Goal: Information Seeking & Learning: Compare options

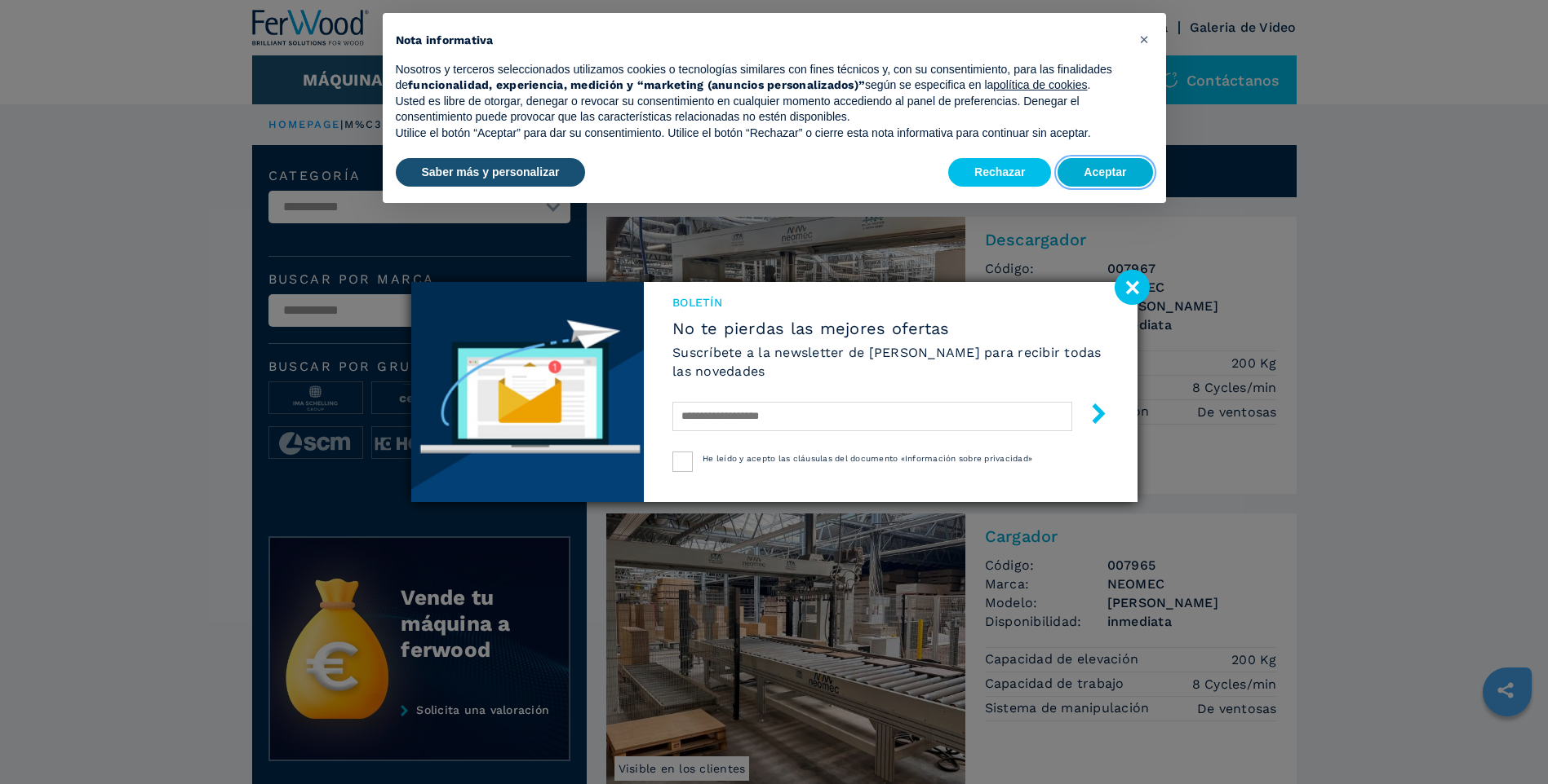
click at [1115, 173] on button "Aceptar" at bounding box center [1105, 173] width 95 height 30
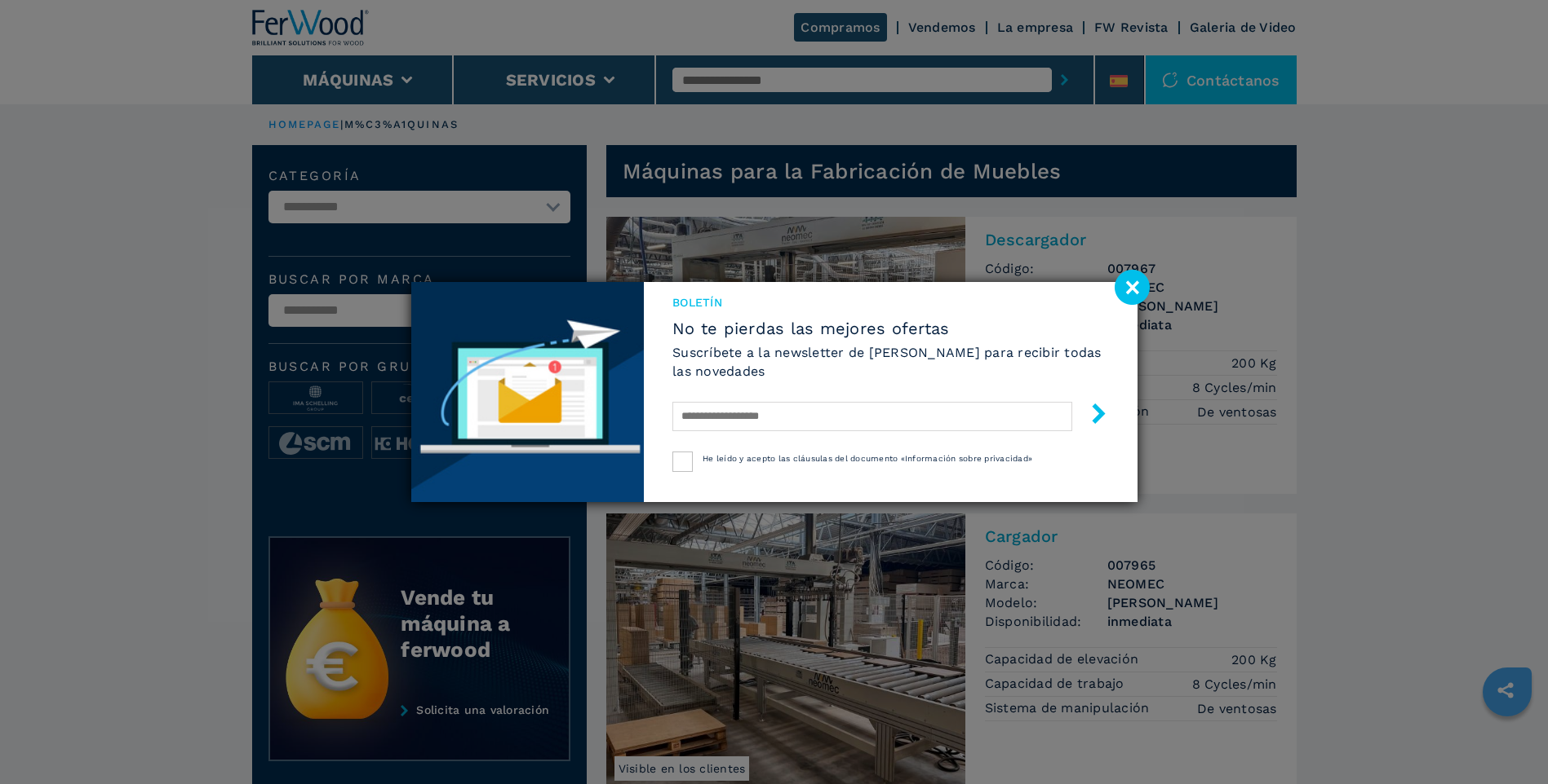
click at [1133, 296] on image at bounding box center [1132, 287] width 35 height 35
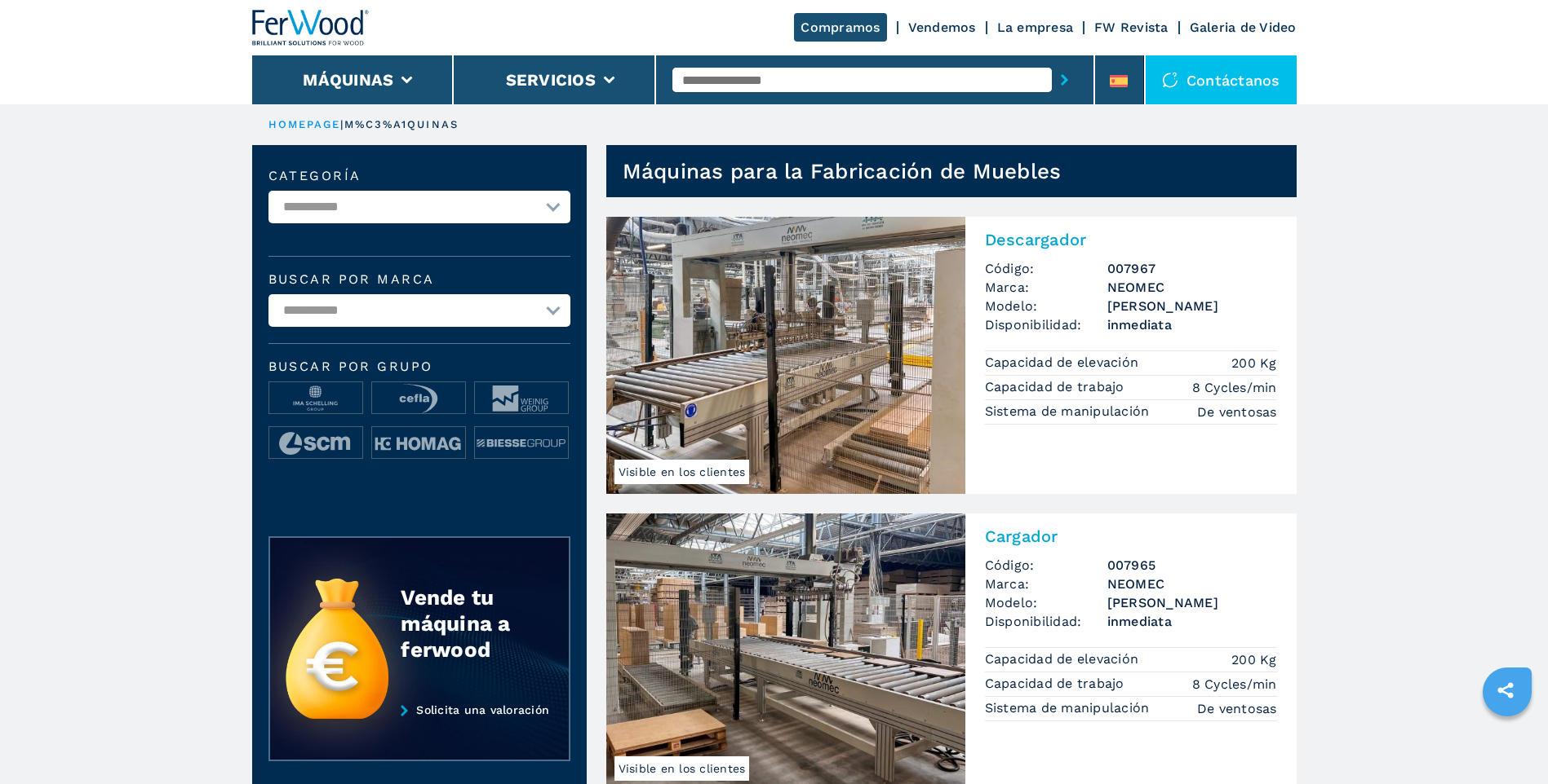
click at [775, 81] on input "text" at bounding box center [863, 79] width 380 height 25
type input "******"
click at [697, 108] on div "007848" at bounding box center [863, 107] width 380 height 30
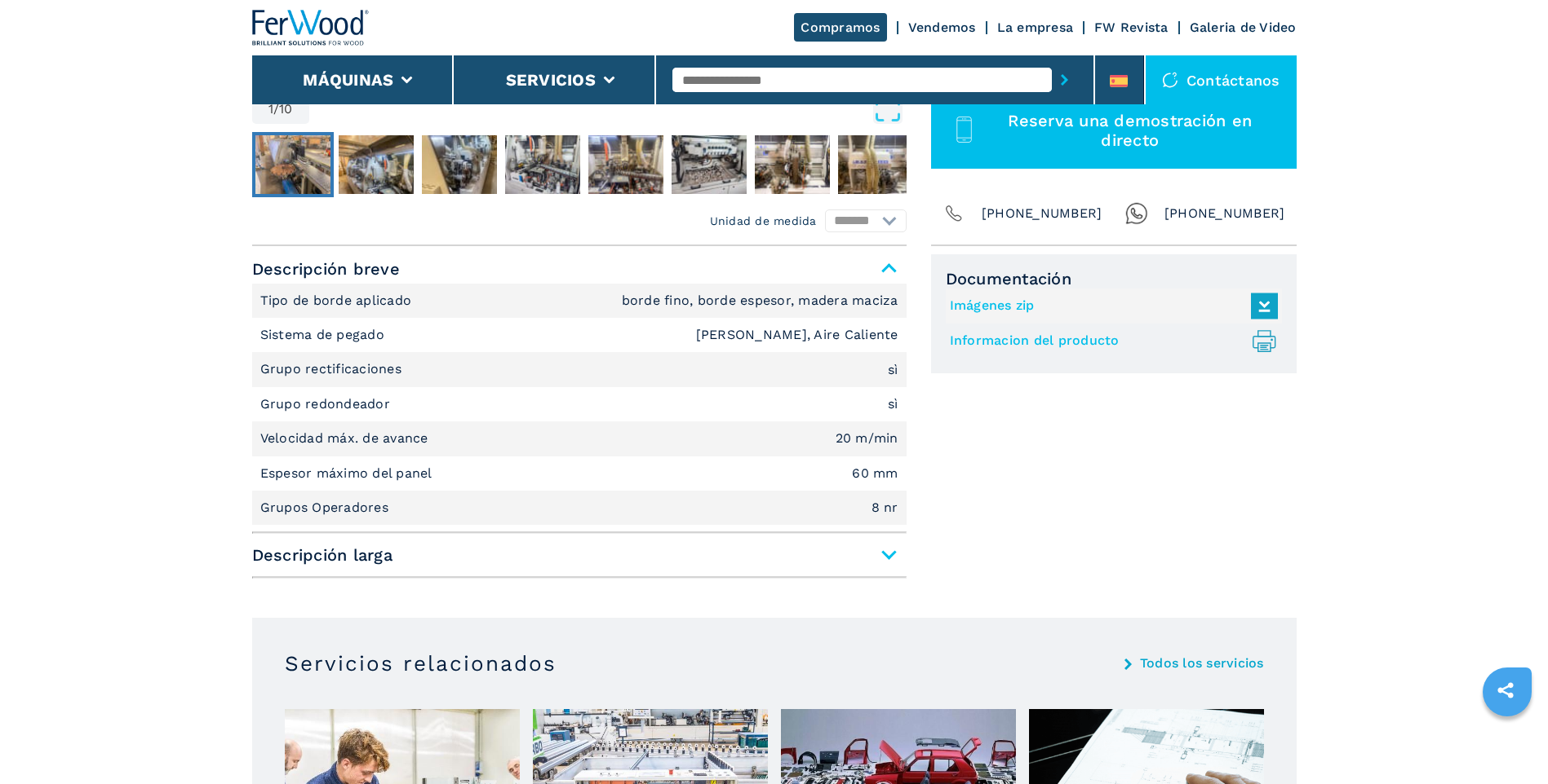
scroll to position [570, 0]
click at [863, 555] on span "Descripción larga" at bounding box center [579, 557] width 654 height 30
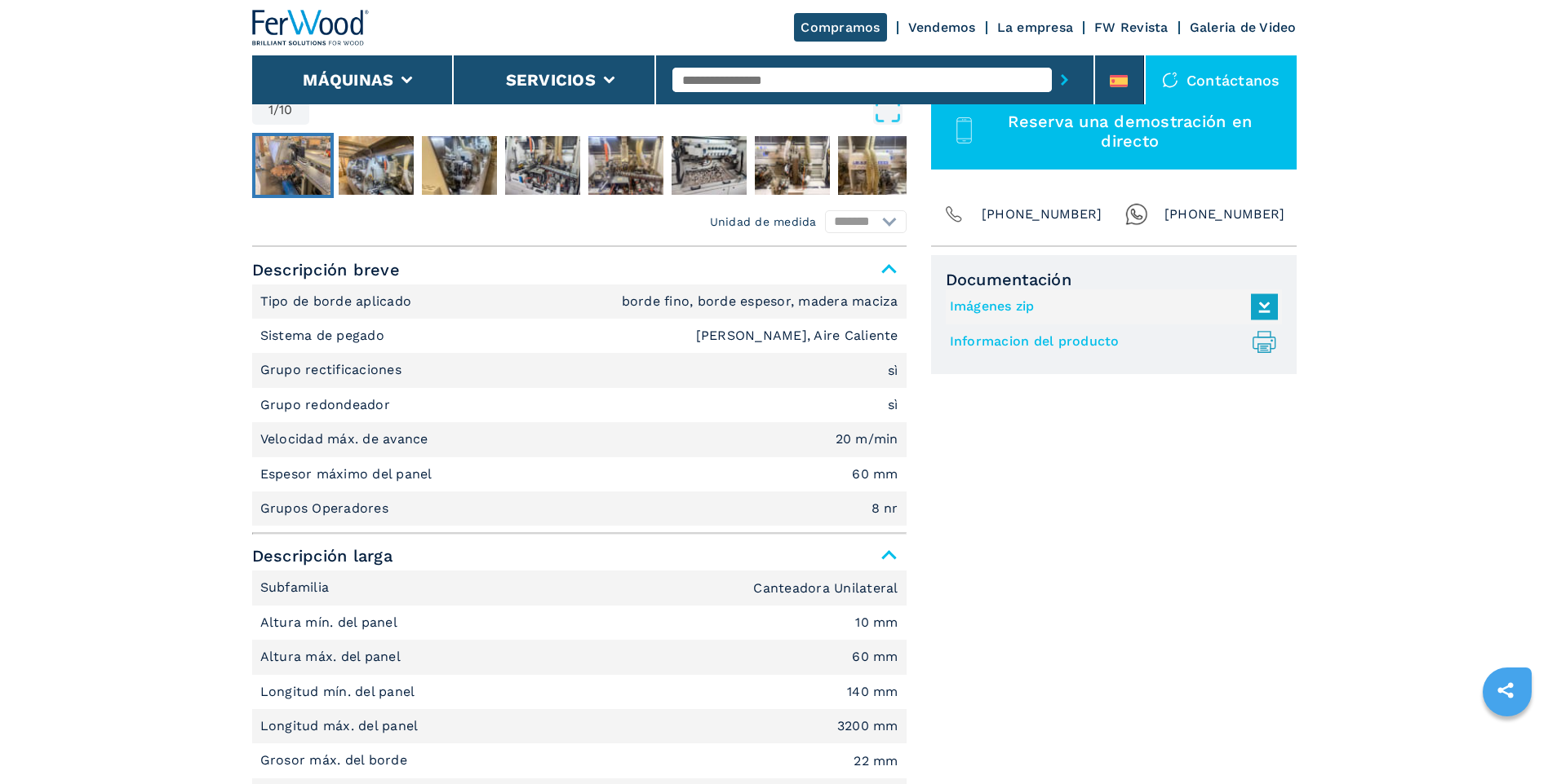
click at [1133, 342] on link "Informacion del producto .prefix__st0{stroke-linecap:round;stroke-linejoin:roun…" at bounding box center [1109, 341] width 319 height 27
click at [856, 82] on input "text" at bounding box center [863, 79] width 380 height 25
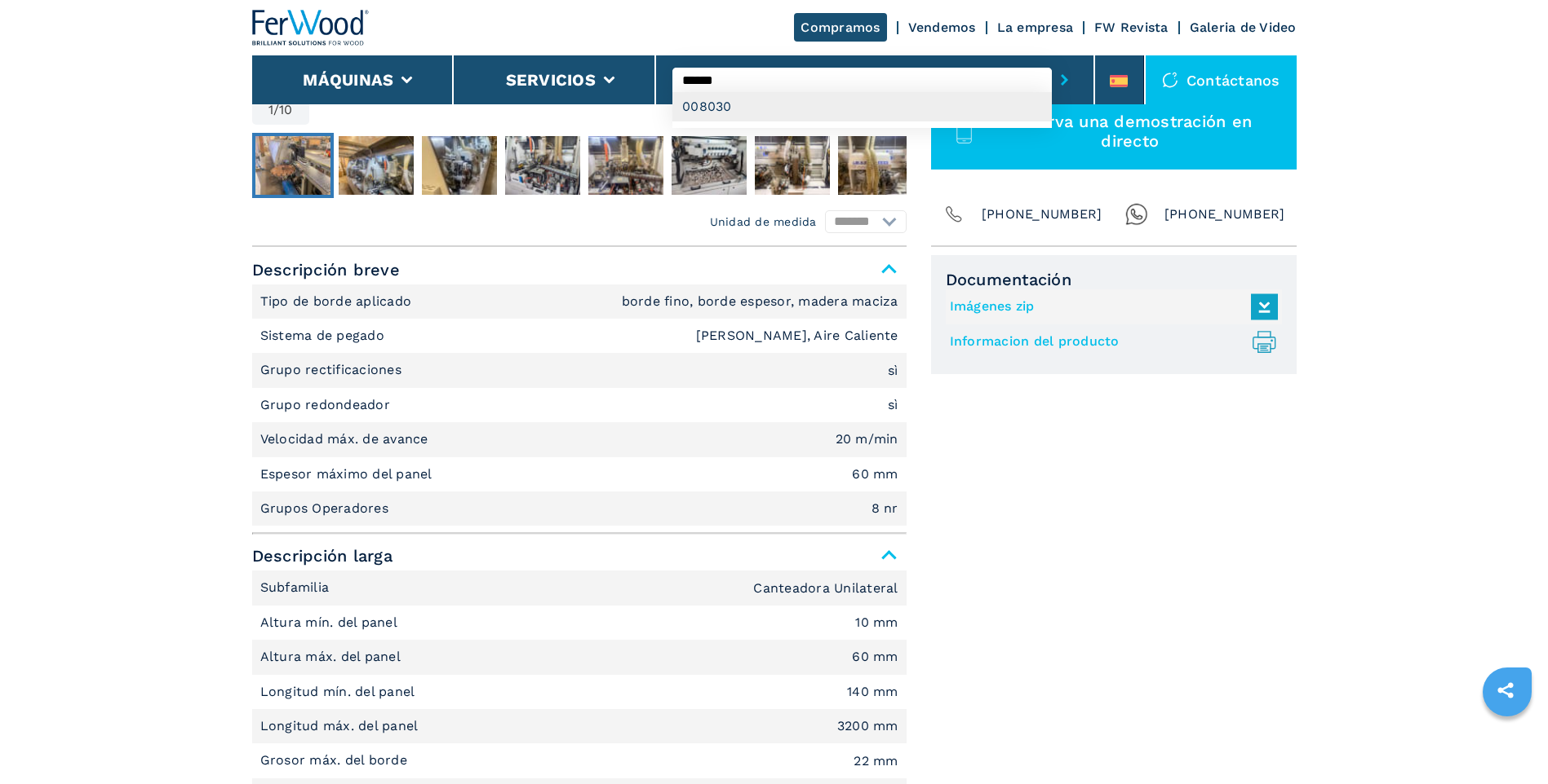
type input "******"
click at [713, 105] on div "008030" at bounding box center [863, 107] width 380 height 30
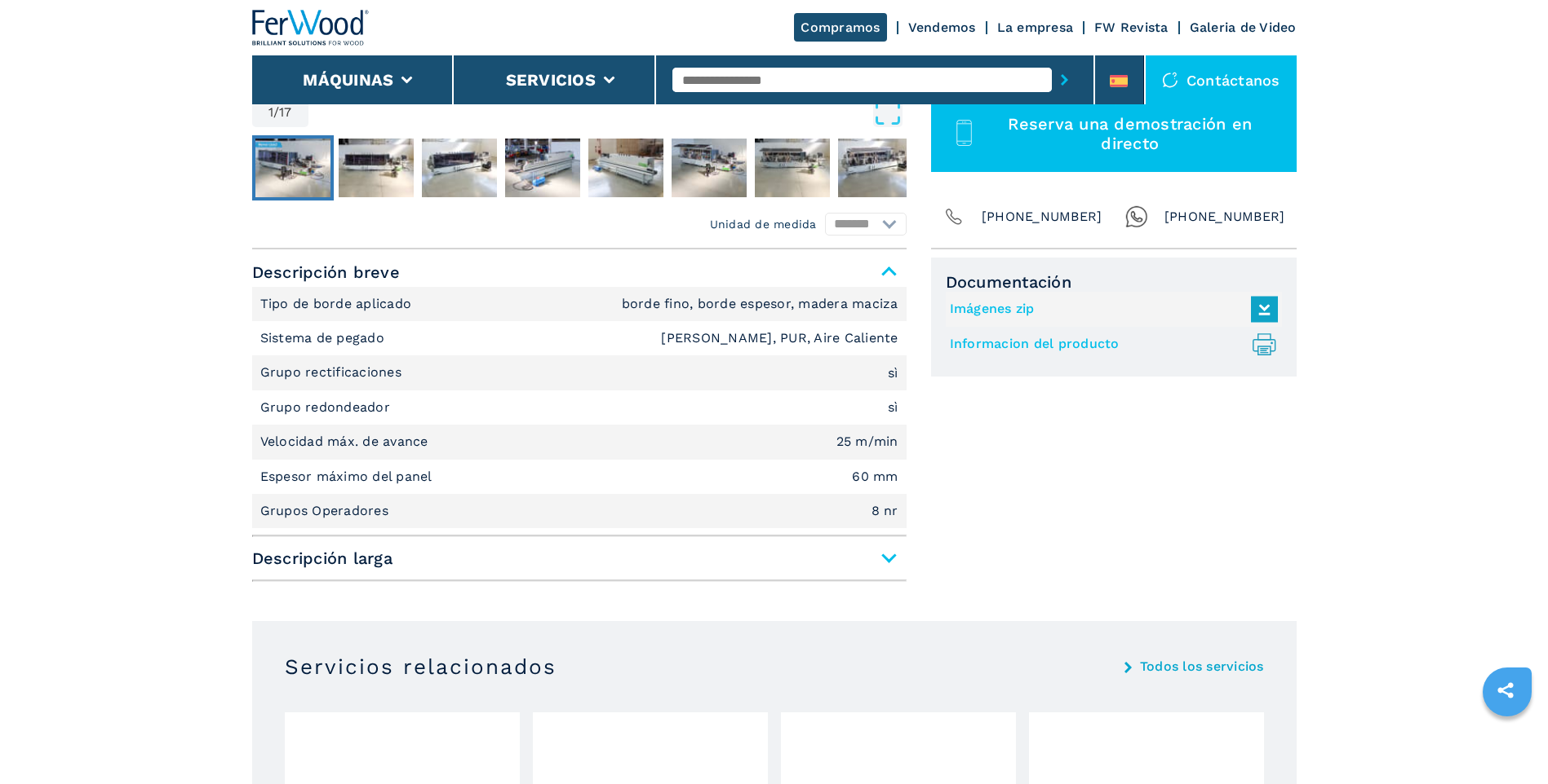
scroll to position [653, 0]
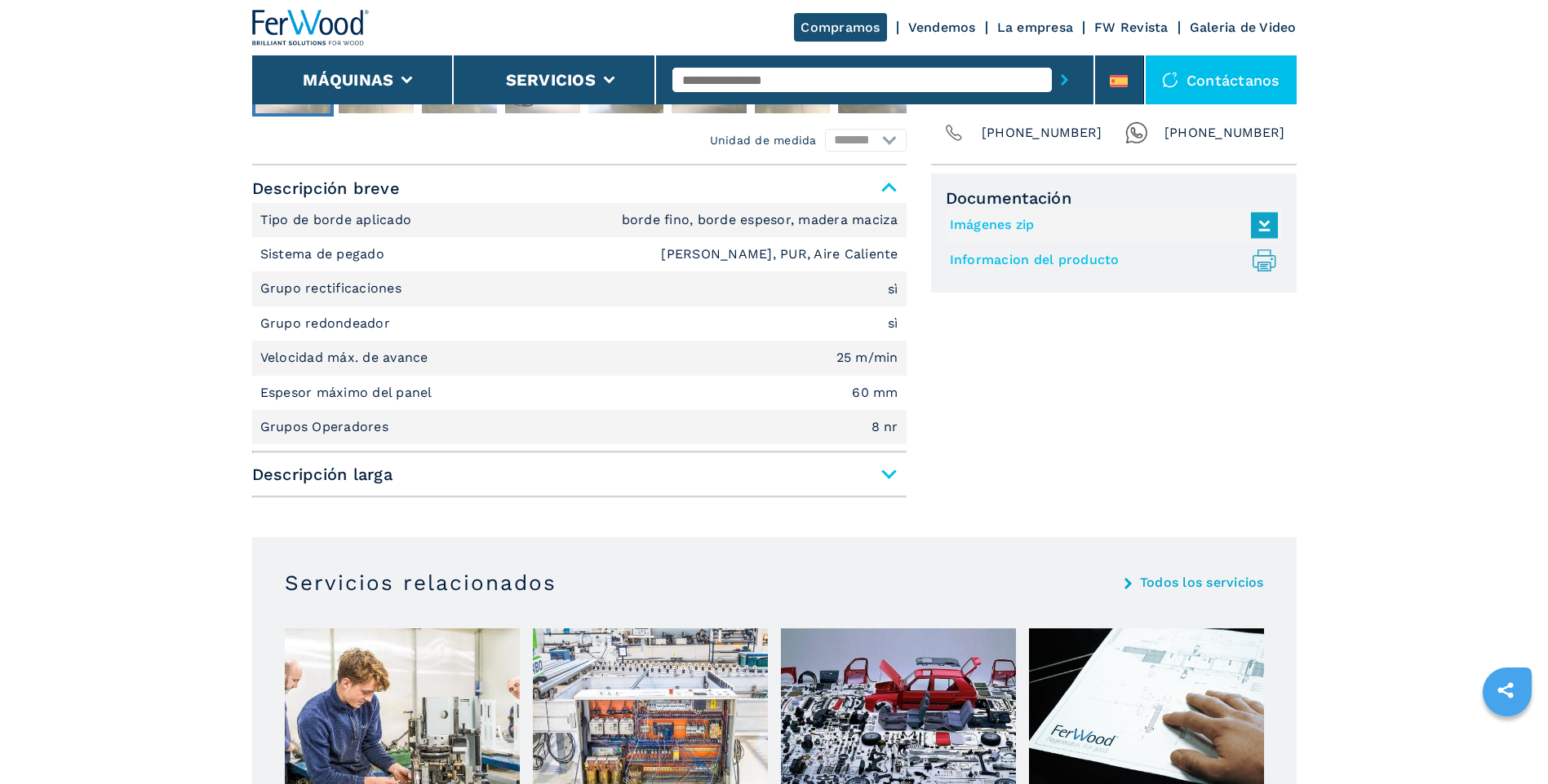
click at [1261, 265] on icon at bounding box center [1263, 266] width 8 height 4
click at [859, 86] on input "text" at bounding box center [863, 79] width 380 height 25
type input "******"
click at [1051, 61] on button "submit-button" at bounding box center [1064, 80] width 26 height 38
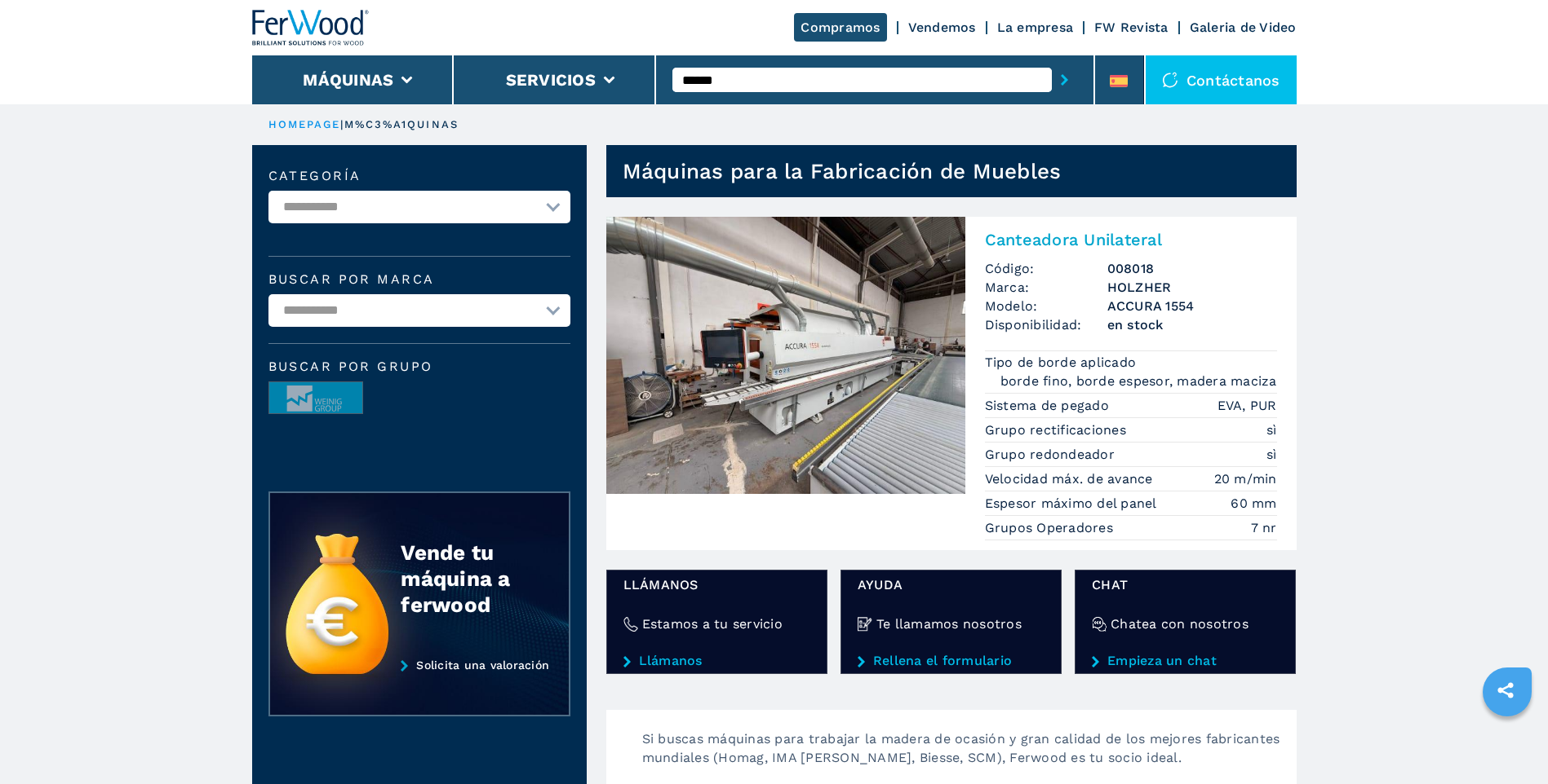
click at [1047, 244] on h2 "Canteadora Unilateral" at bounding box center [1131, 240] width 292 height 20
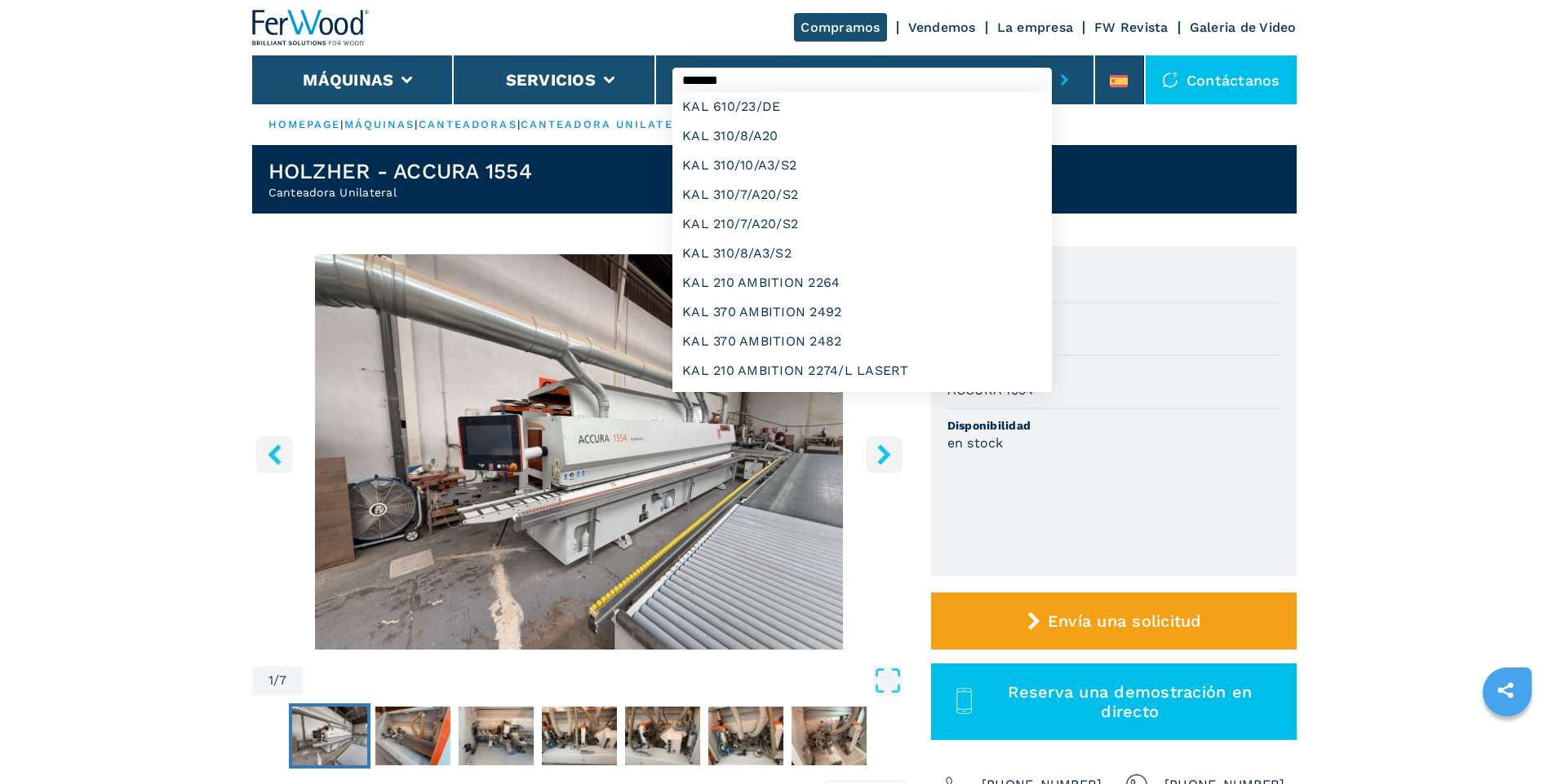
type input "*******"
click at [1051, 61] on button "submit-button" at bounding box center [1064, 80] width 26 height 38
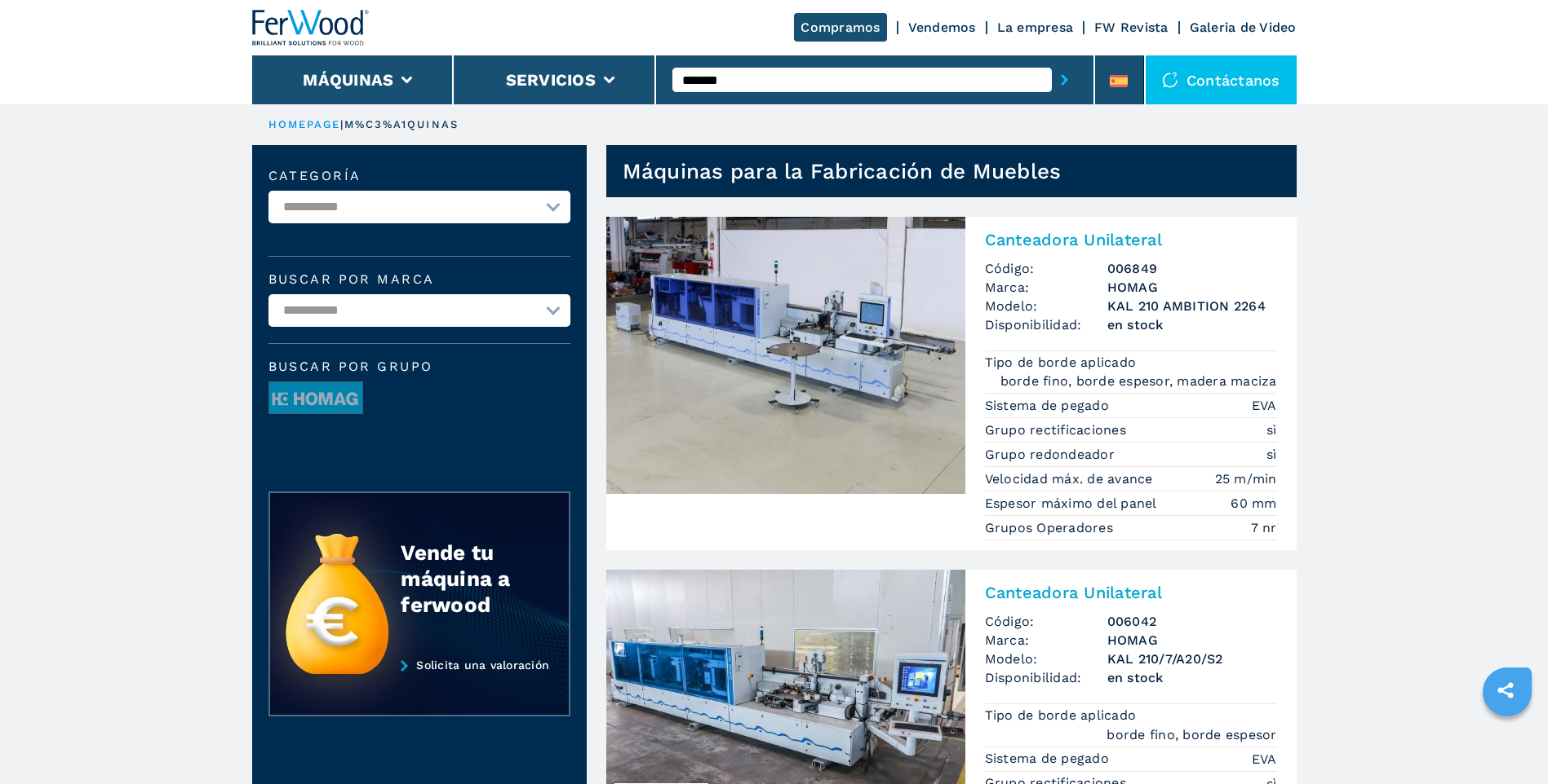
click at [734, 68] on input "*******" at bounding box center [863, 79] width 380 height 25
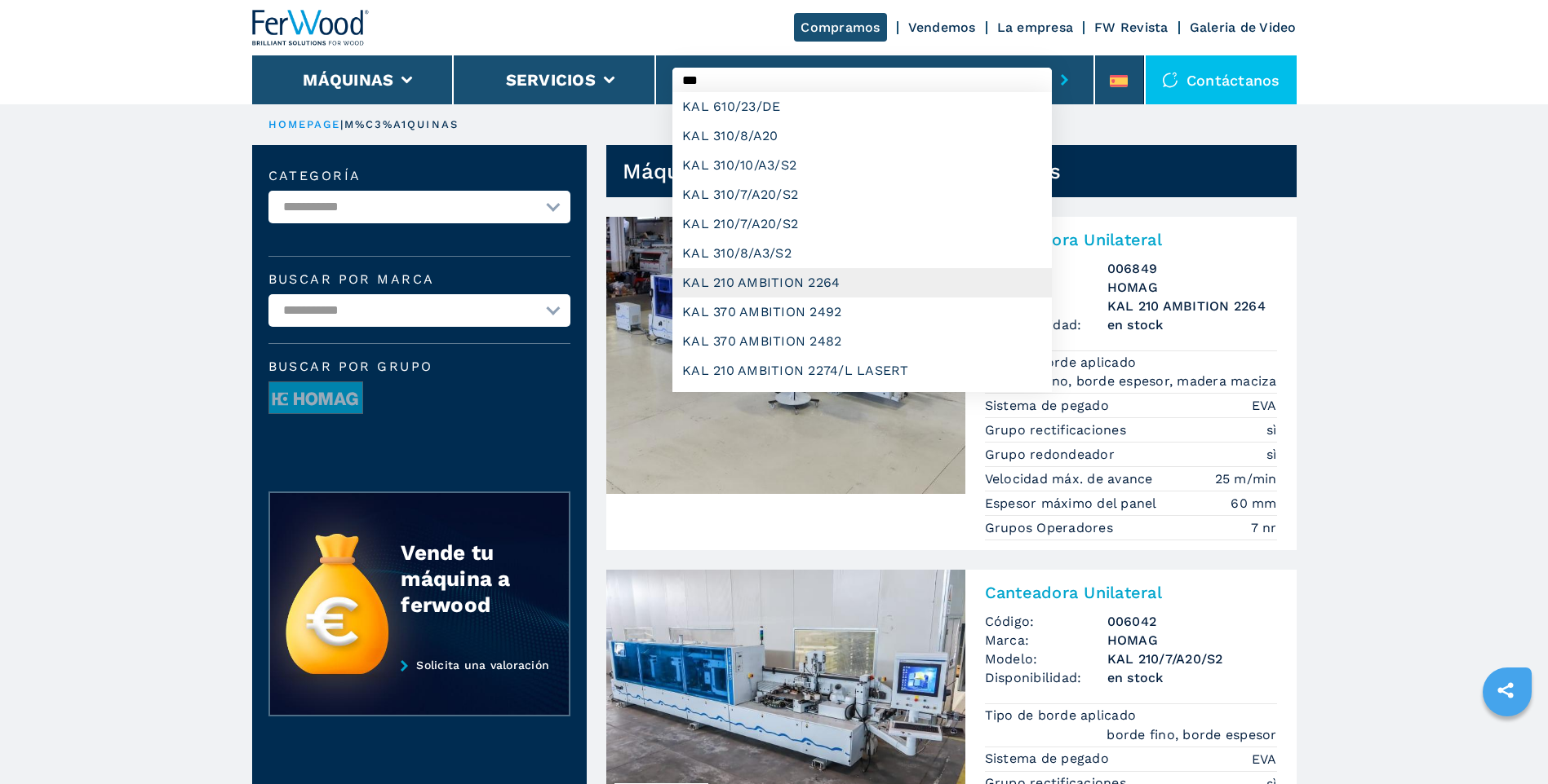
click at [812, 286] on div "KAL 210 AMBITION 2264" at bounding box center [863, 283] width 380 height 30
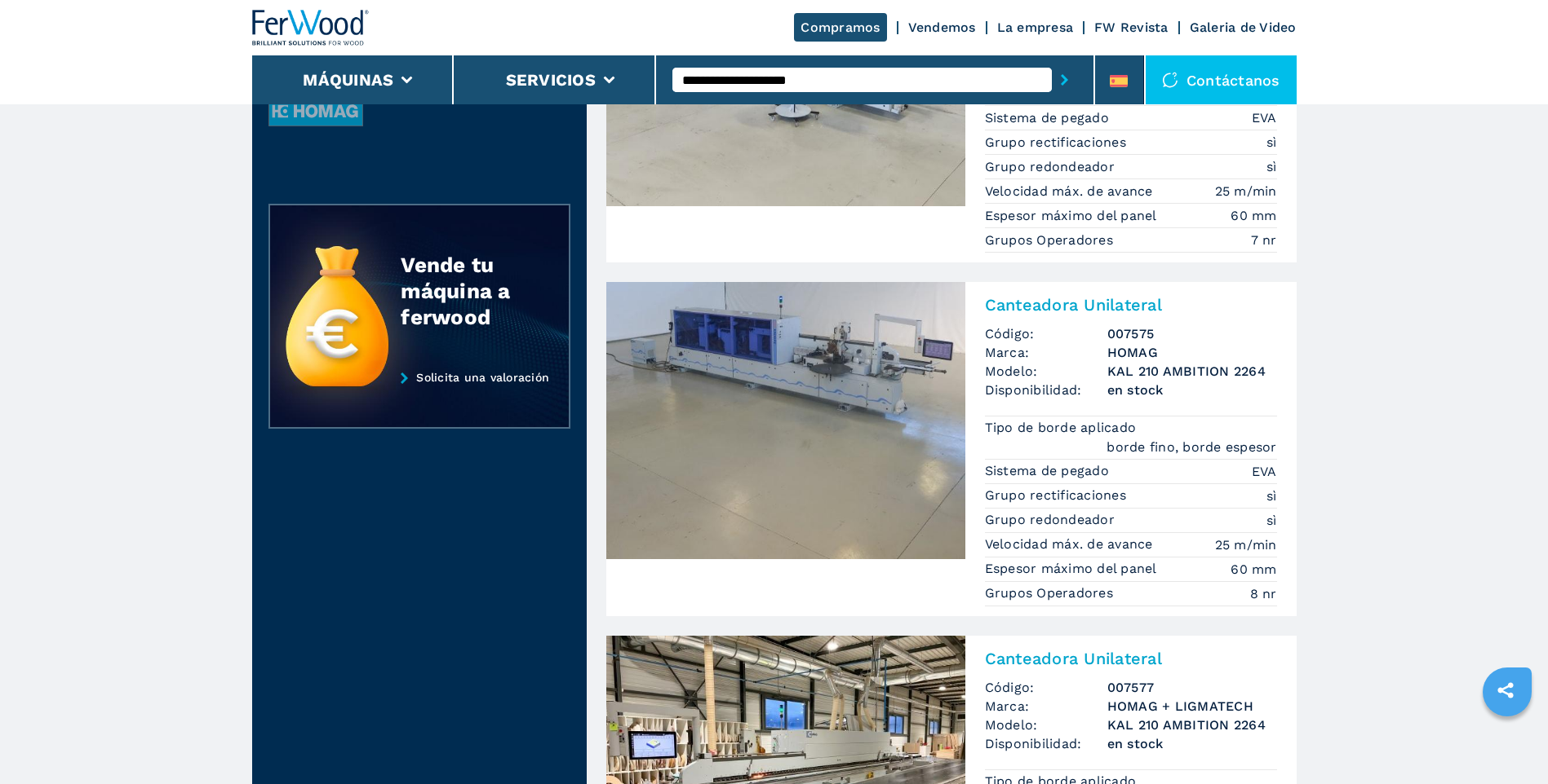
scroll to position [244, 0]
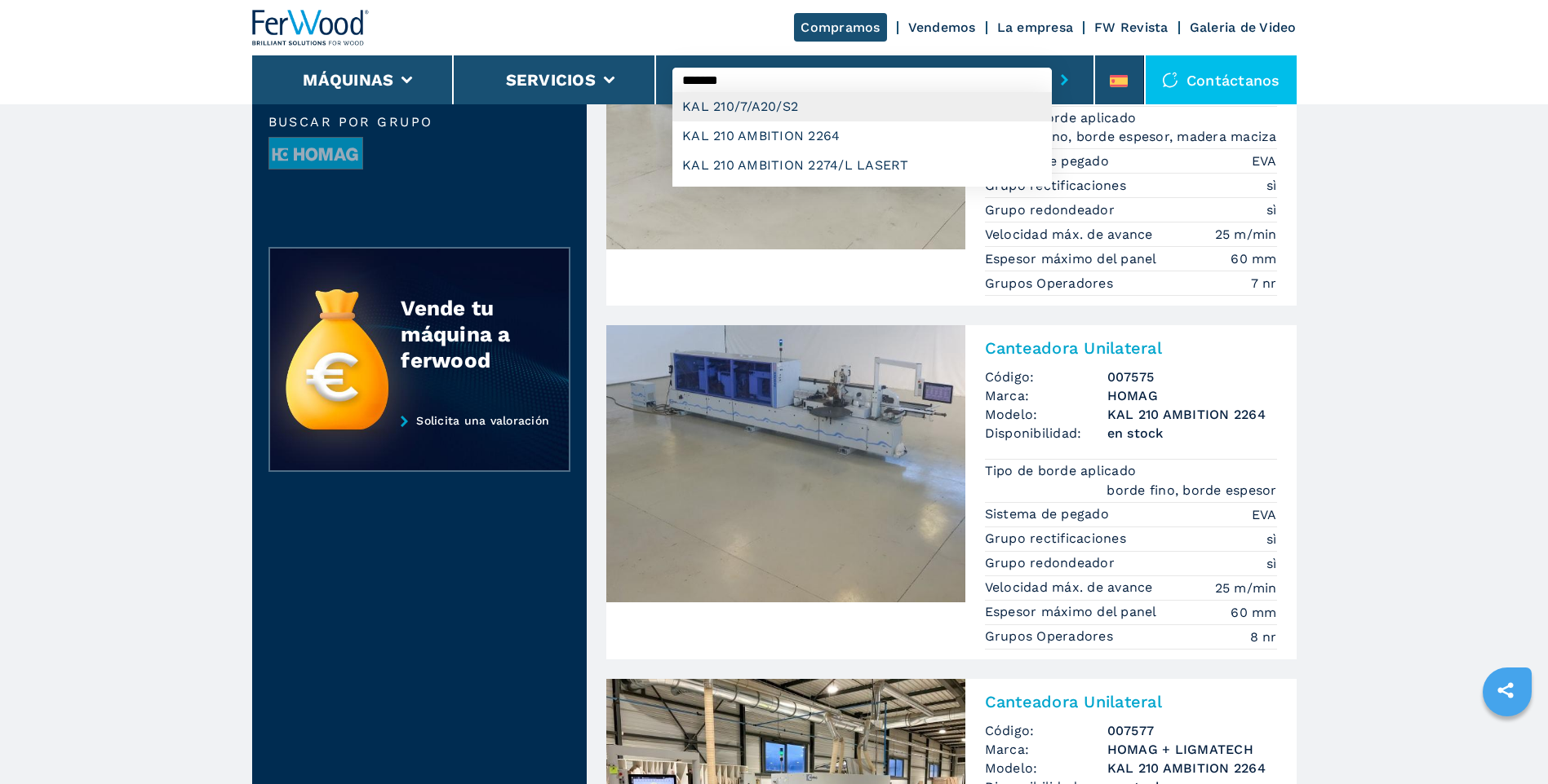
click at [768, 105] on div "KAL 210/7/A20/S2" at bounding box center [863, 107] width 380 height 30
type input "**********"
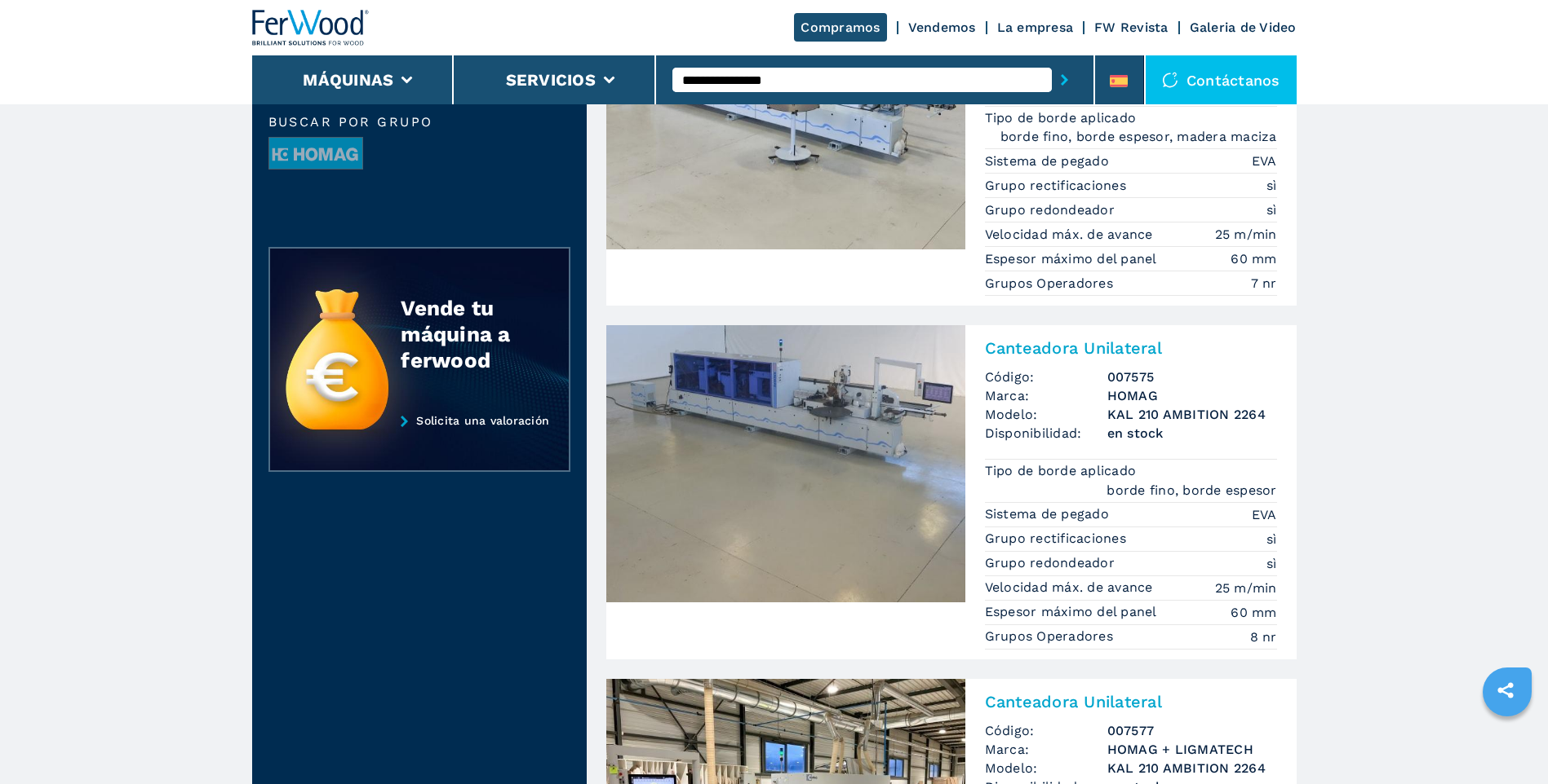
scroll to position [0, 0]
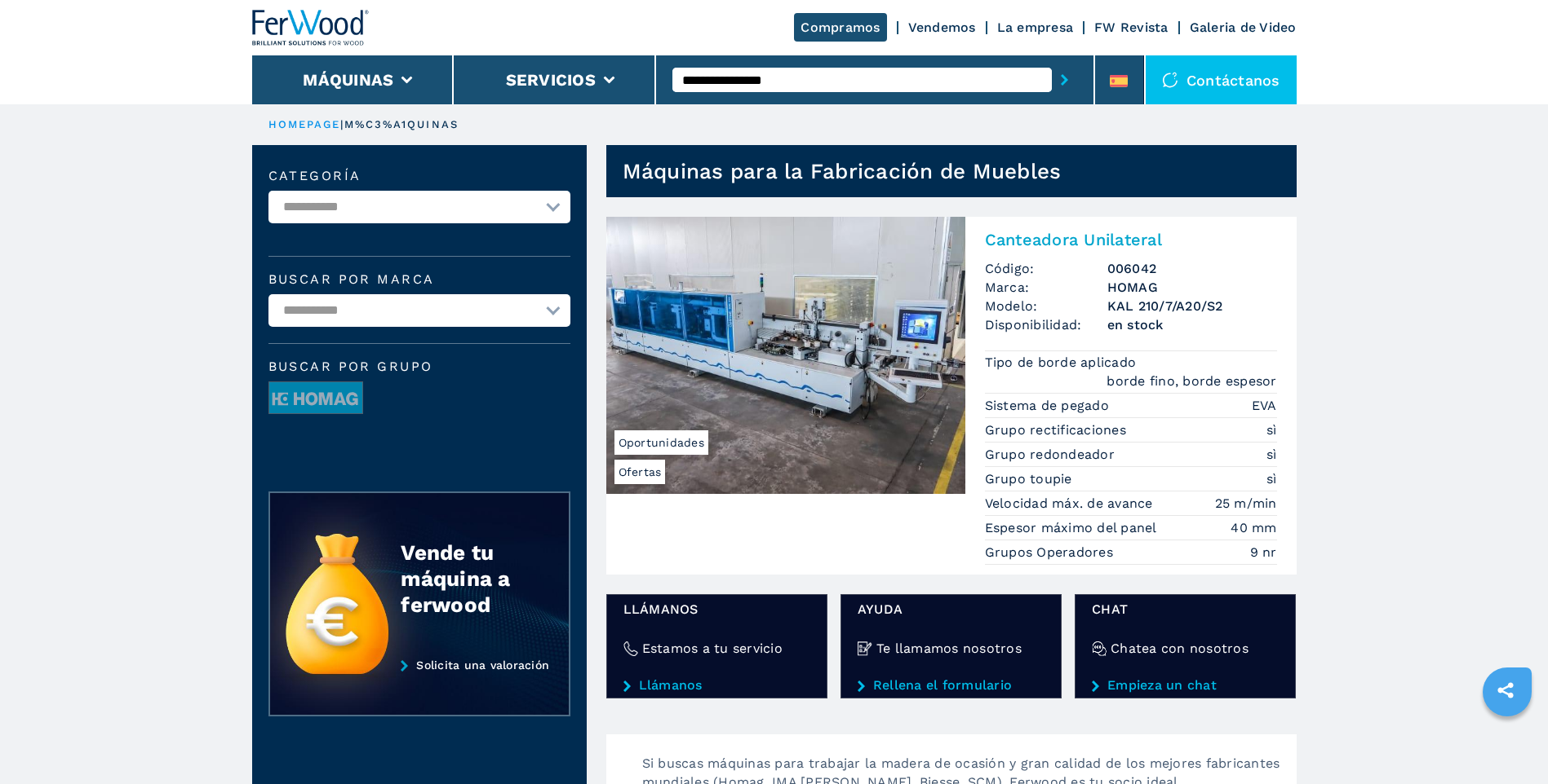
drag, startPoint x: 802, startPoint y: 75, endPoint x: 708, endPoint y: 82, distance: 94.3
click at [708, 82] on input "**********" at bounding box center [863, 79] width 380 height 25
type input "**********"
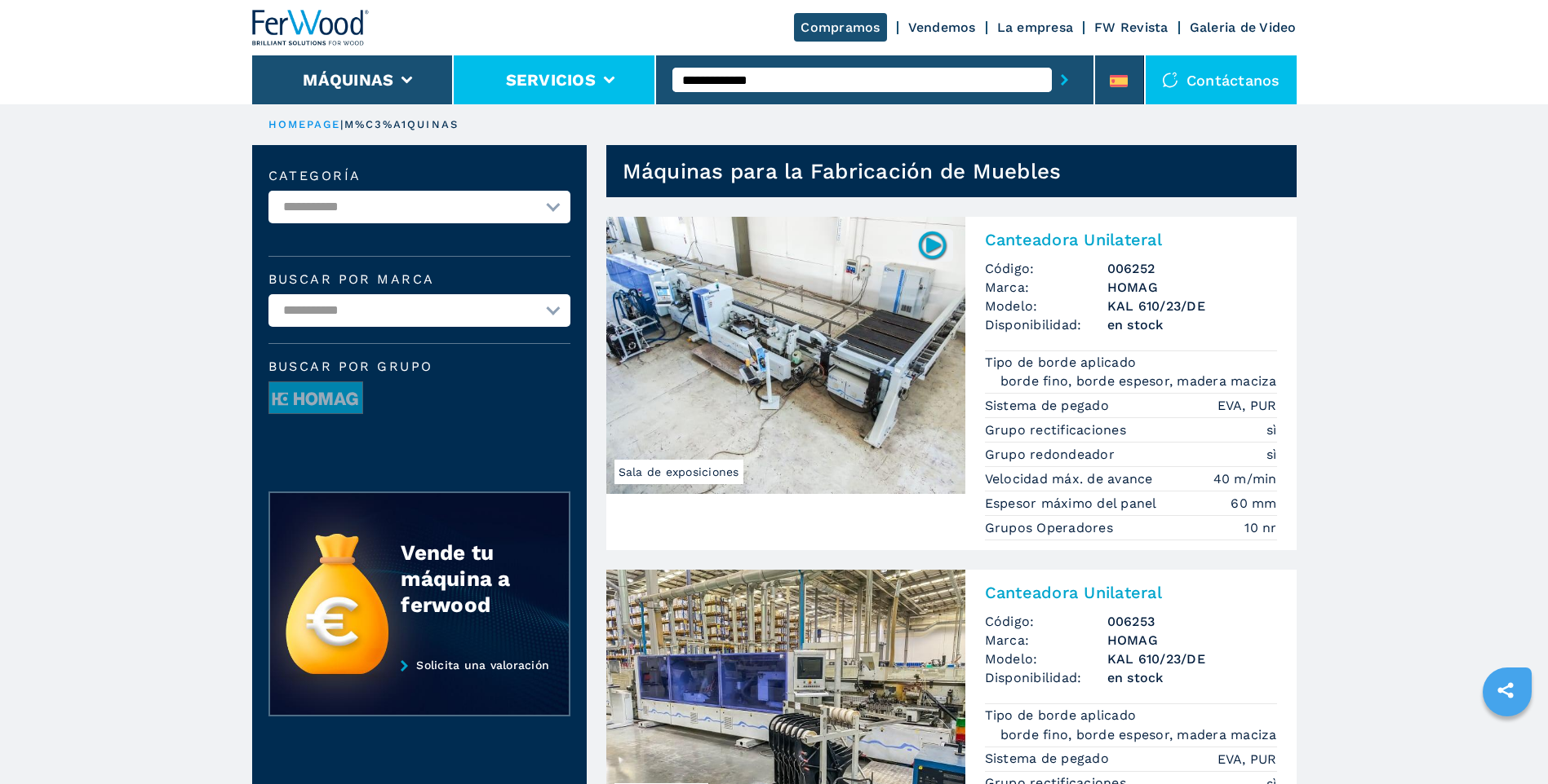
drag, startPoint x: 788, startPoint y: 81, endPoint x: 635, endPoint y: 77, distance: 153.1
click at [635, 77] on div "**********" at bounding box center [774, 52] width 1045 height 105
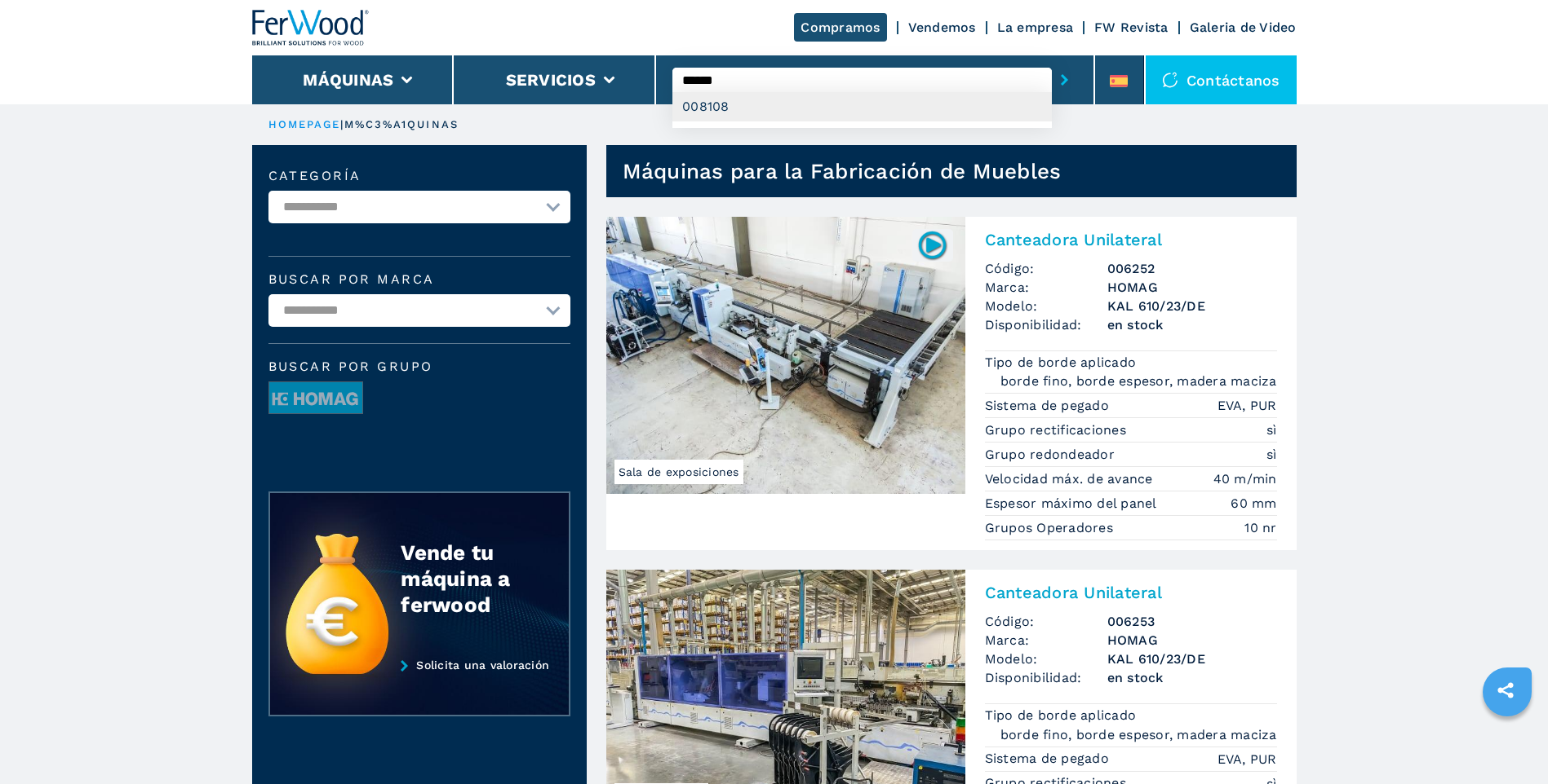
type input "******"
click at [712, 111] on div "008108" at bounding box center [863, 107] width 380 height 30
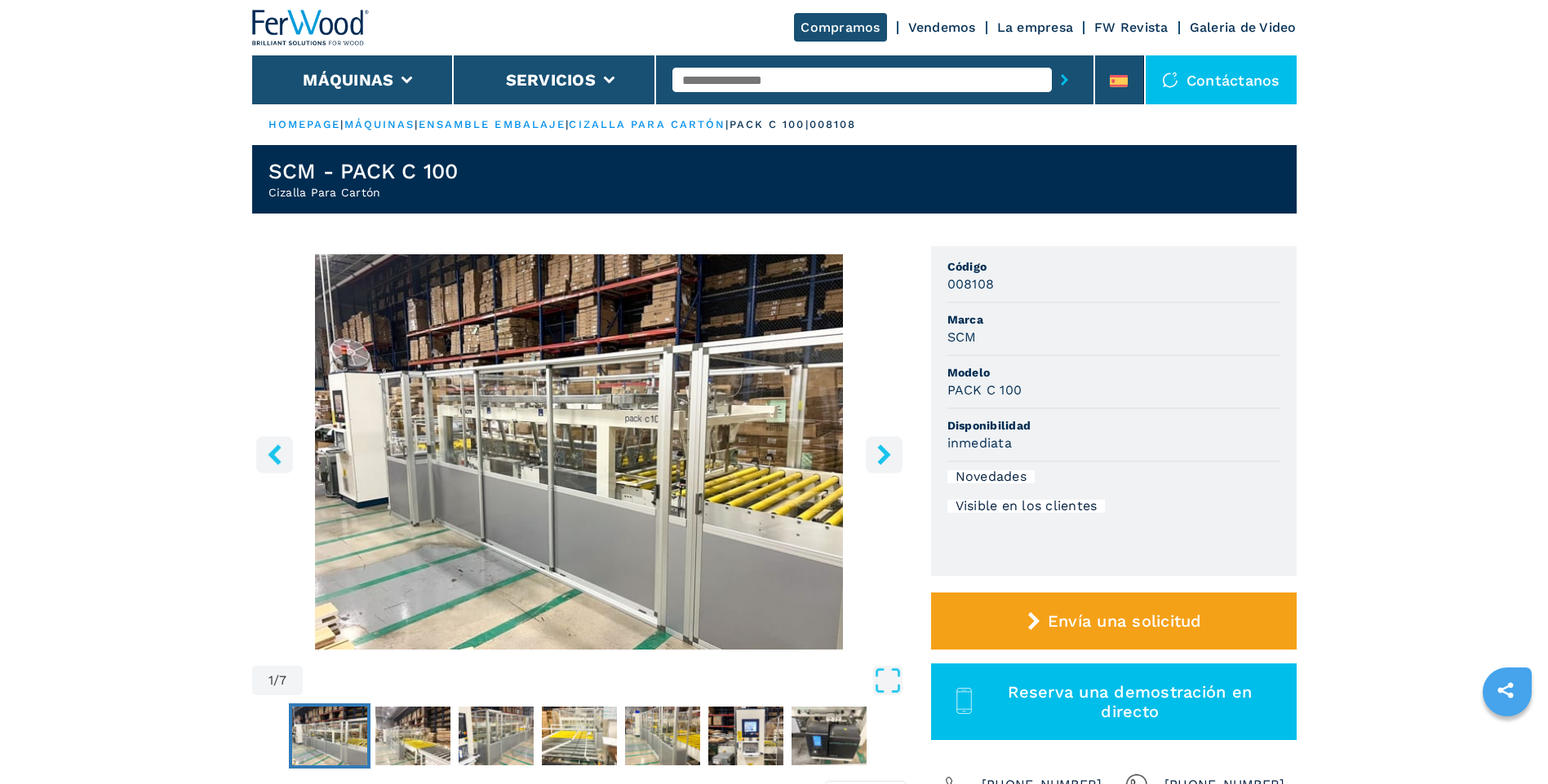
click at [882, 456] on icon "right-button" at bounding box center [883, 455] width 21 height 21
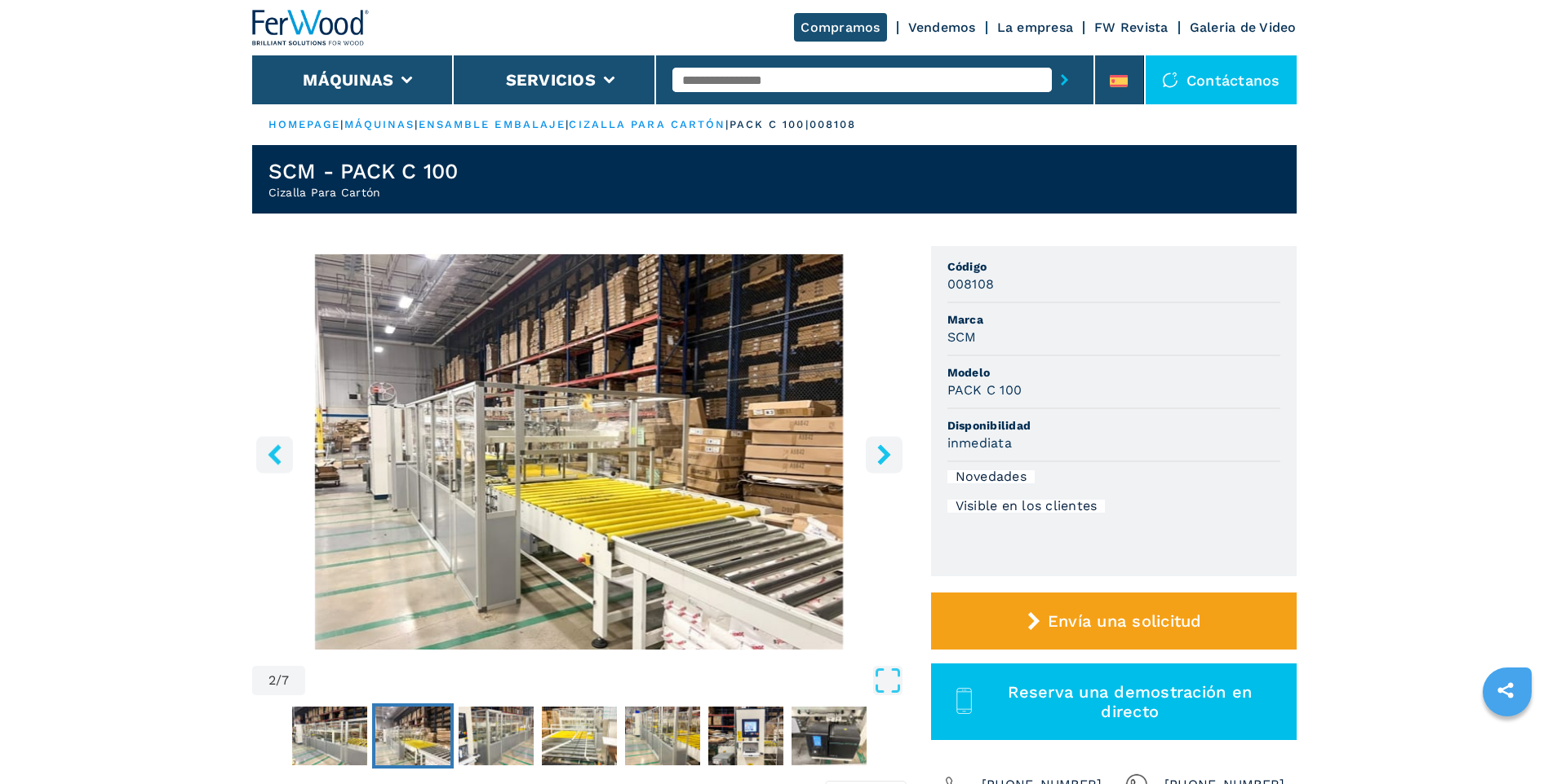
click at [882, 456] on icon "right-button" at bounding box center [883, 455] width 21 height 21
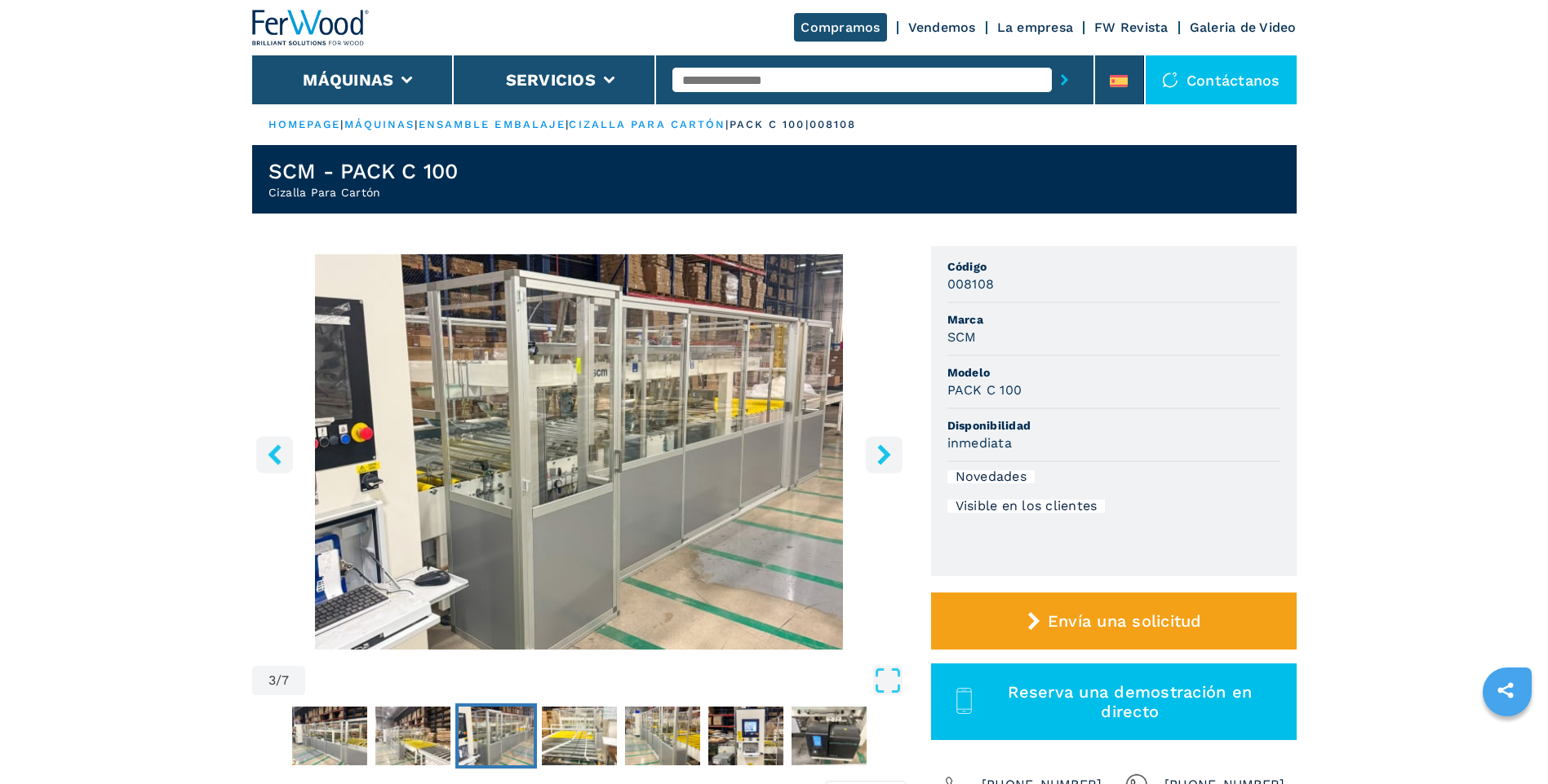
click at [882, 456] on icon "right-button" at bounding box center [883, 455] width 21 height 21
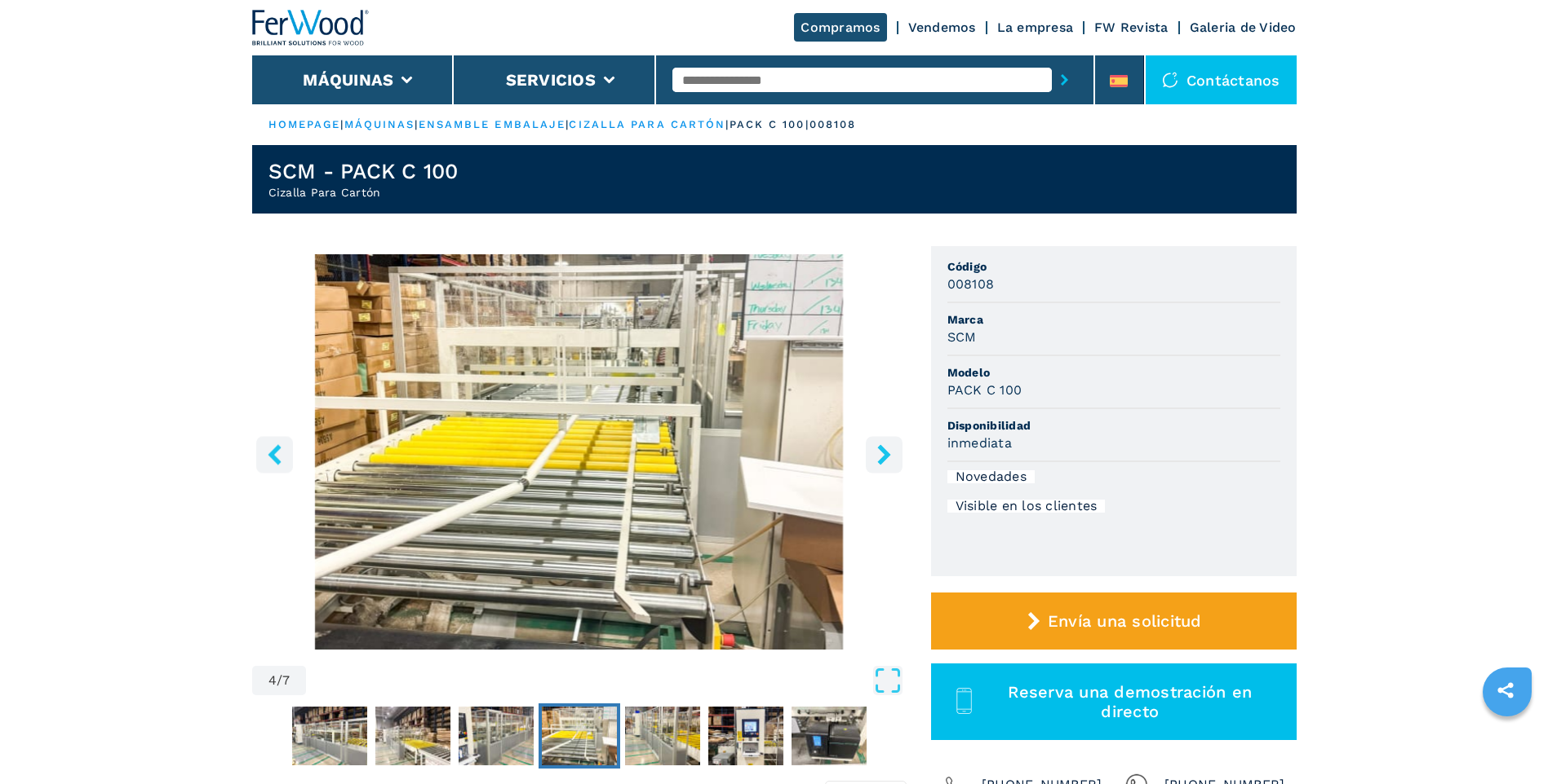
click at [882, 456] on icon "right-button" at bounding box center [883, 455] width 21 height 21
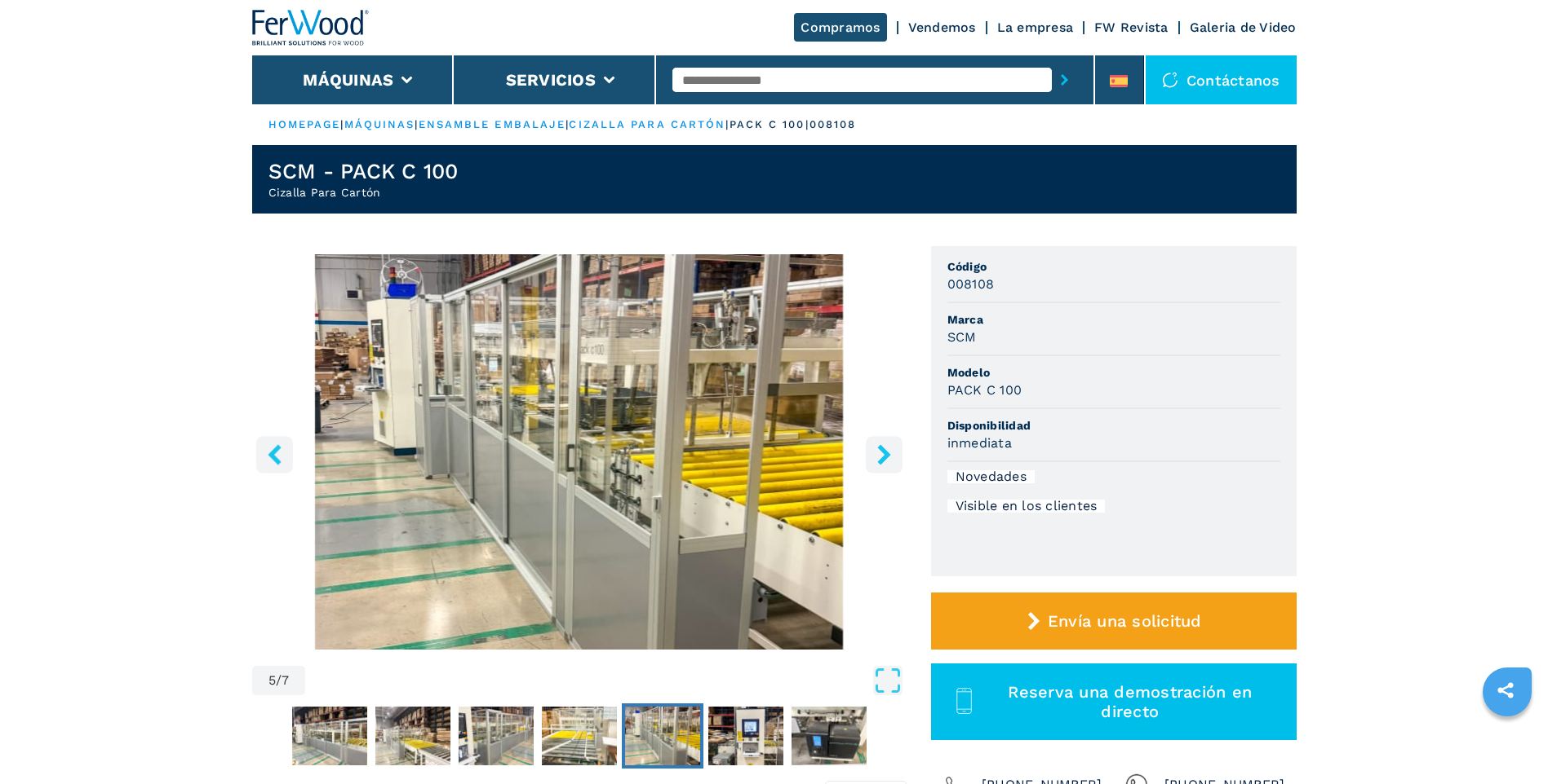
click at [882, 456] on icon "right-button" at bounding box center [883, 455] width 21 height 21
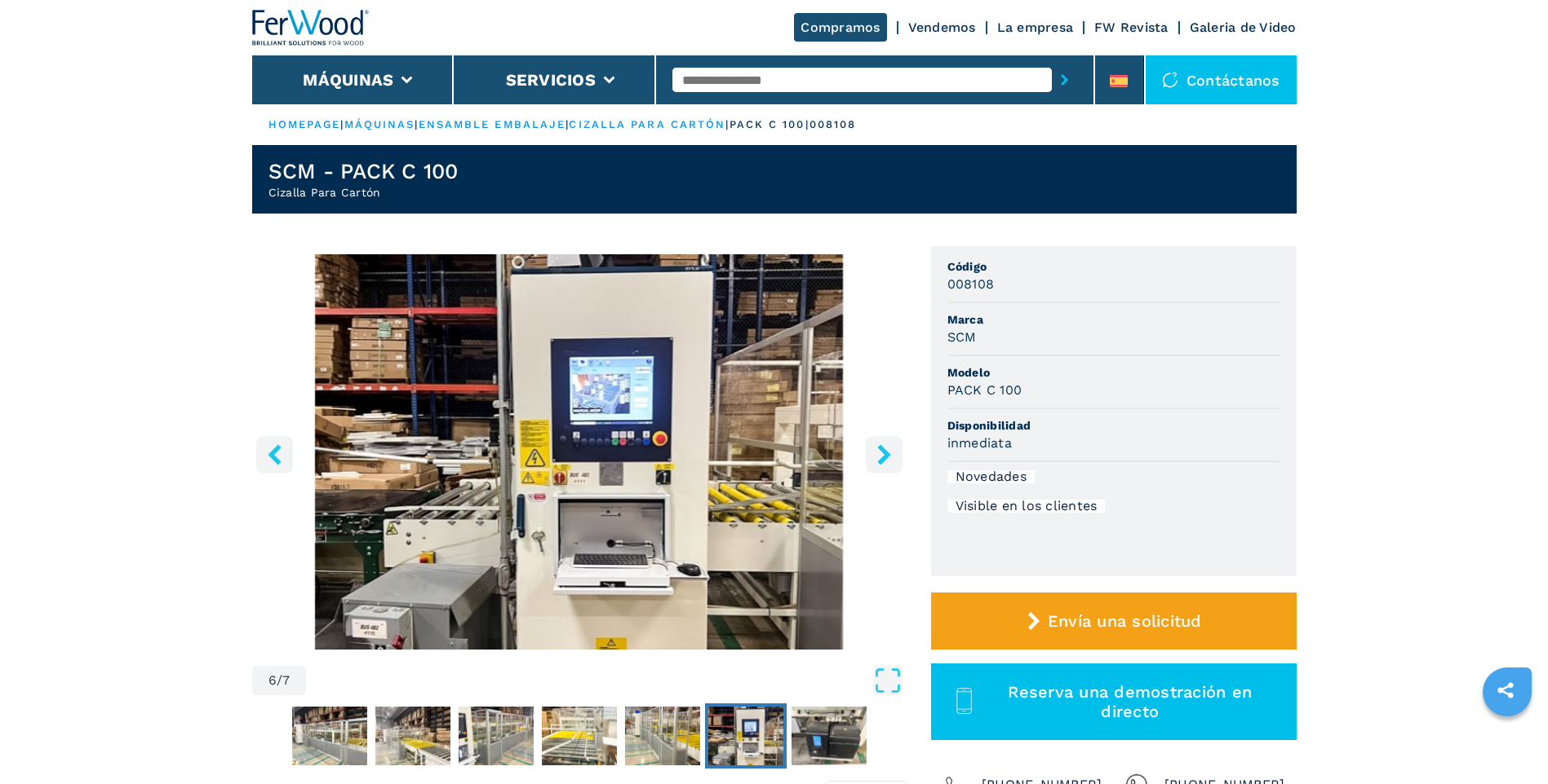
click at [882, 456] on icon "right-button" at bounding box center [883, 455] width 21 height 21
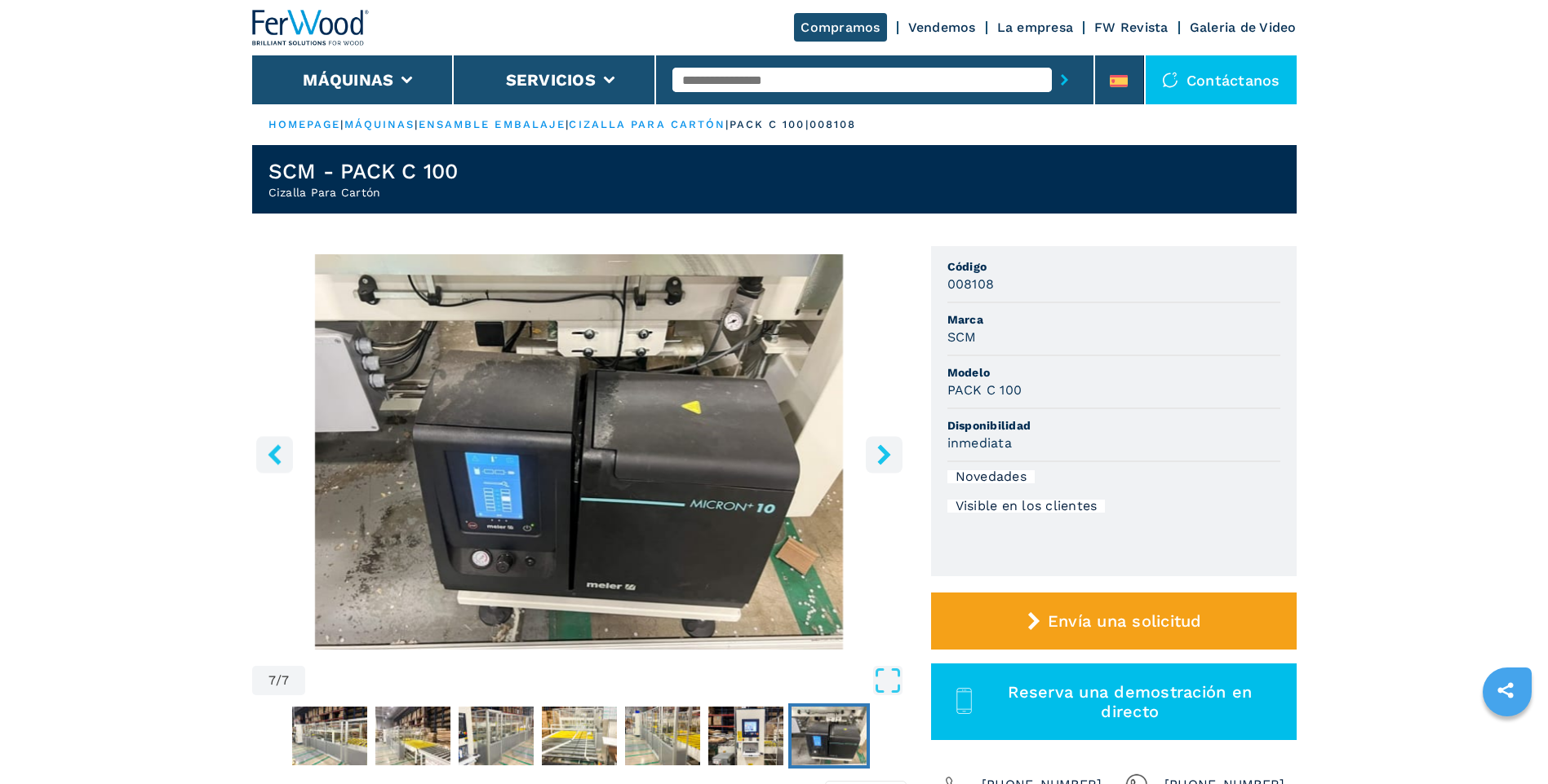
click at [882, 456] on icon "right-button" at bounding box center [883, 455] width 21 height 21
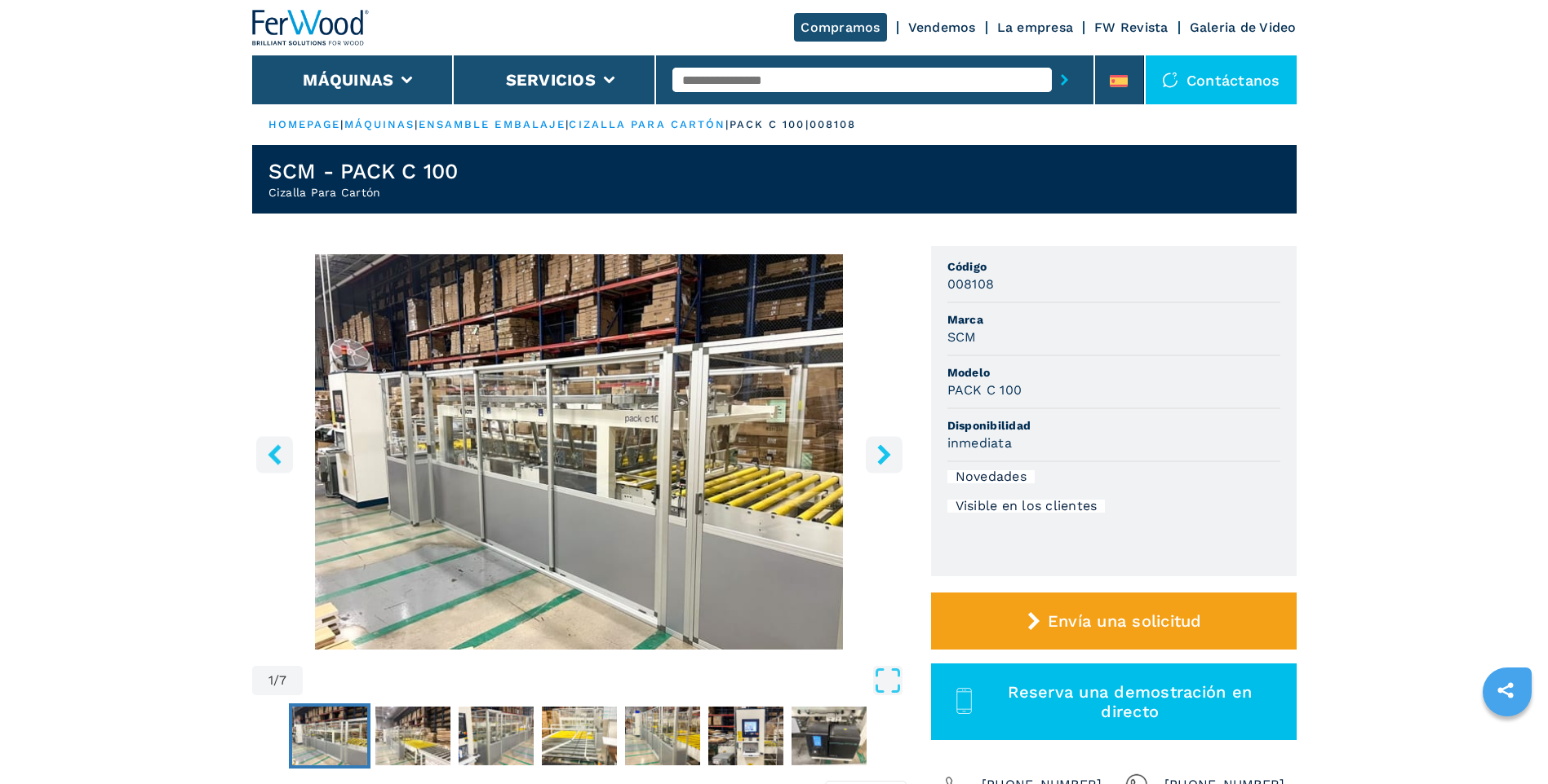
click at [882, 456] on icon "right-button" at bounding box center [883, 455] width 21 height 21
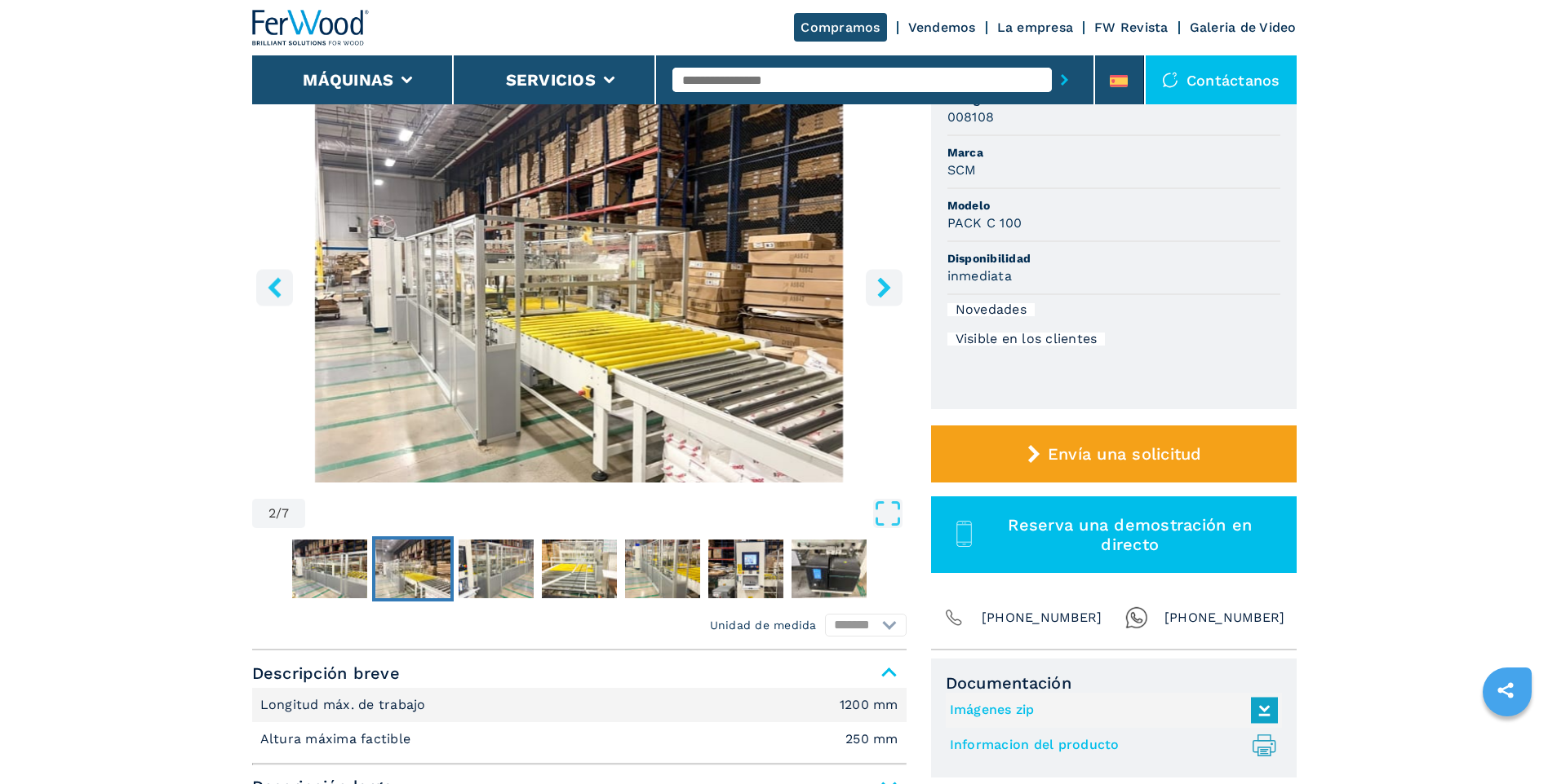
scroll to position [326, 0]
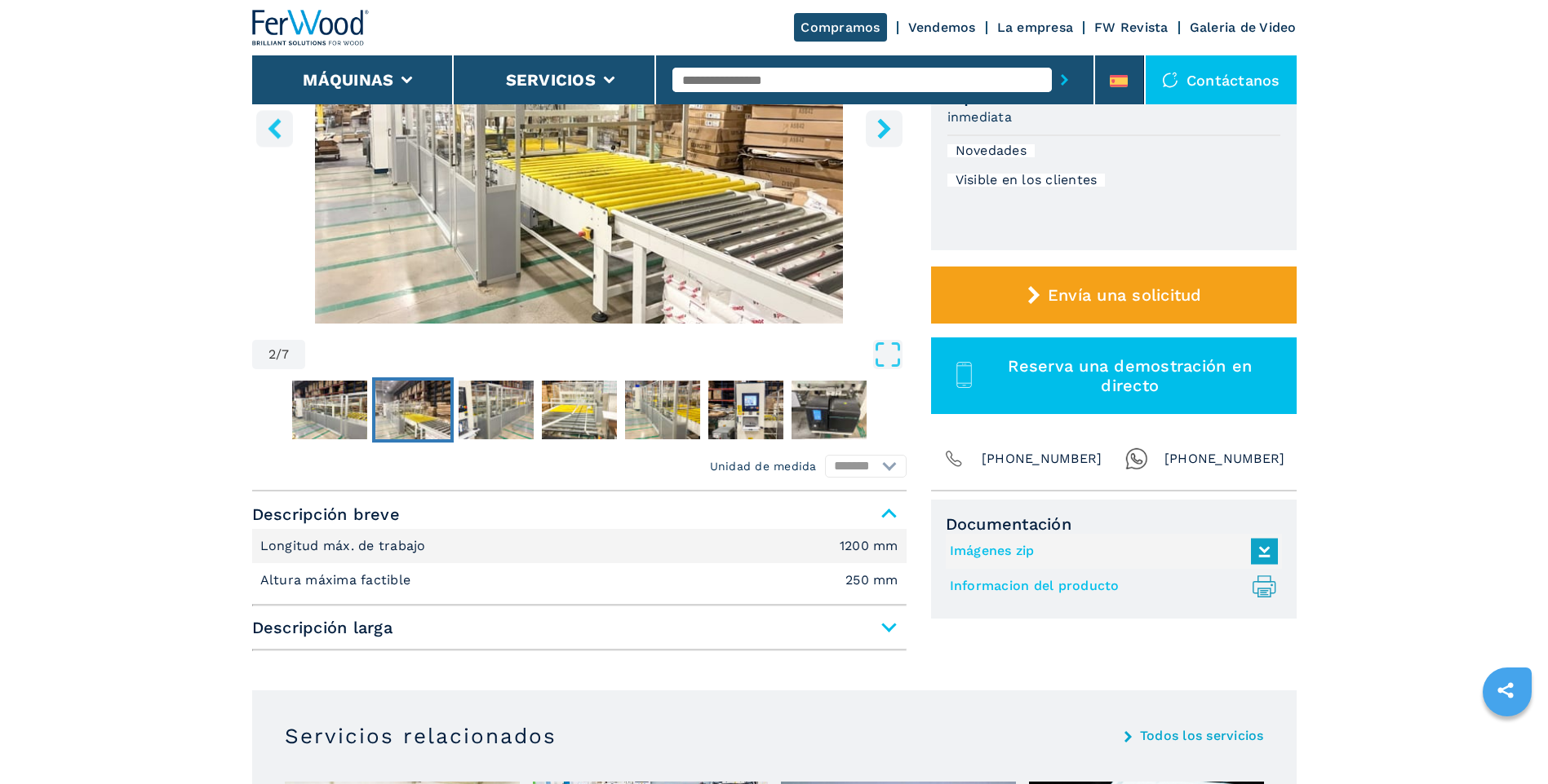
click at [1158, 593] on link "Informacion del producto .prefix__st0{stroke-linecap:round;stroke-linejoin:roun…" at bounding box center [1109, 586] width 319 height 27
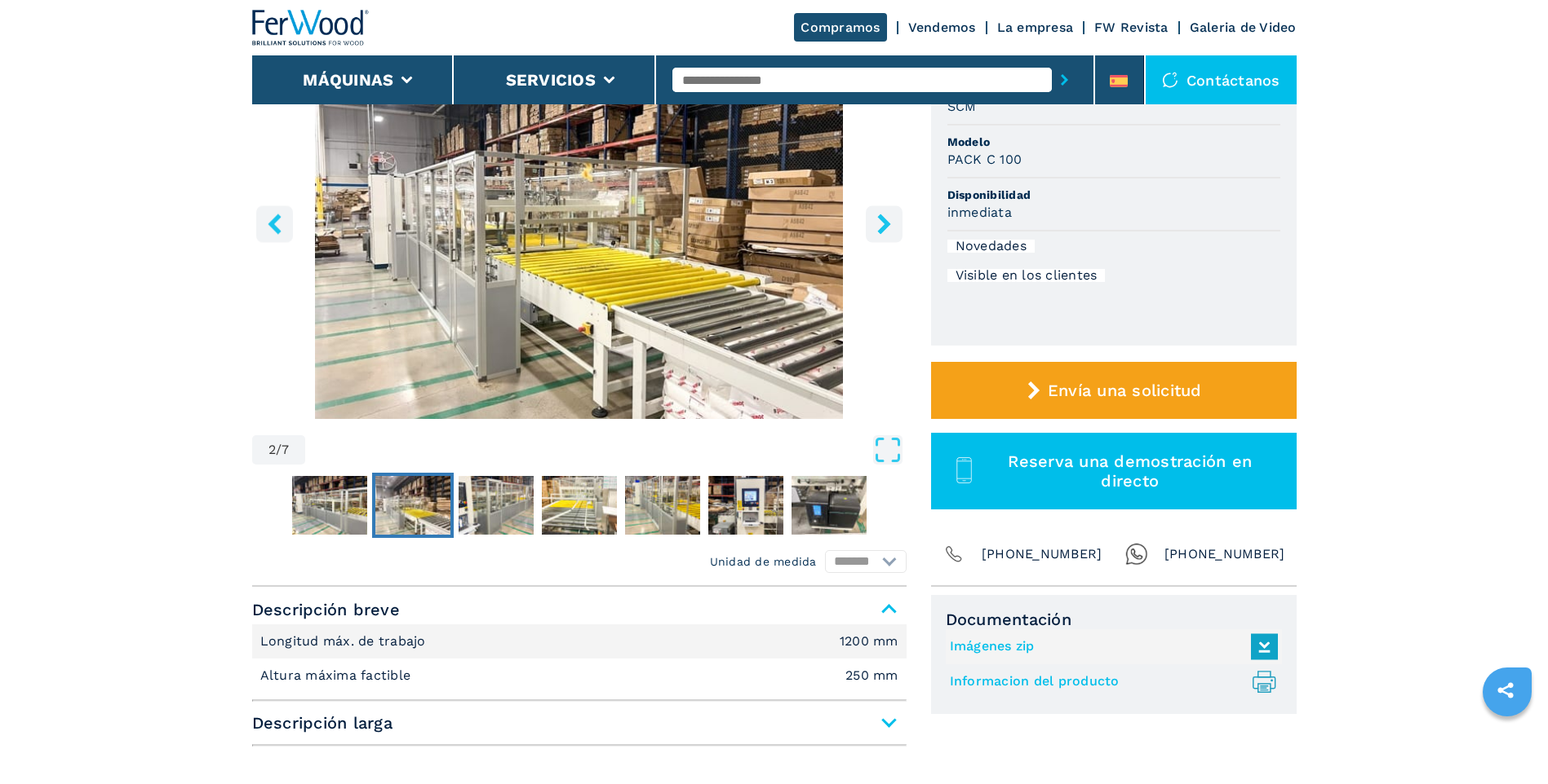
scroll to position [0, 0]
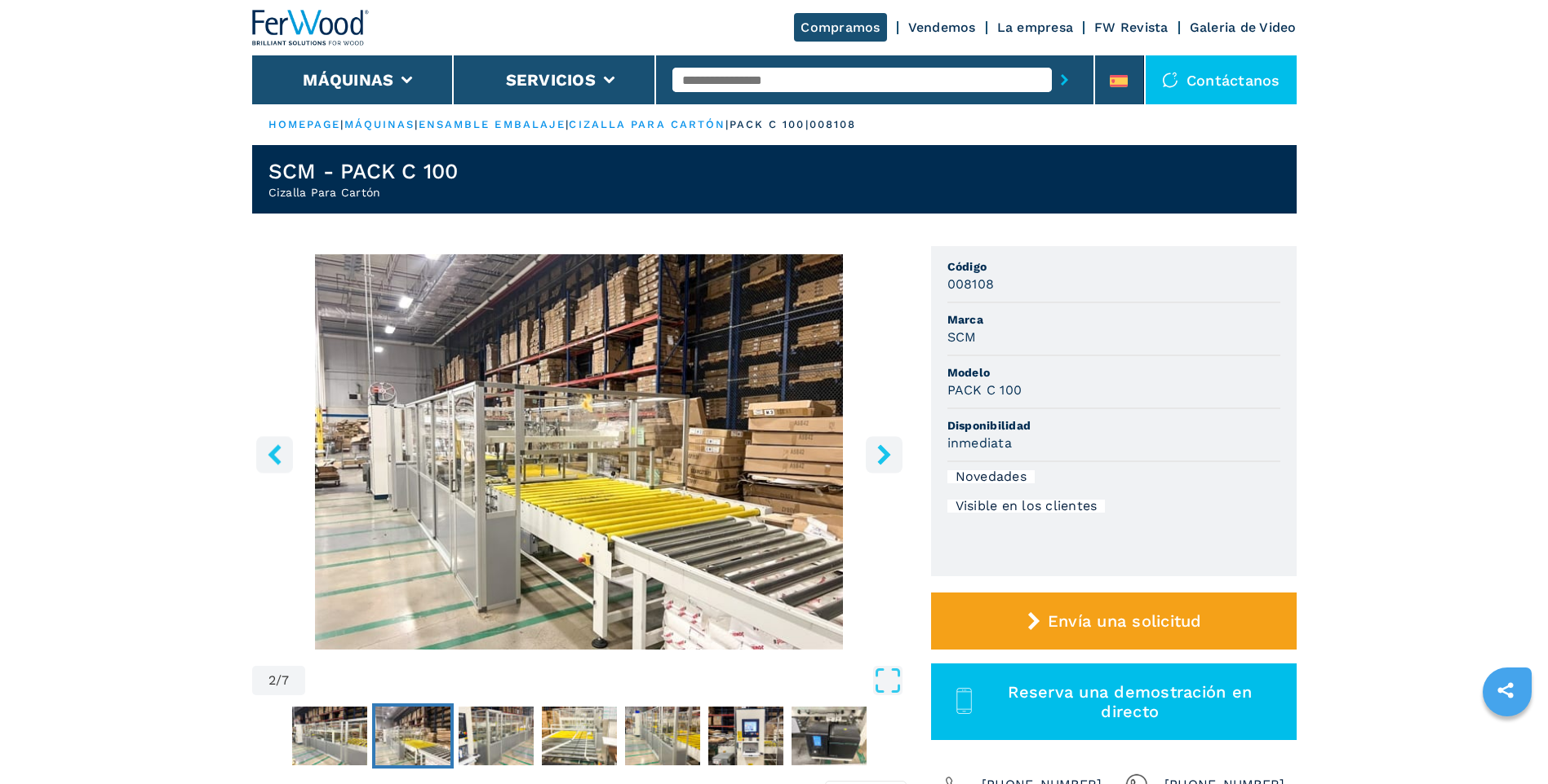
click at [881, 455] on icon "right-button" at bounding box center [883, 455] width 21 height 21
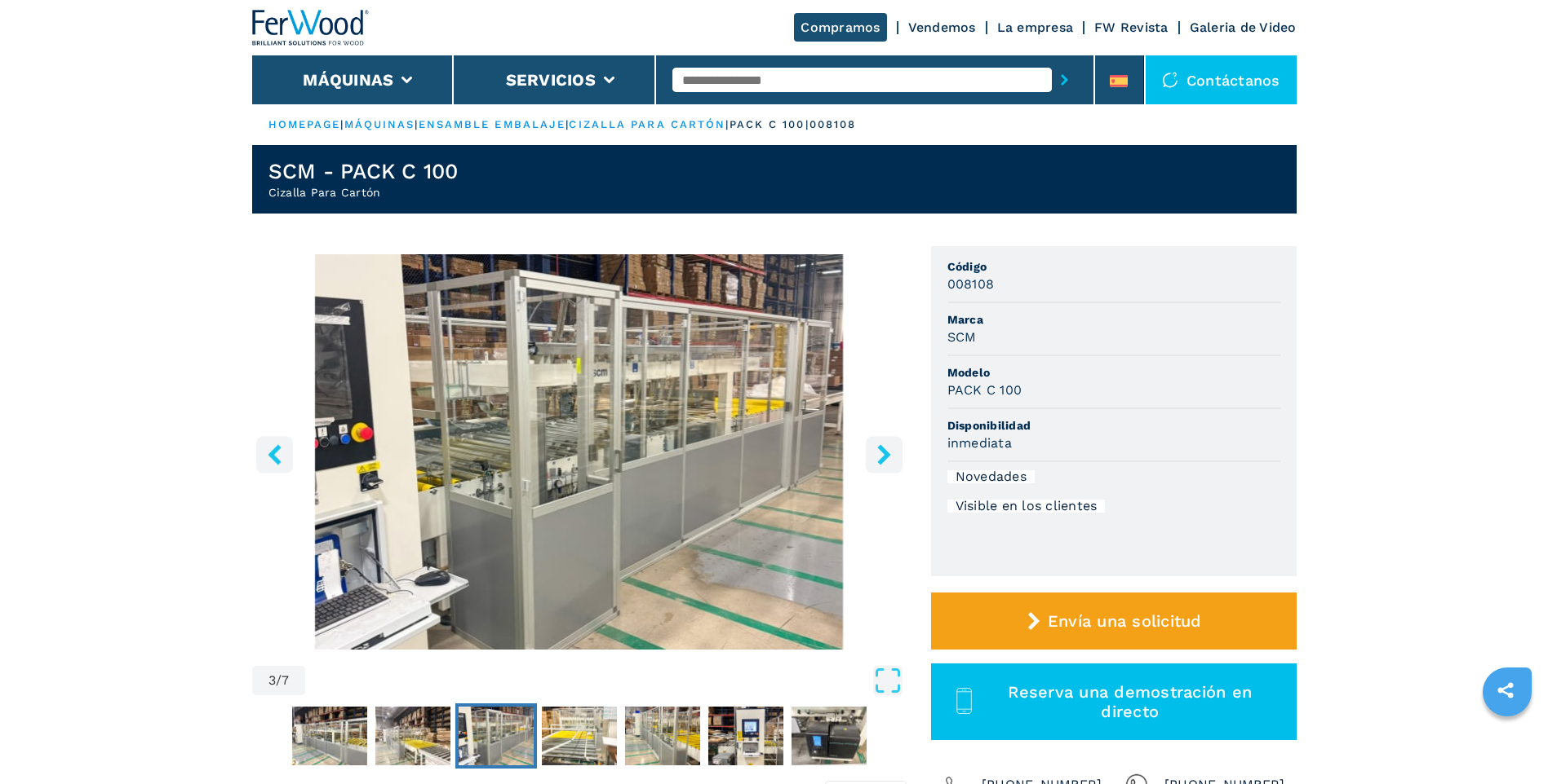
click at [881, 455] on icon "right-button" at bounding box center [883, 455] width 21 height 21
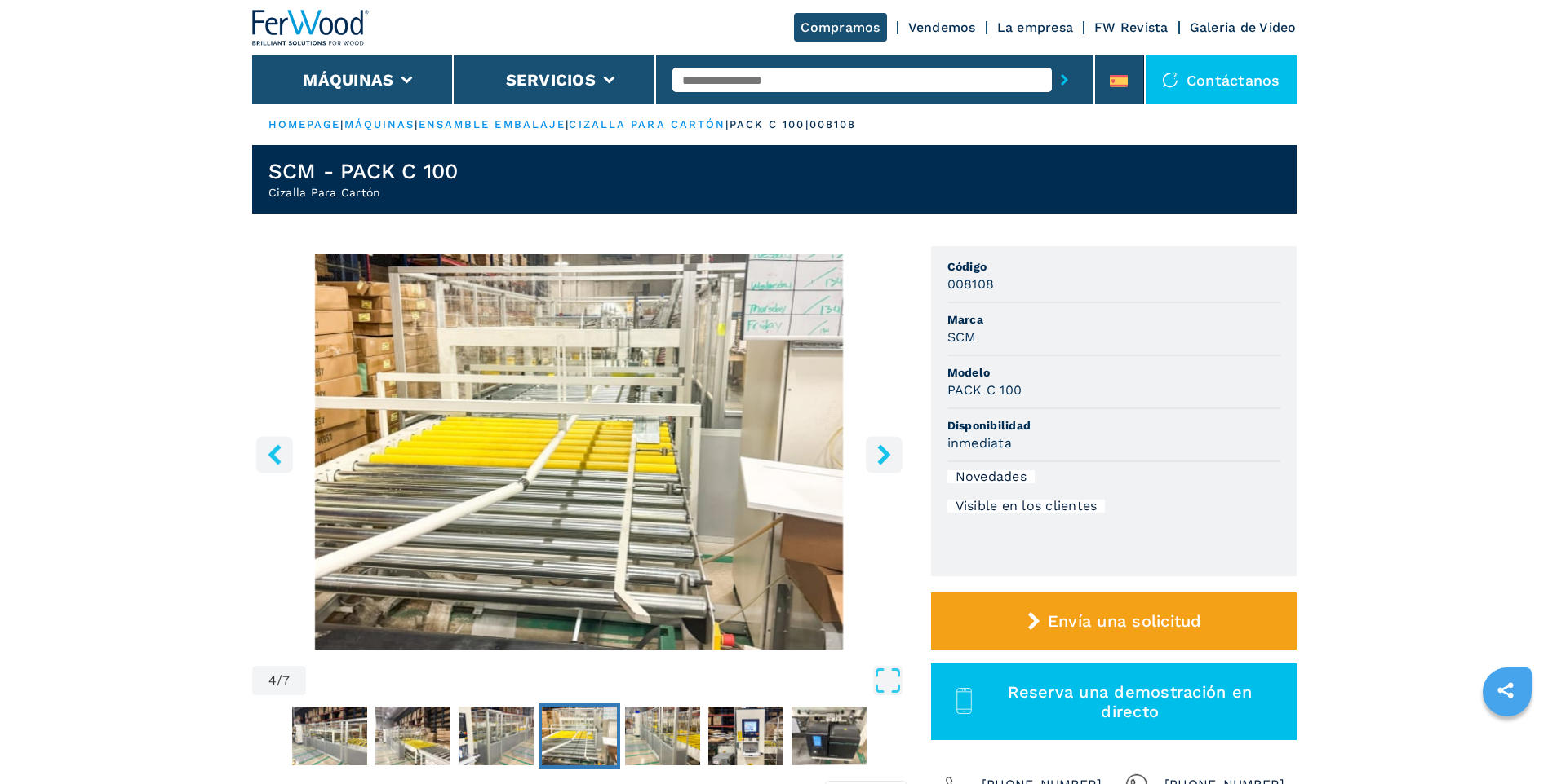
click at [881, 455] on icon "right-button" at bounding box center [883, 455] width 21 height 21
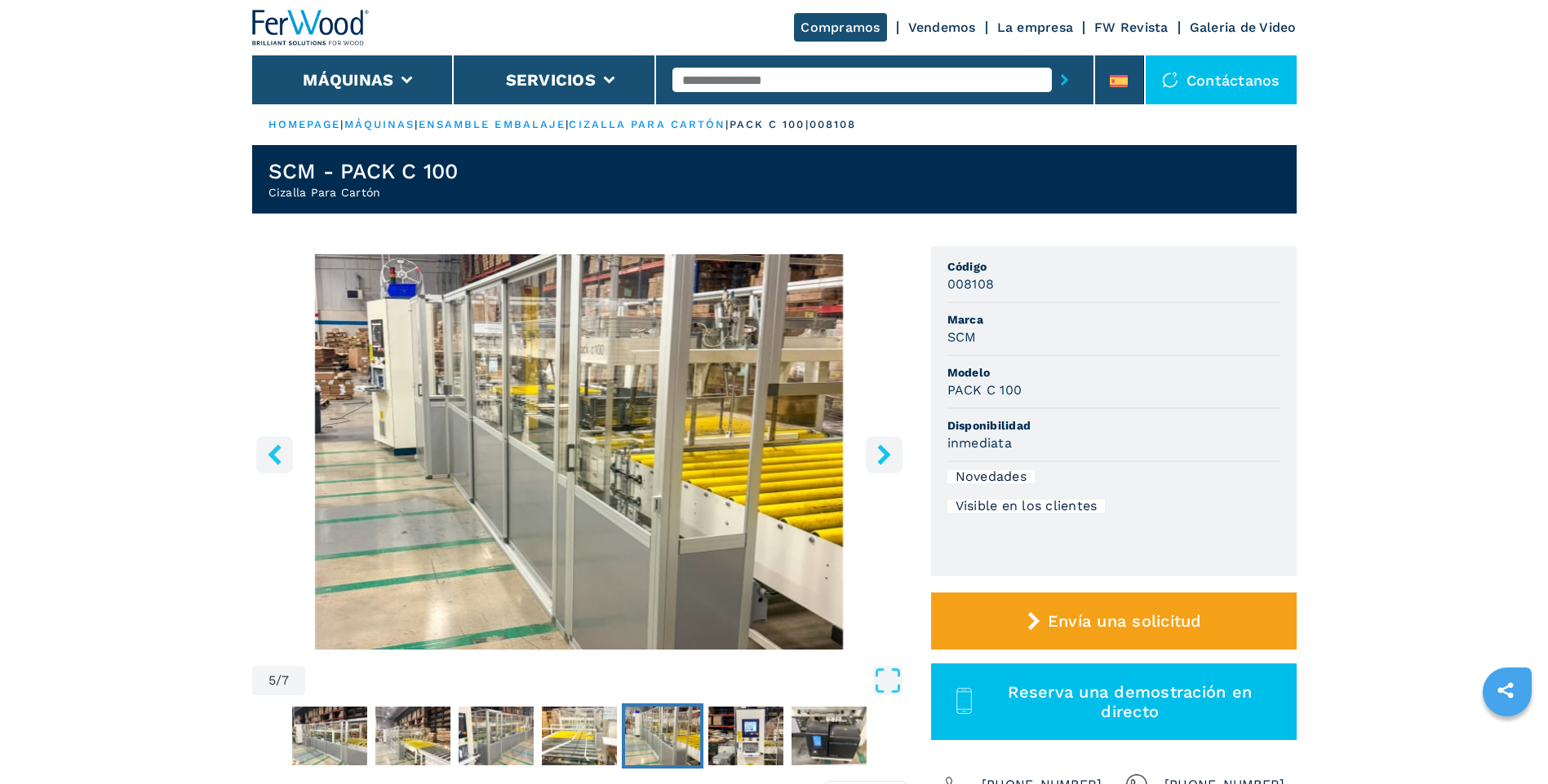
click at [881, 455] on icon "right-button" at bounding box center [883, 455] width 21 height 21
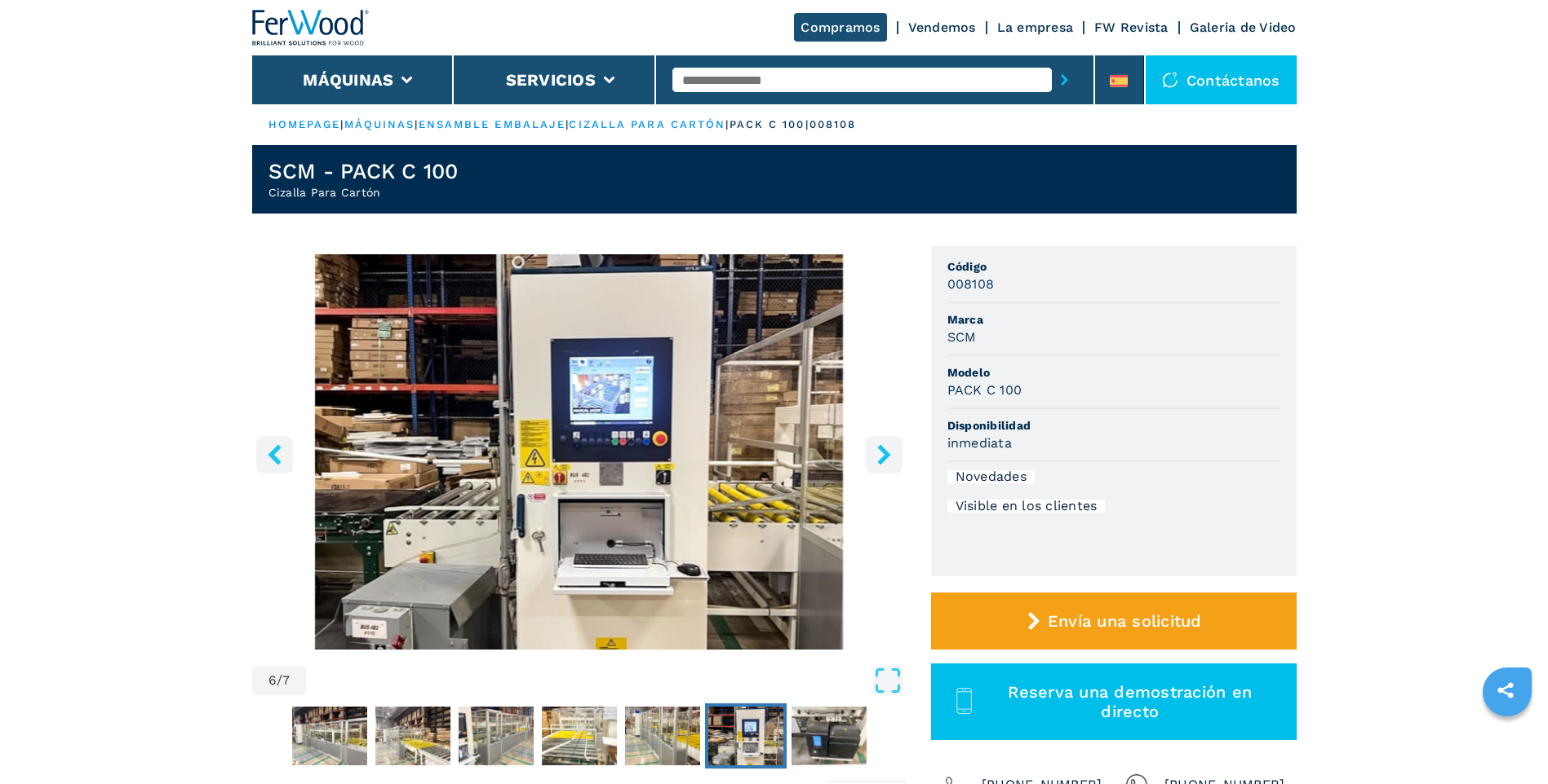
click at [881, 455] on icon "right-button" at bounding box center [883, 455] width 21 height 21
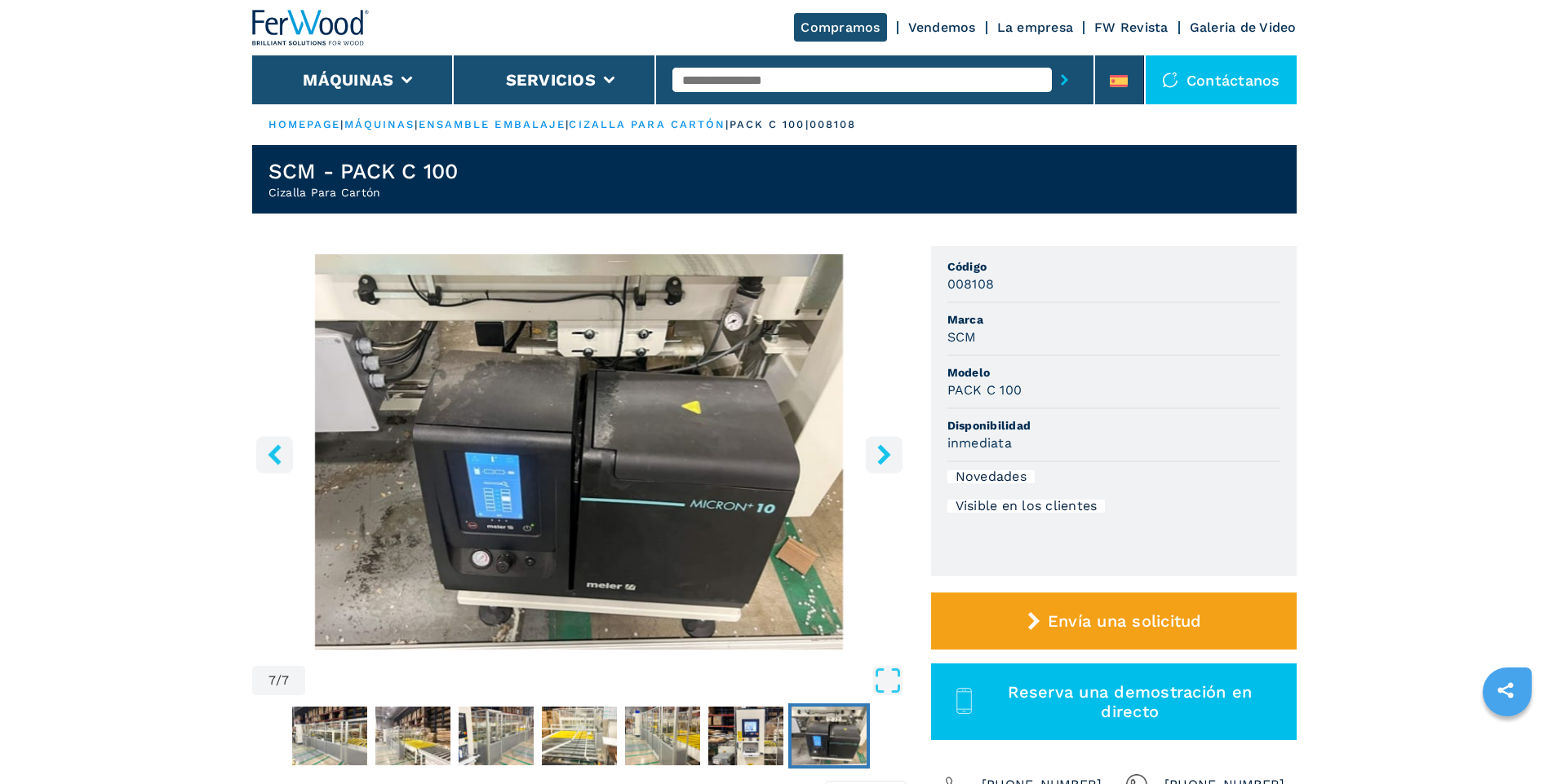
click at [881, 455] on icon "right-button" at bounding box center [883, 455] width 21 height 21
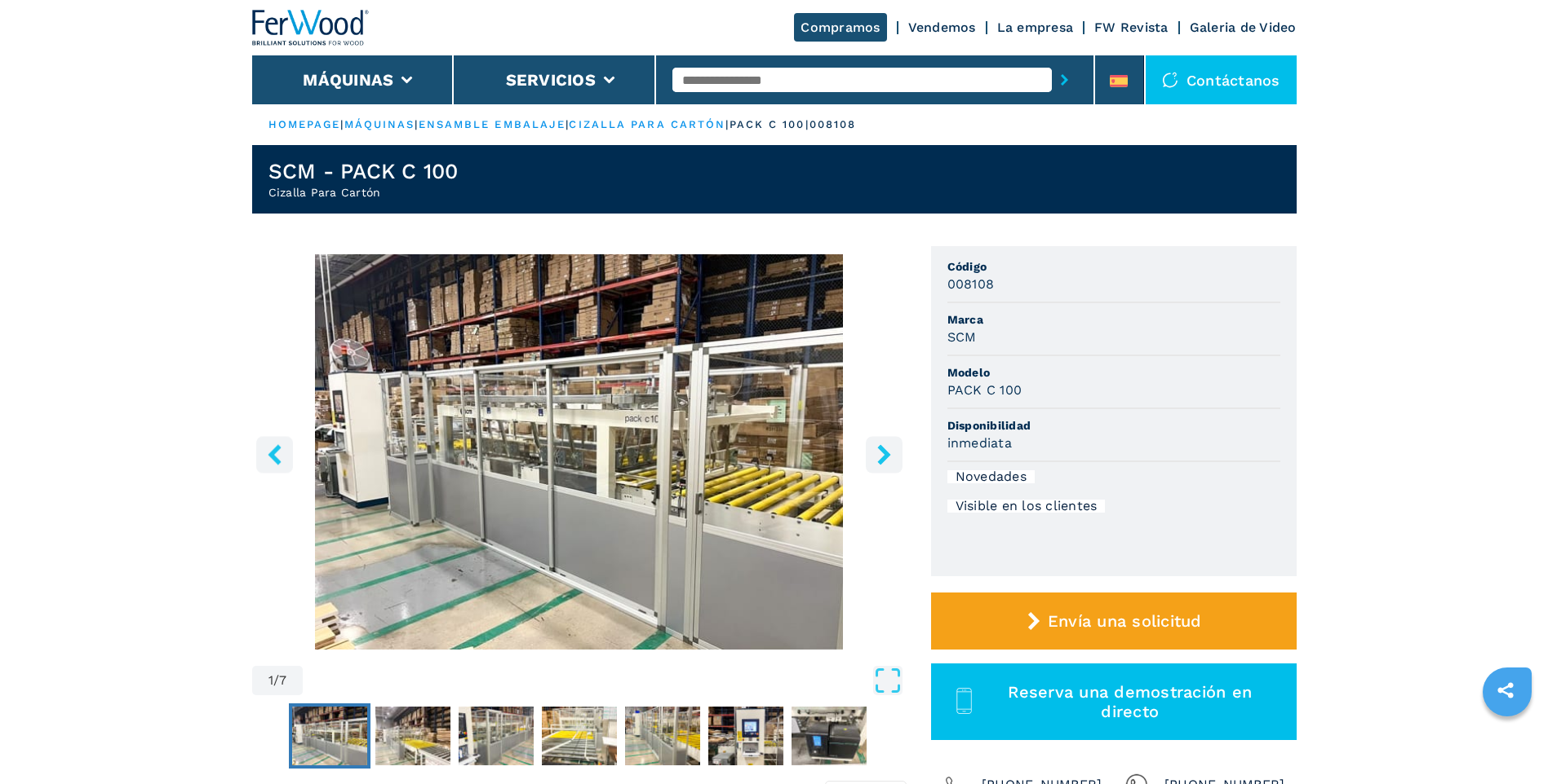
click at [804, 77] on input "text" at bounding box center [863, 79] width 380 height 25
type input "******"
click at [1051, 61] on button "submit-button" at bounding box center [1064, 80] width 26 height 38
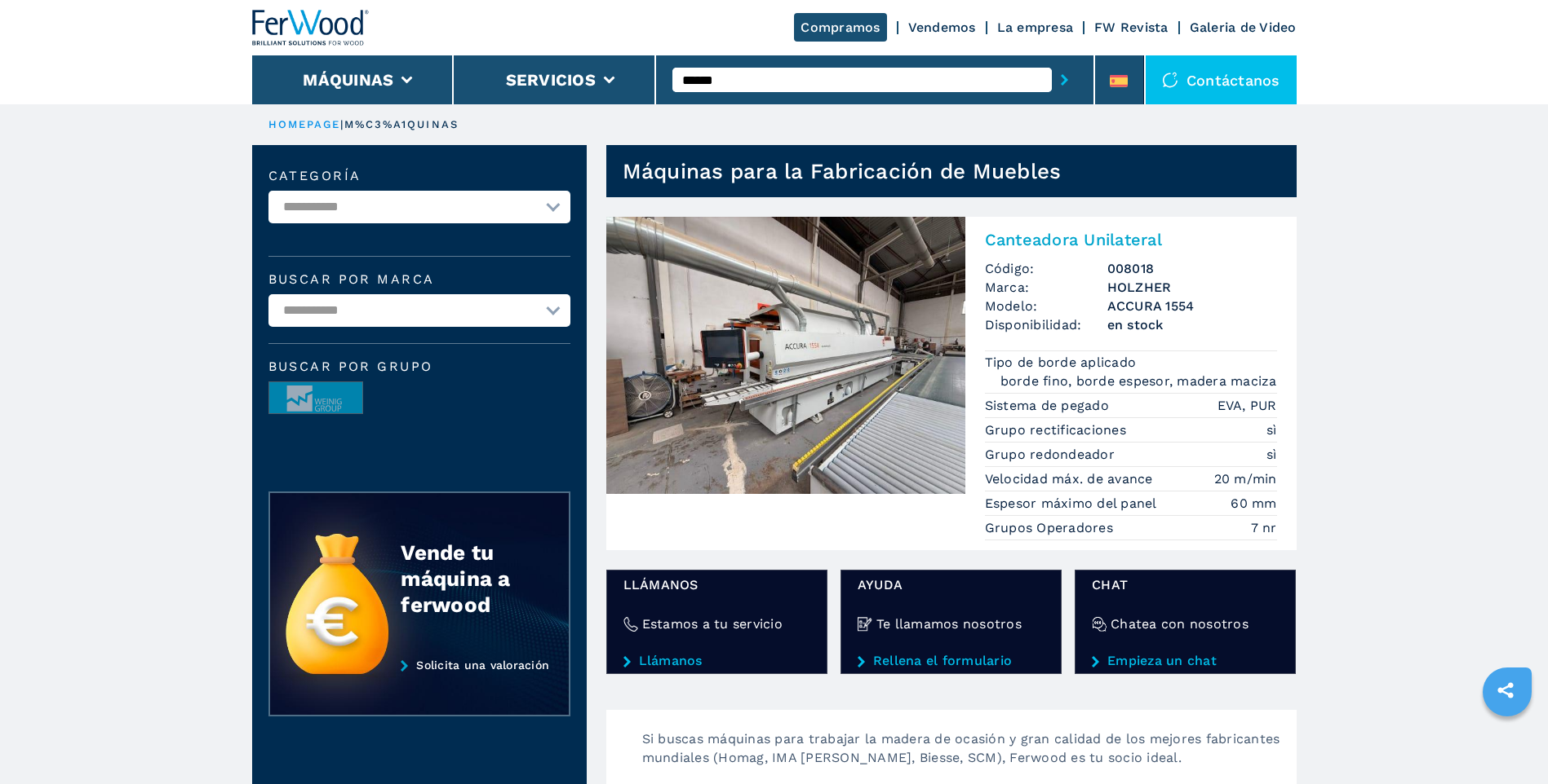
click at [1100, 239] on h2 "Canteadora Unilateral" at bounding box center [1131, 240] width 292 height 20
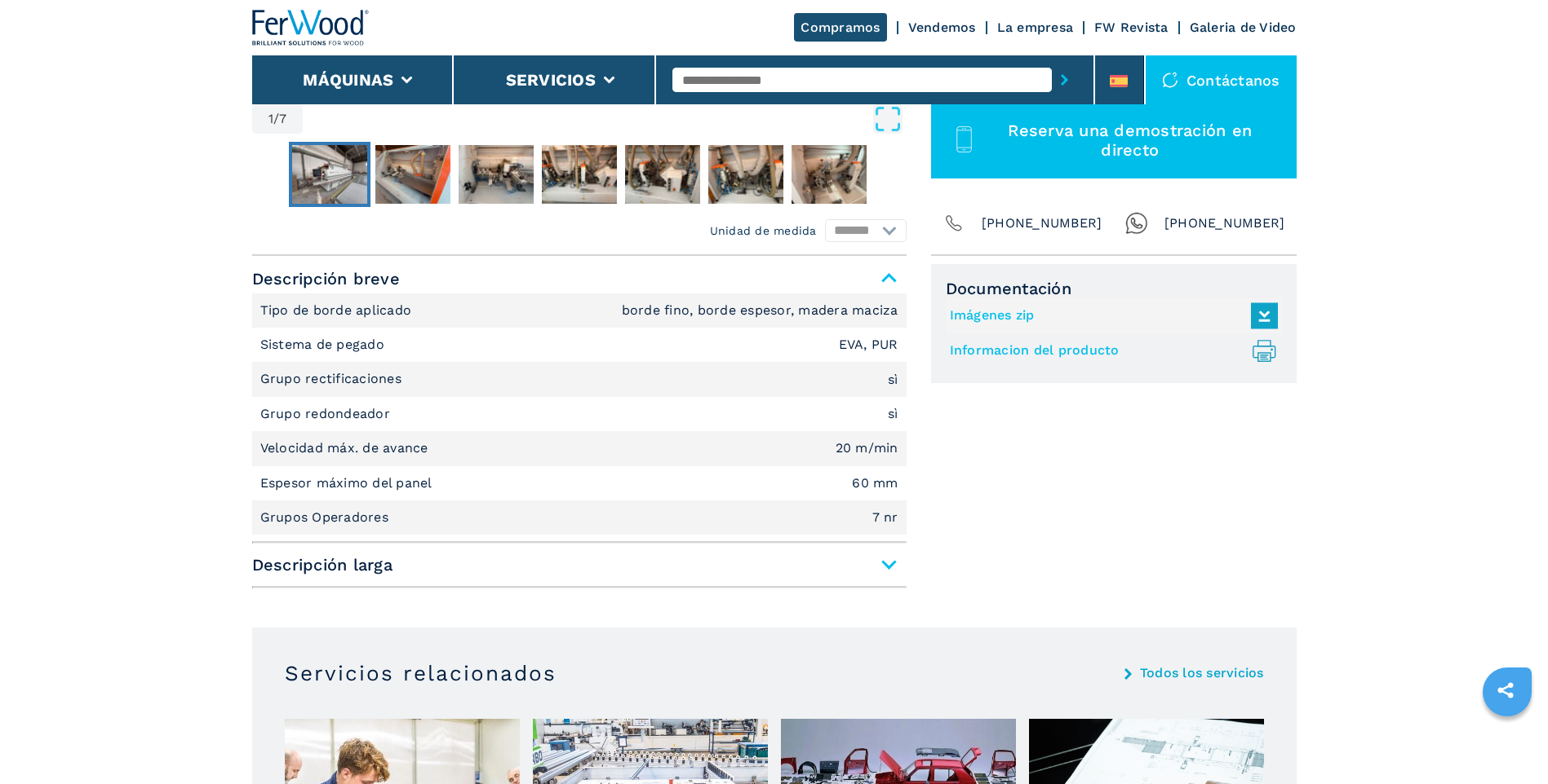
scroll to position [570, 0]
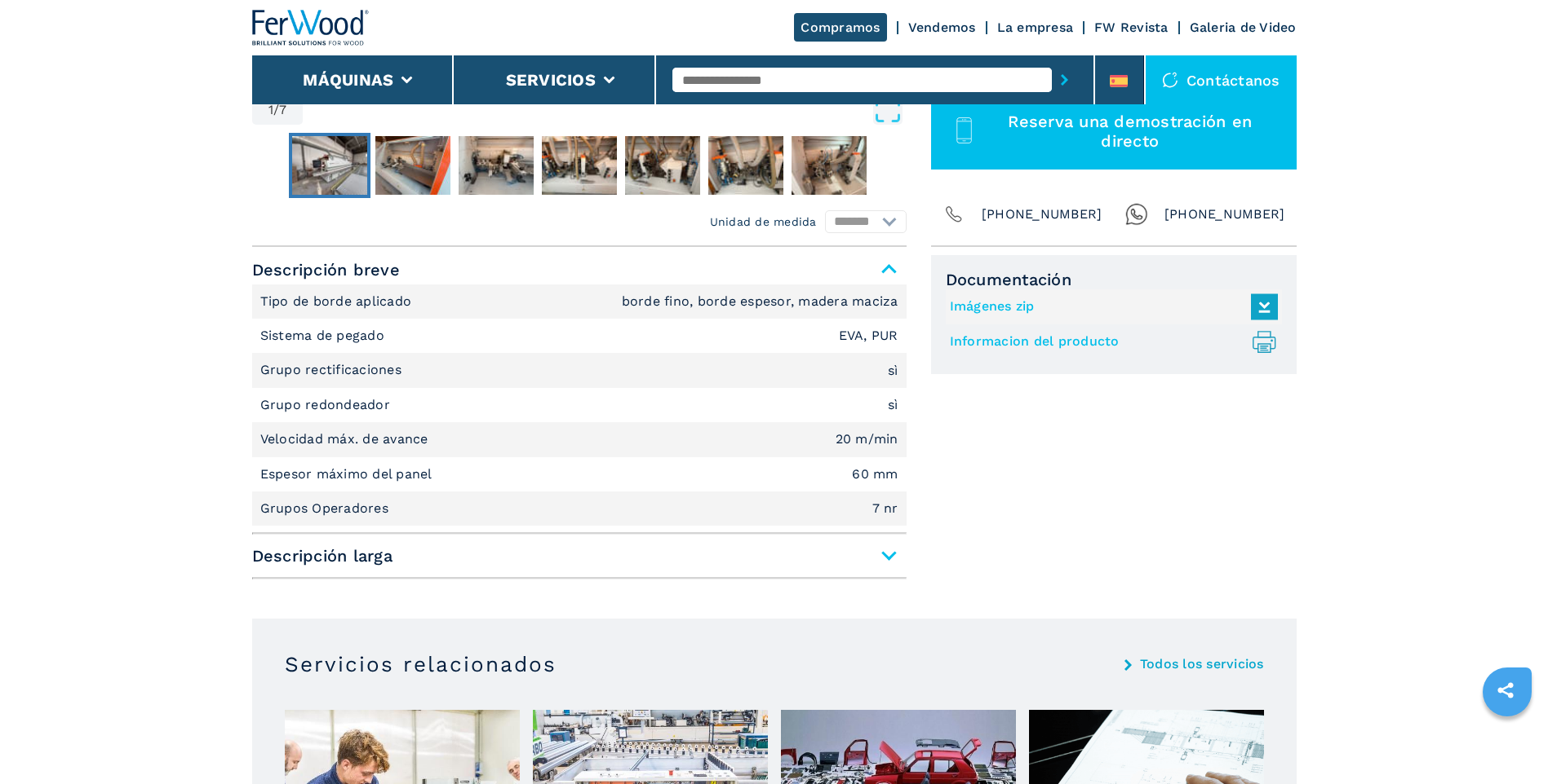
click at [1261, 334] on icon ".prefix__st0{stroke-linecap:round;stroke-linejoin:round}.prefix__st0,.prefix__s…" at bounding box center [1263, 341] width 27 height 27
click at [759, 70] on input "text" at bounding box center [863, 79] width 380 height 25
type input "*******"
click at [1051, 61] on button "submit-button" at bounding box center [1064, 80] width 26 height 38
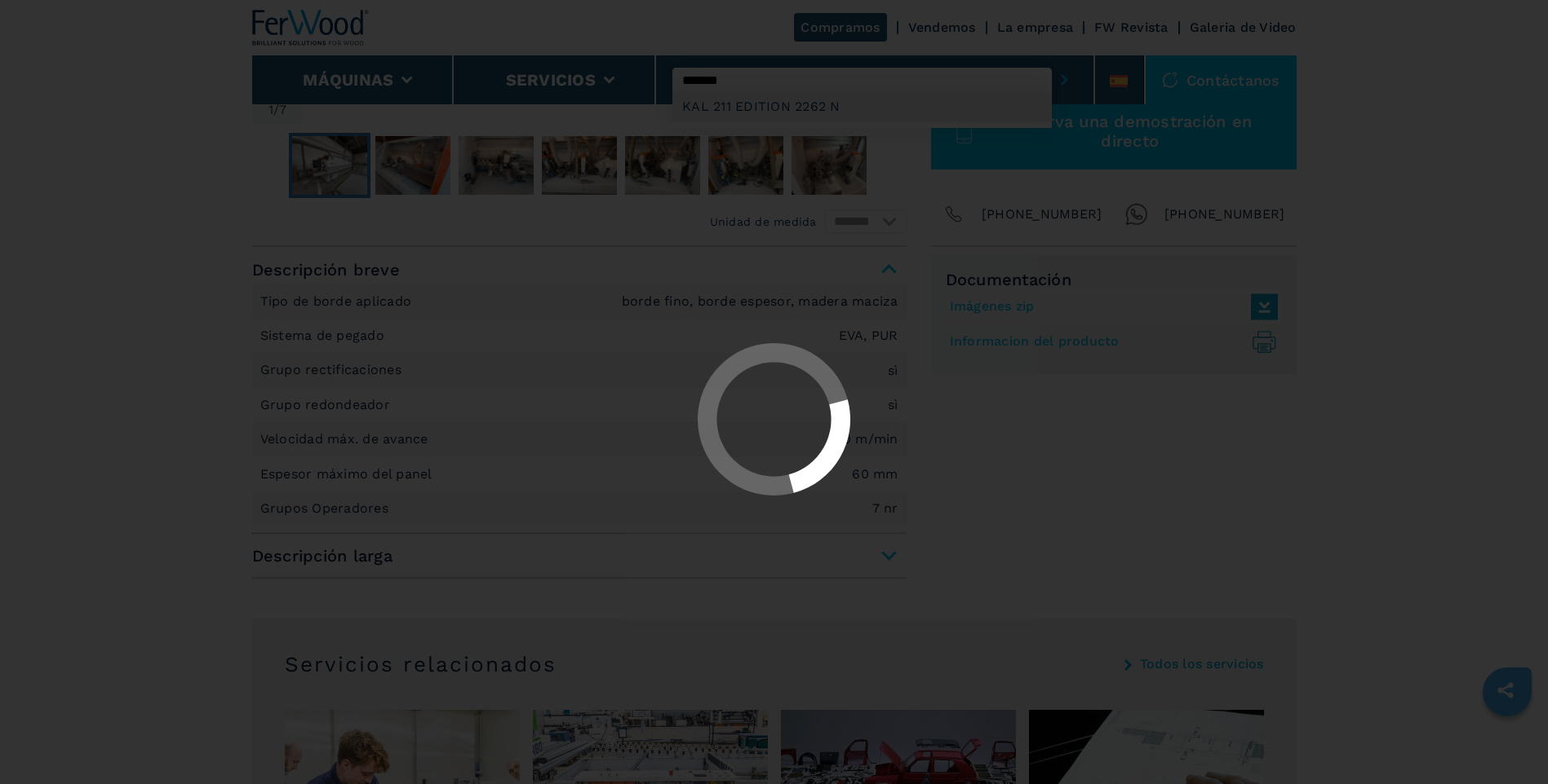
scroll to position [0, 0]
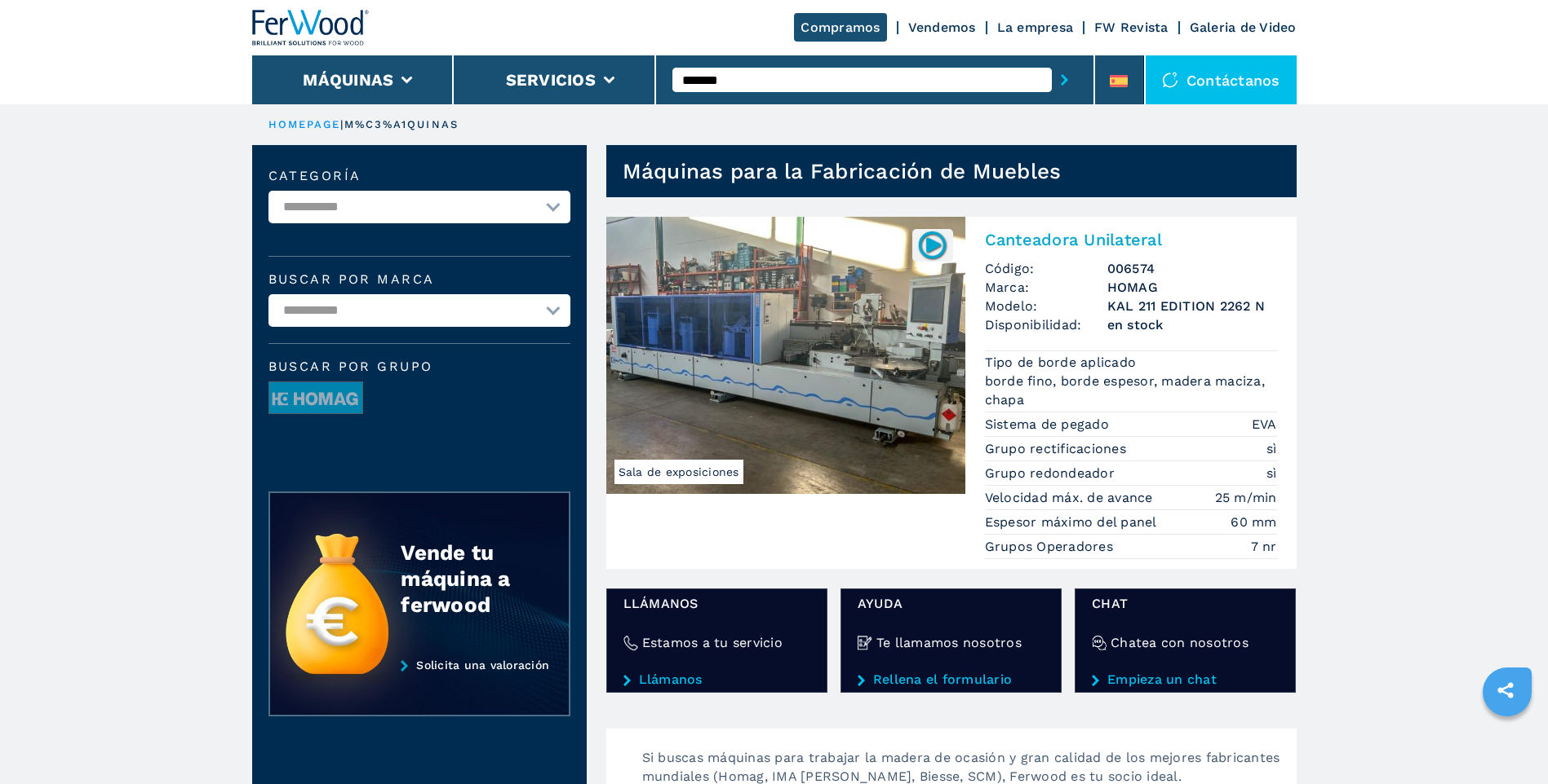
click at [1071, 240] on h2 "Canteadora Unilateral" at bounding box center [1131, 240] width 292 height 20
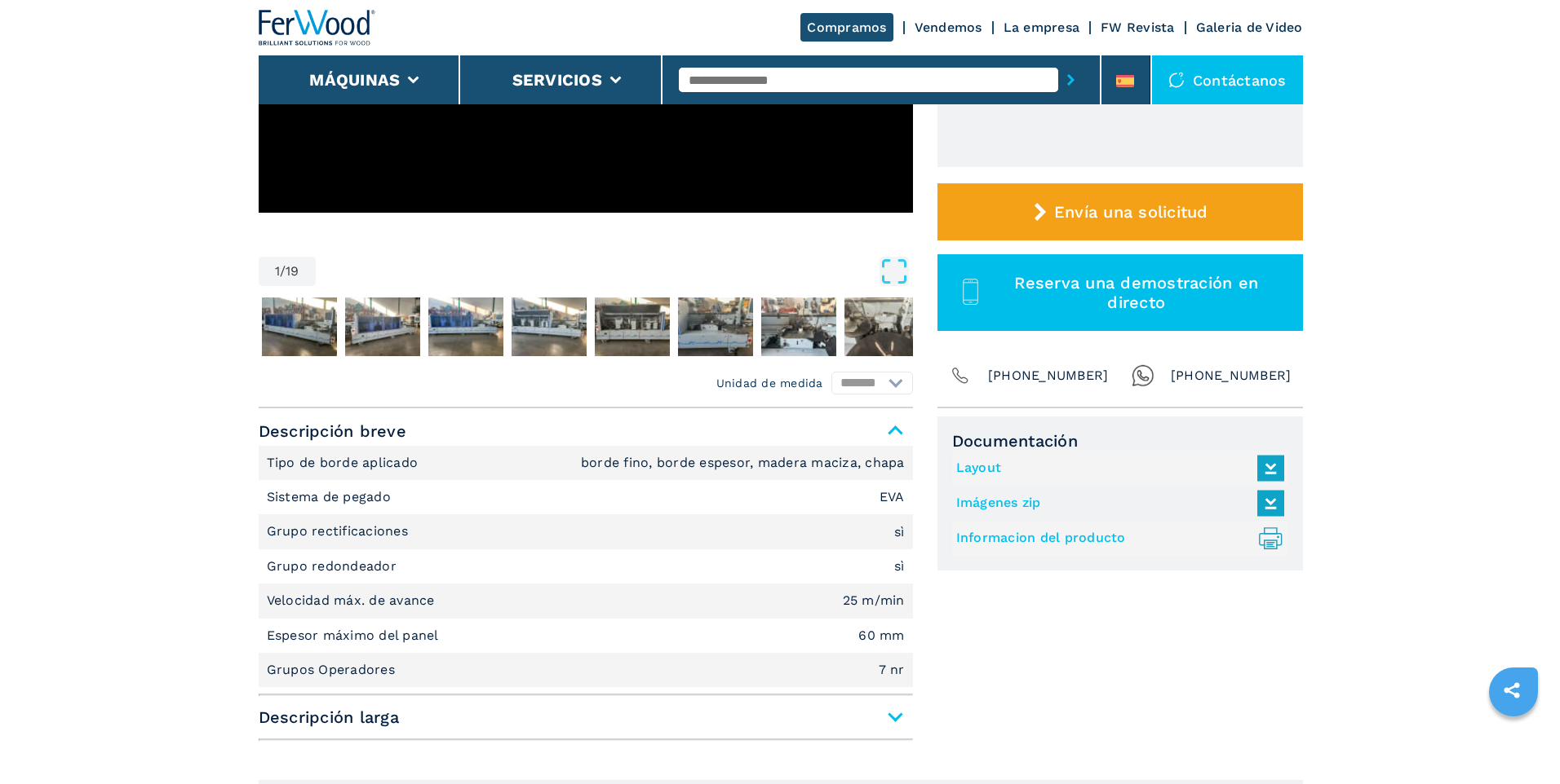
scroll to position [570, 0]
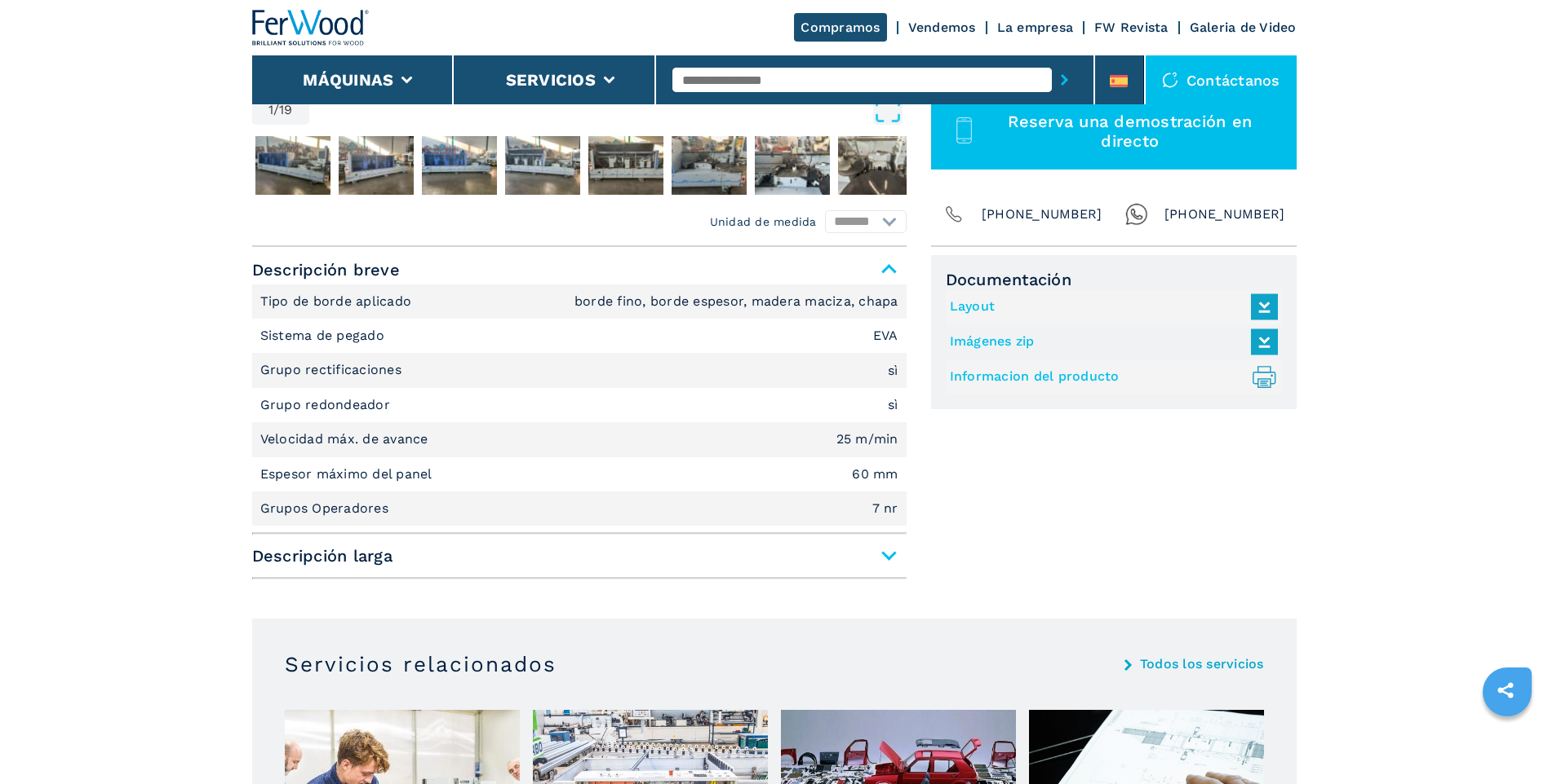
click at [1273, 377] on icon ".prefix__st0{stroke-linecap:round;stroke-linejoin:round}.prefix__st0,.prefix__s…" at bounding box center [1263, 377] width 27 height 27
click at [380, 76] on button "Máquinas" at bounding box center [348, 80] width 91 height 20
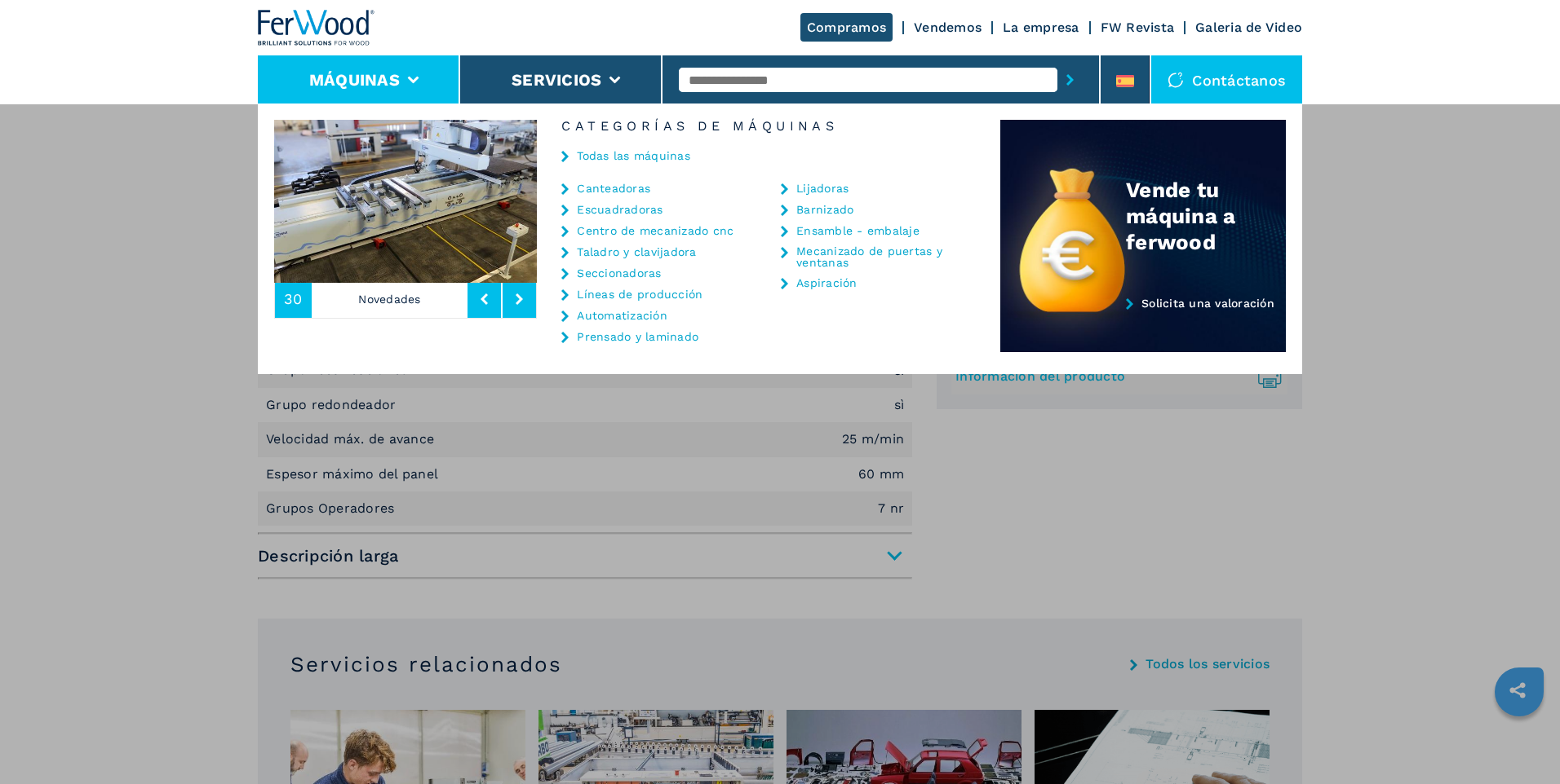
click at [827, 230] on link "Ensamble - embalaje" at bounding box center [858, 231] width 124 height 12
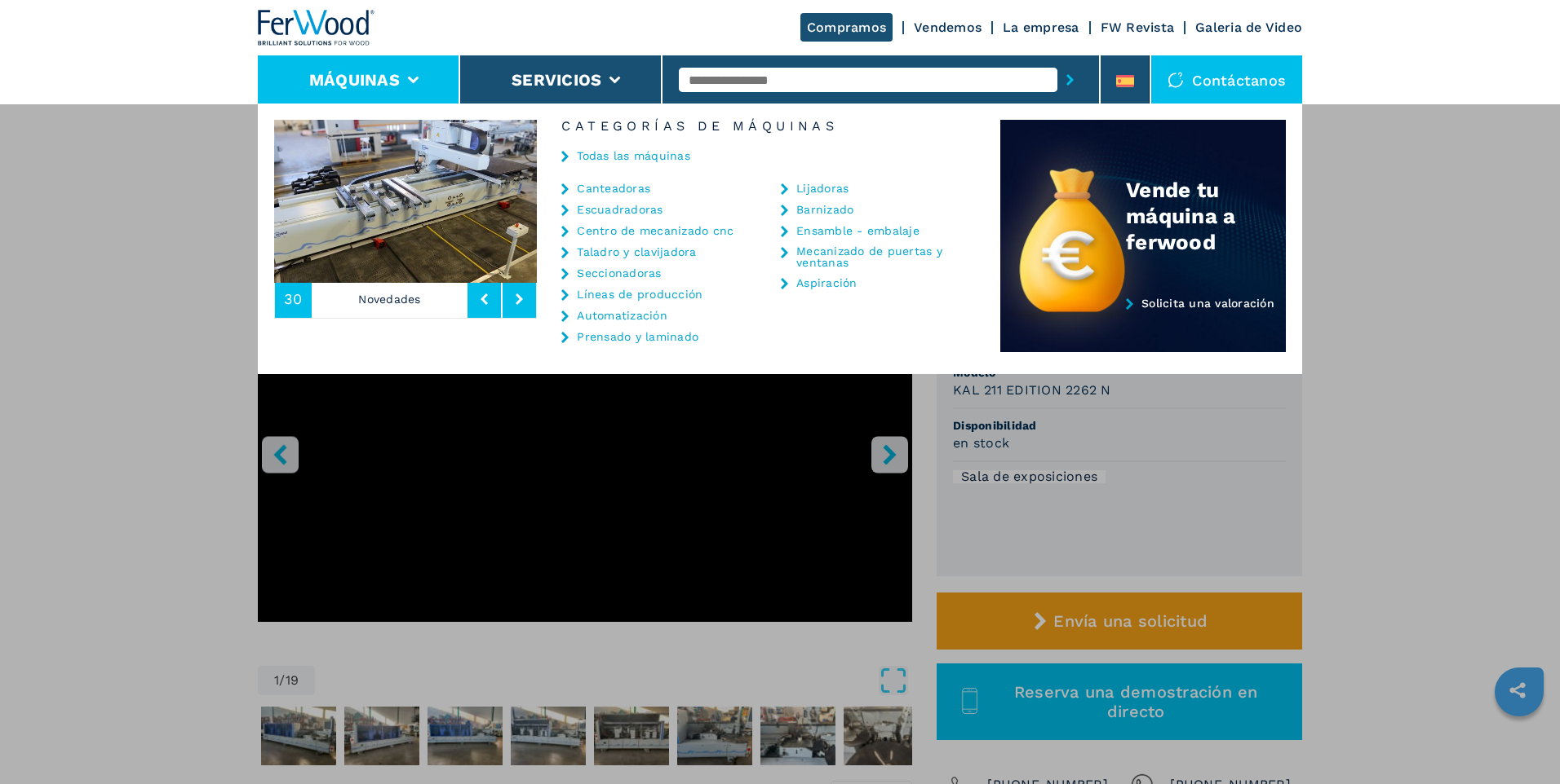
click at [824, 230] on link "Ensamble - embalaje" at bounding box center [858, 231] width 124 height 12
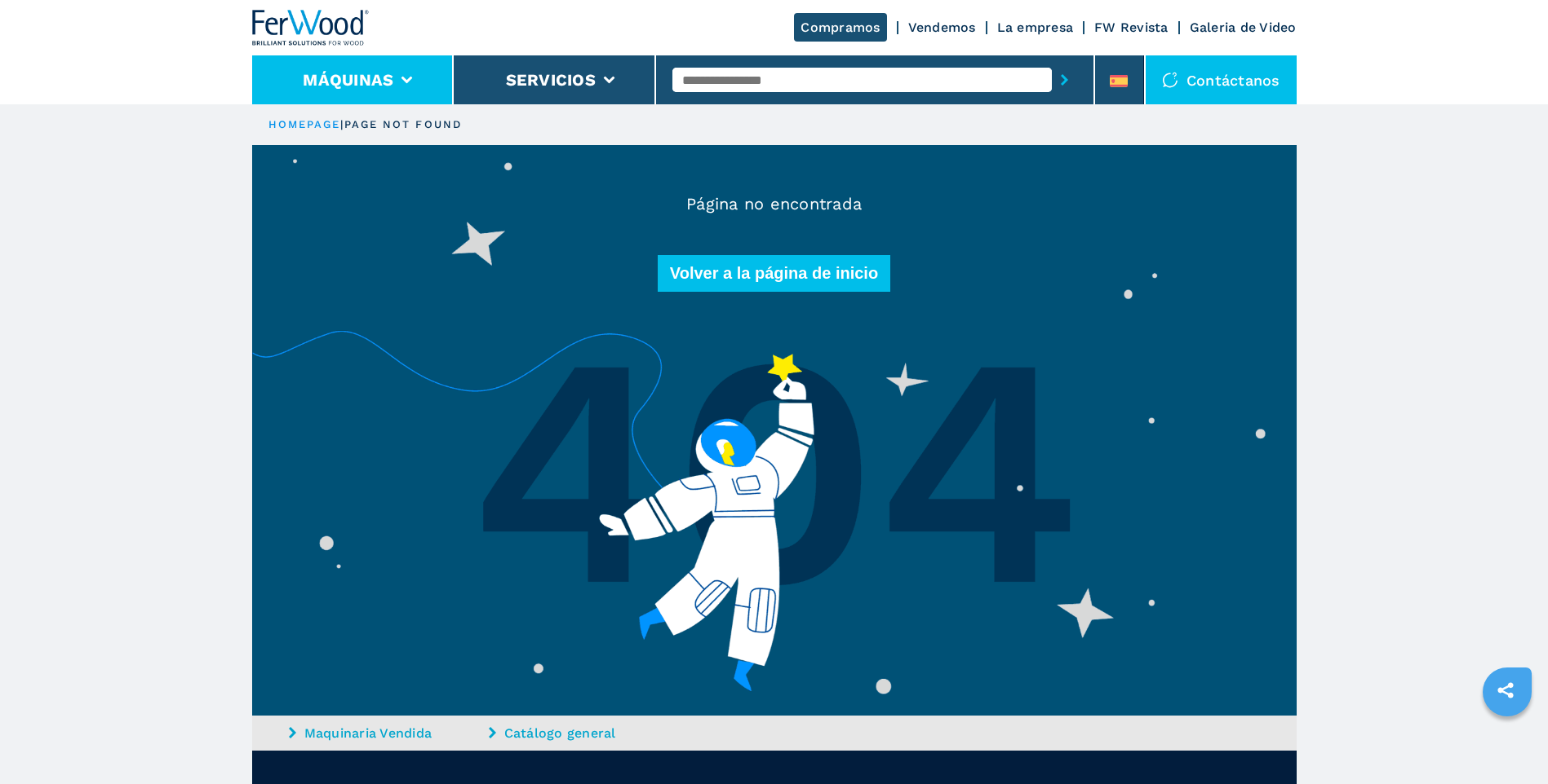
click at [407, 89] on li "Máquinas" at bounding box center [353, 79] width 203 height 48
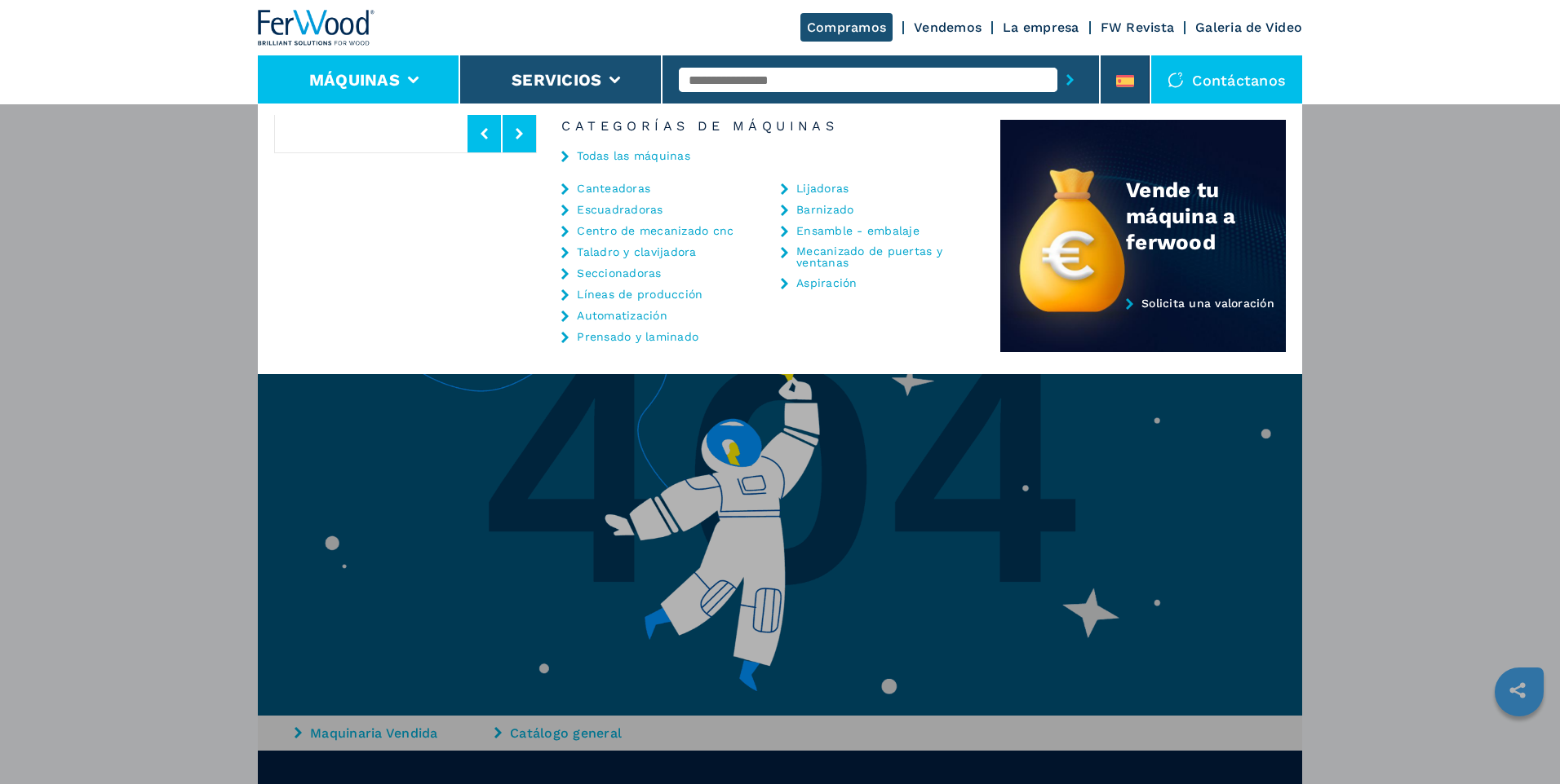
click at [826, 230] on link "Ensamble - embalaje" at bounding box center [858, 231] width 124 height 12
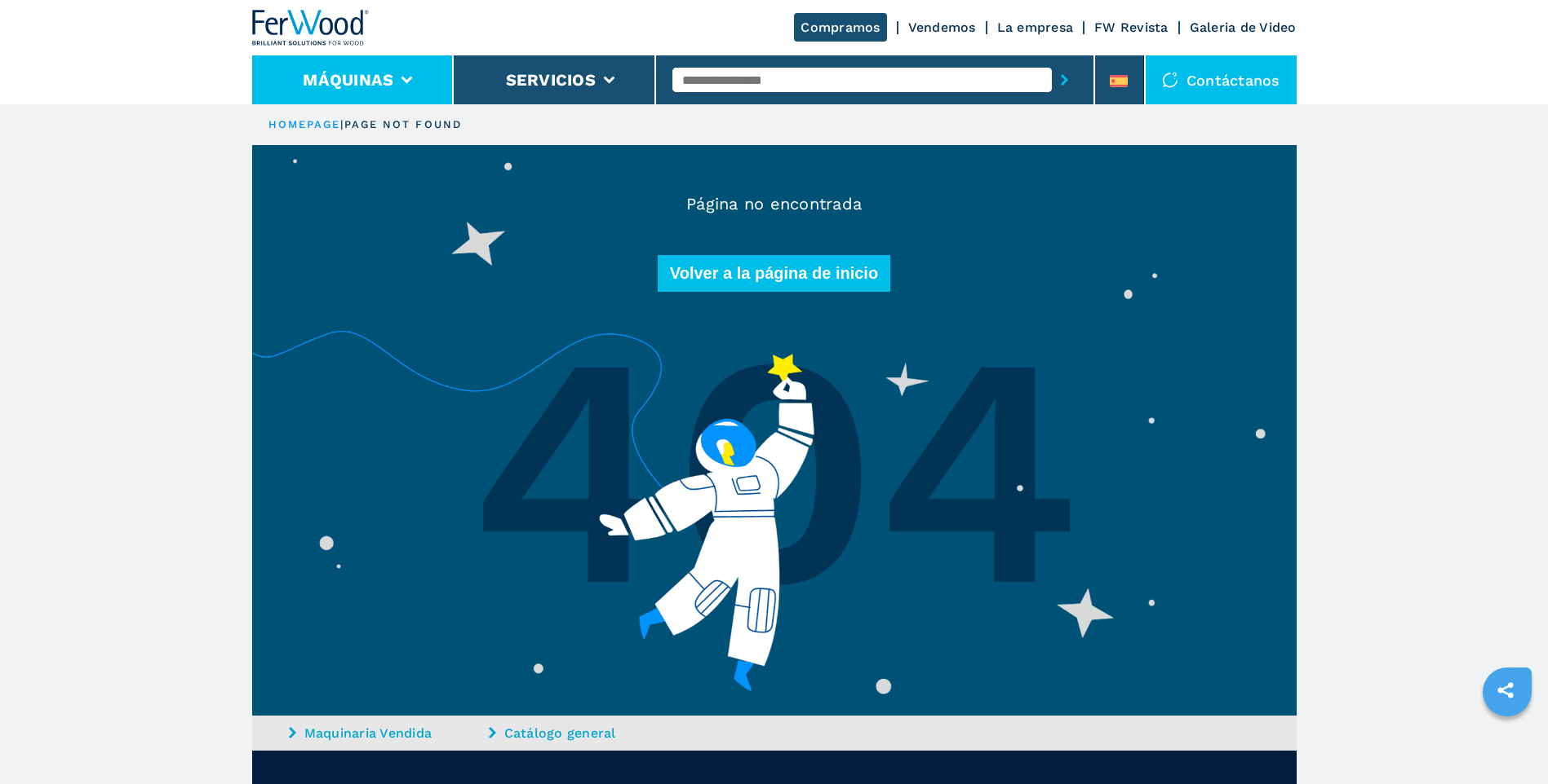
click at [342, 90] on li "Máquinas" at bounding box center [353, 79] width 203 height 48
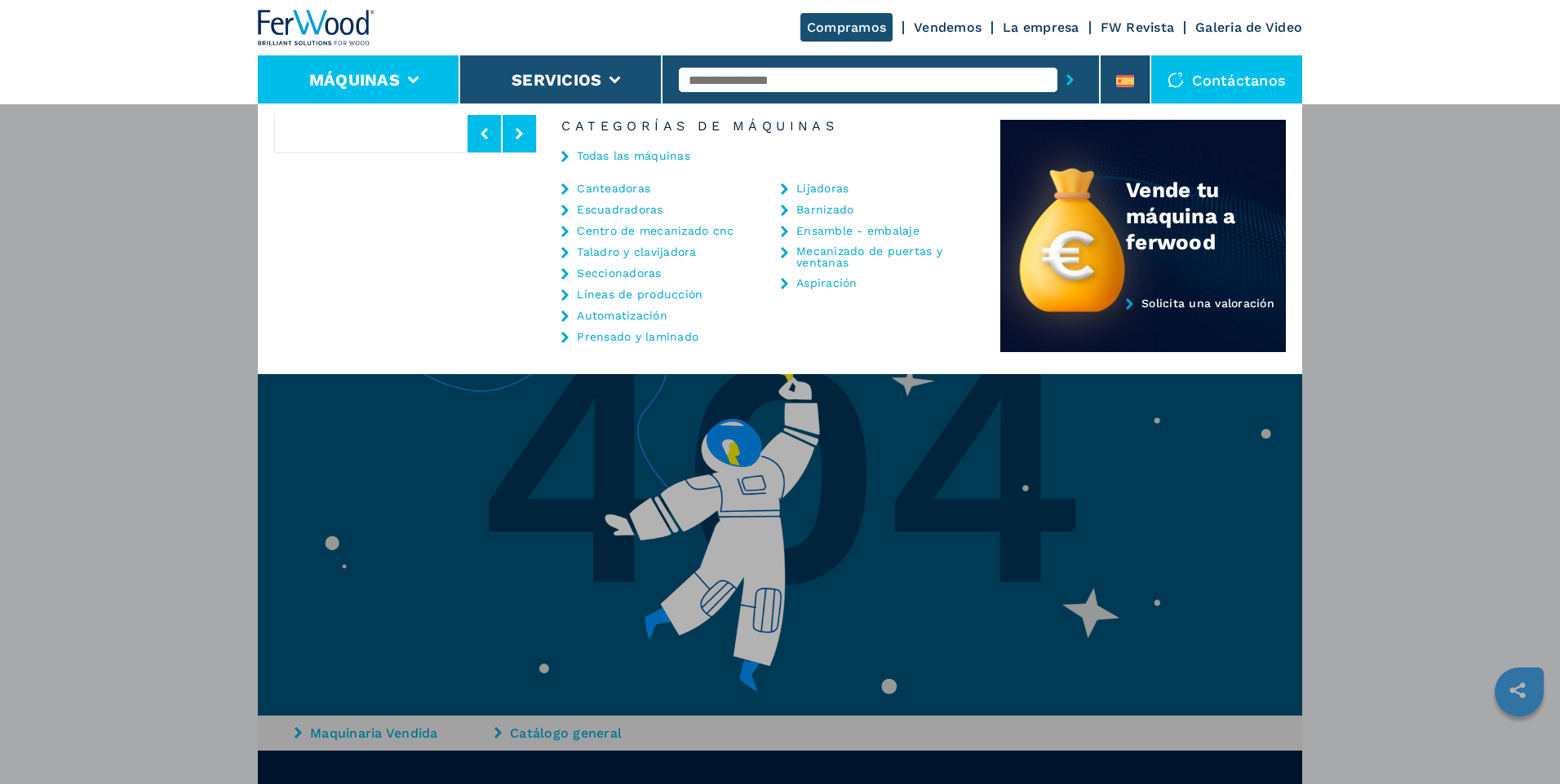
click at [595, 212] on link "Escuadradoras" at bounding box center [619, 210] width 86 height 12
click at [607, 189] on link "Canteadoras" at bounding box center [613, 189] width 73 height 12
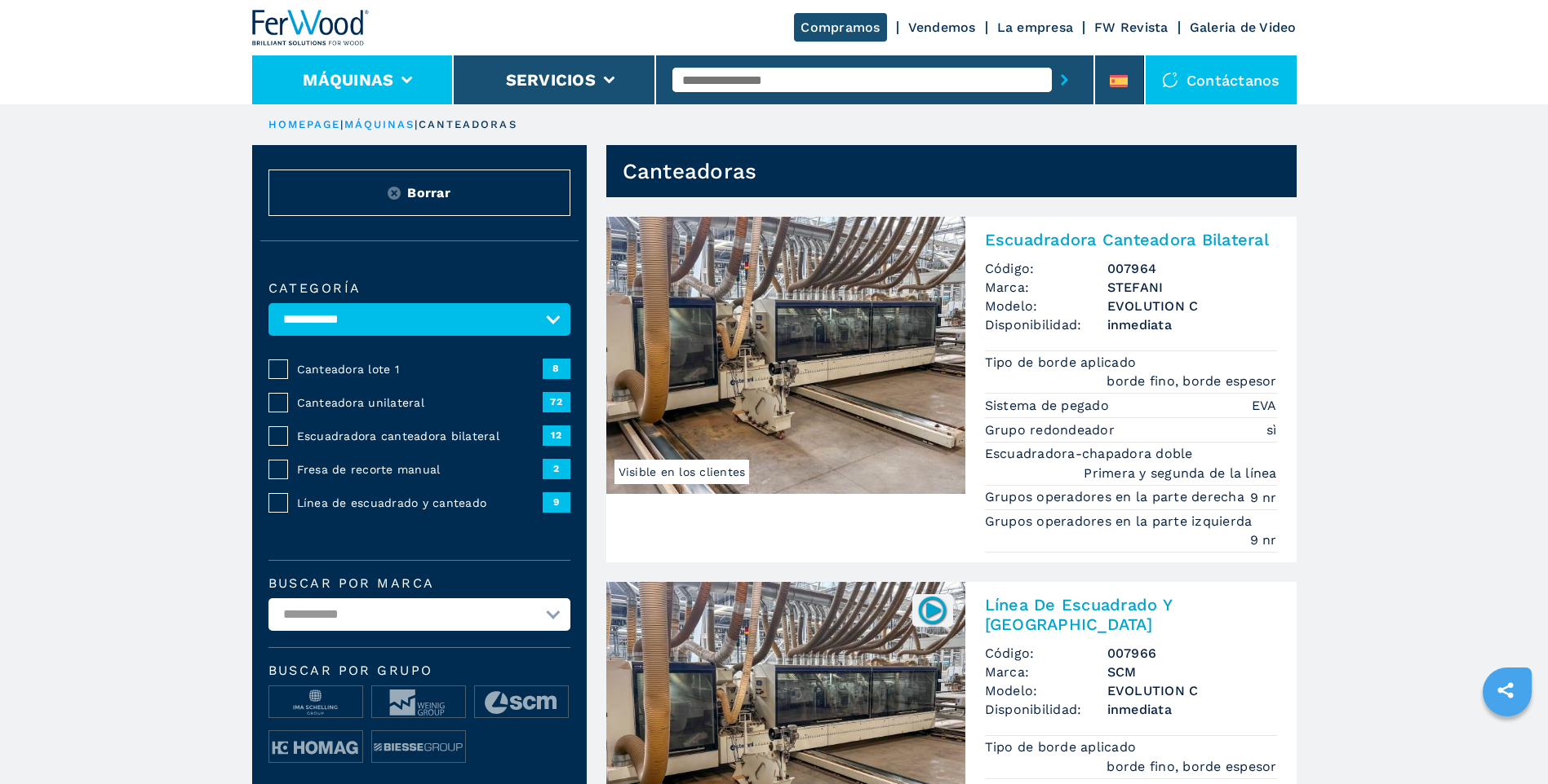
click at [371, 67] on li "Máquinas" at bounding box center [353, 79] width 203 height 48
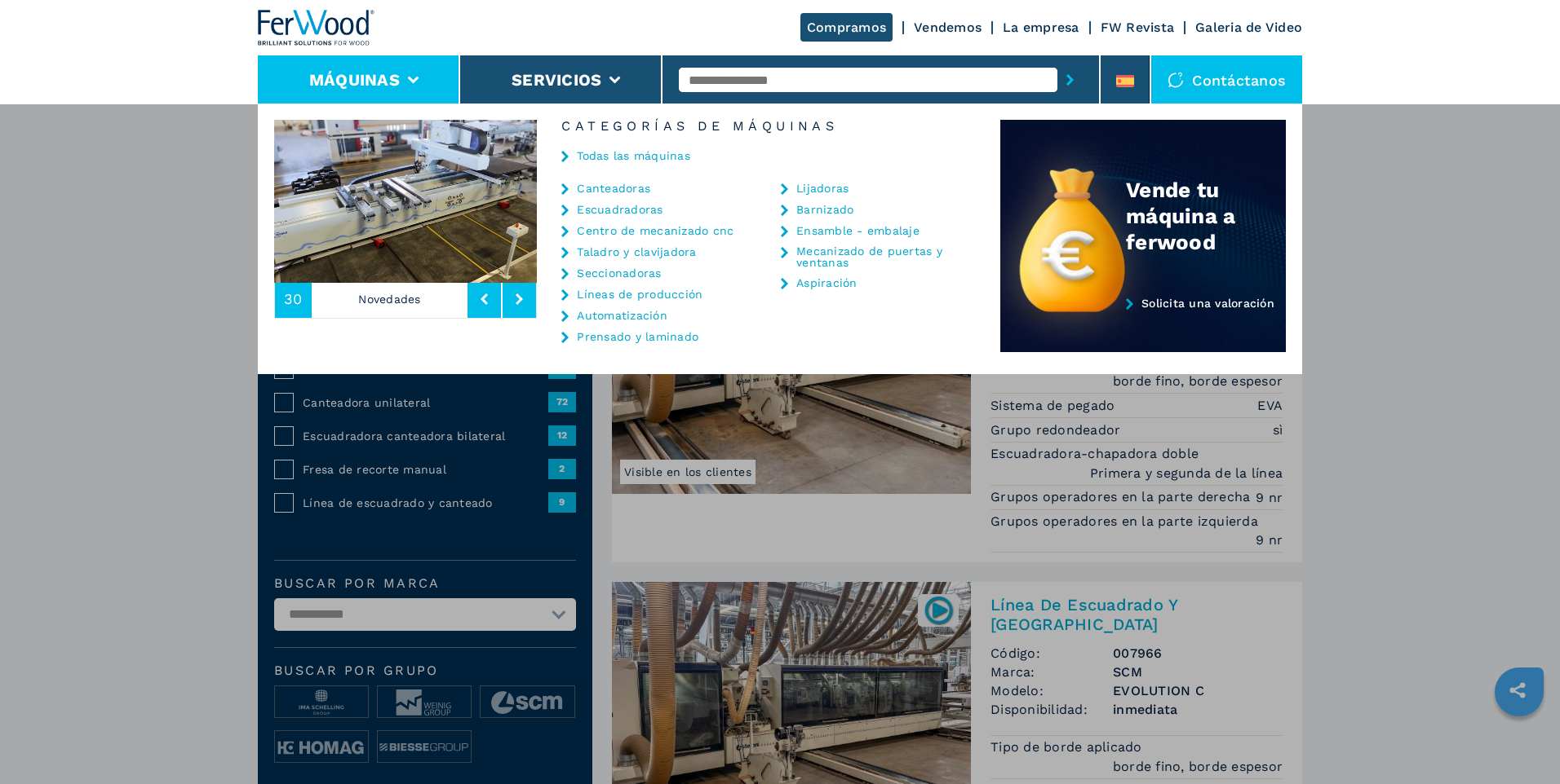
click at [851, 230] on link "Ensamble - embalaje" at bounding box center [858, 231] width 124 height 12
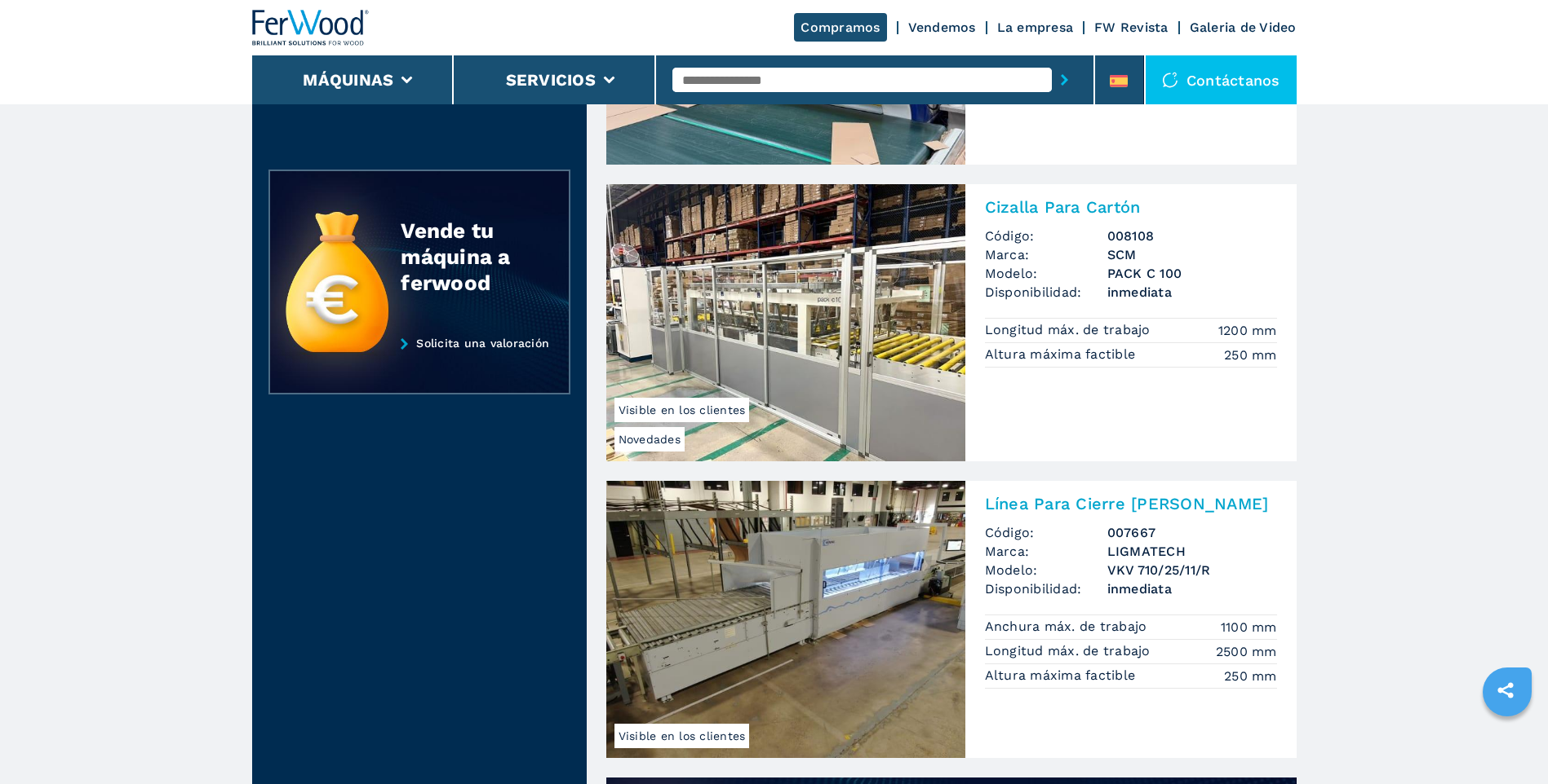
scroll to position [489, 0]
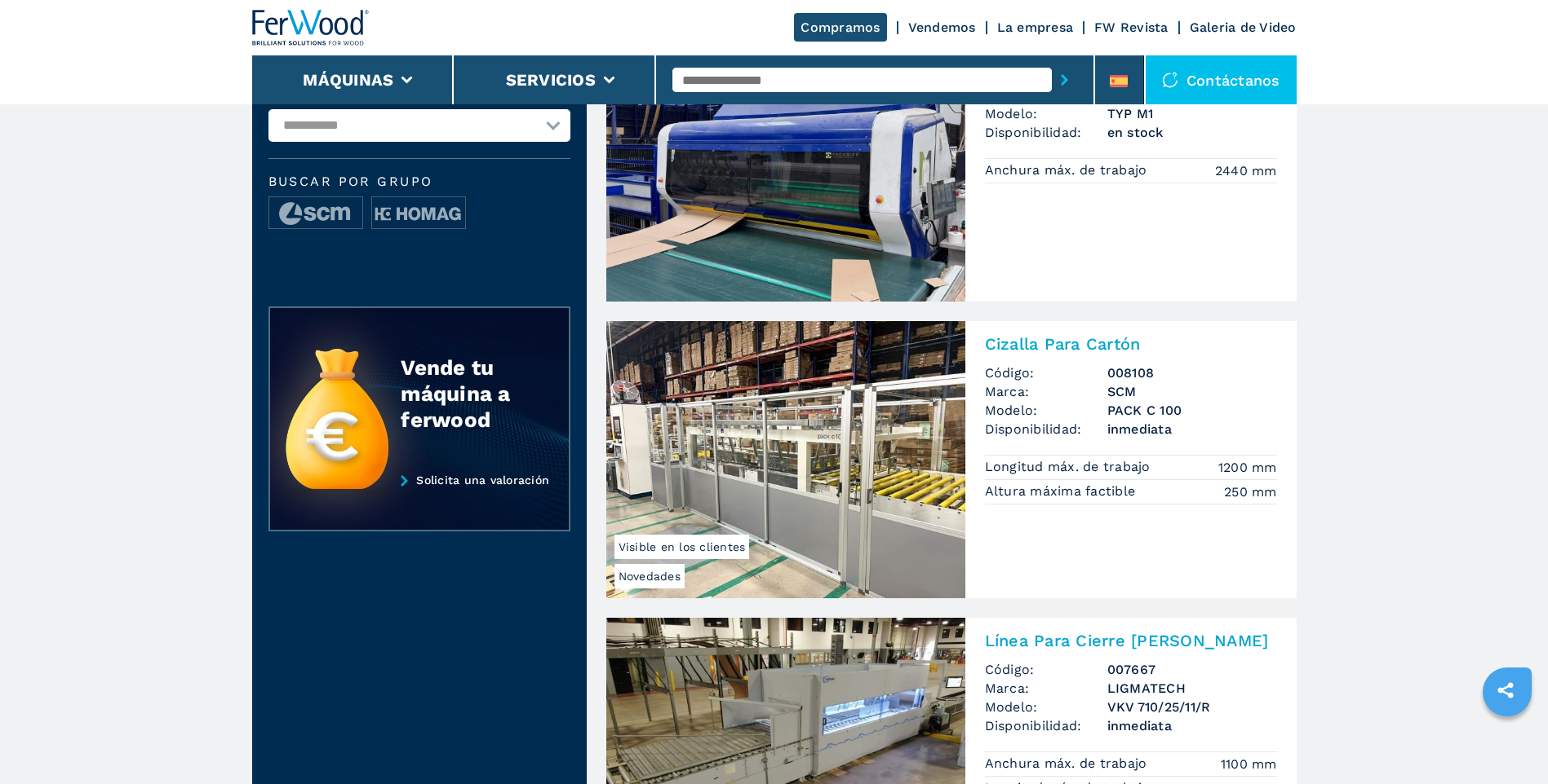
click at [876, 488] on img at bounding box center [785, 460] width 359 height 277
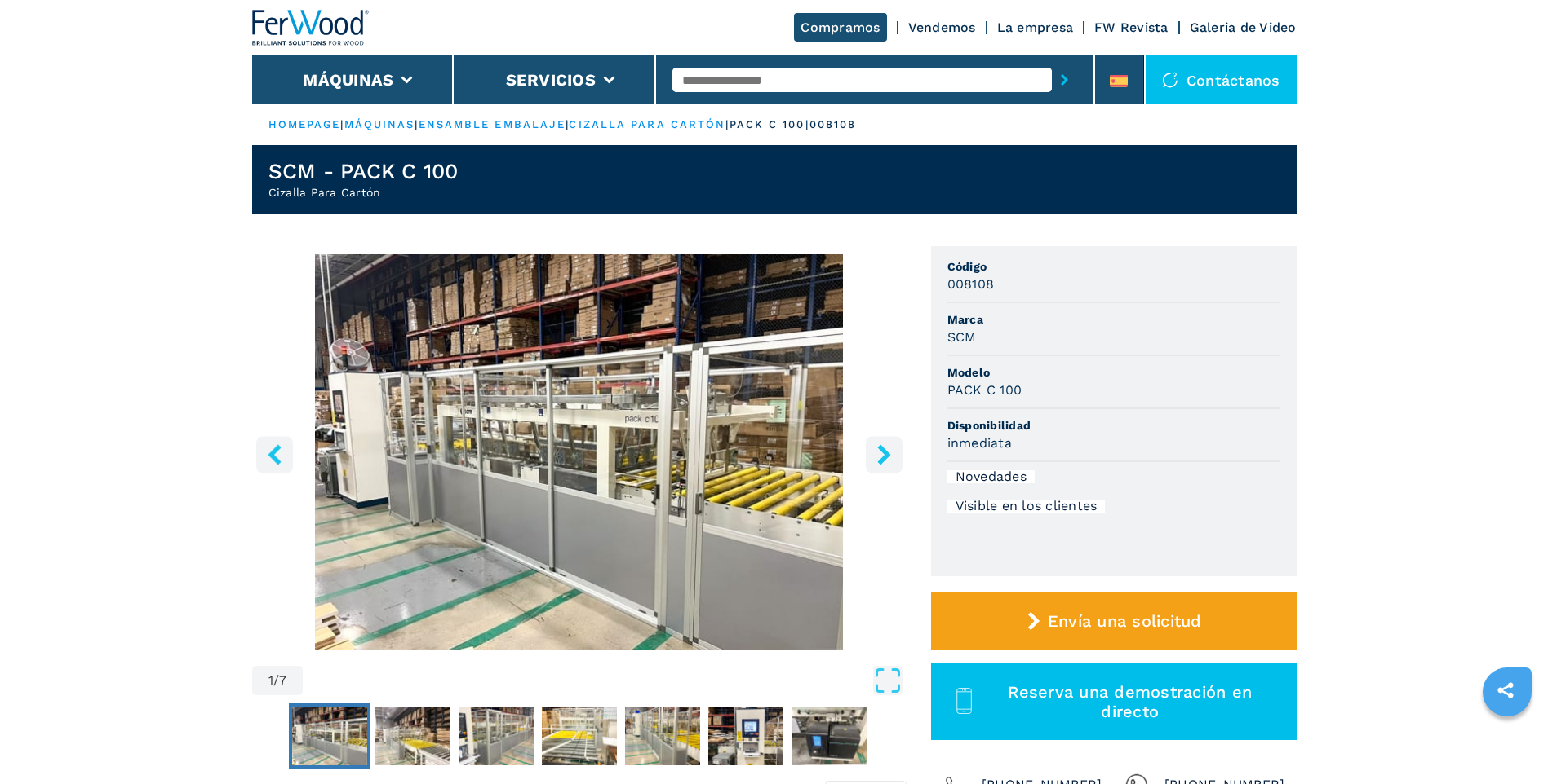
click at [884, 456] on icon "right-button" at bounding box center [883, 455] width 13 height 21
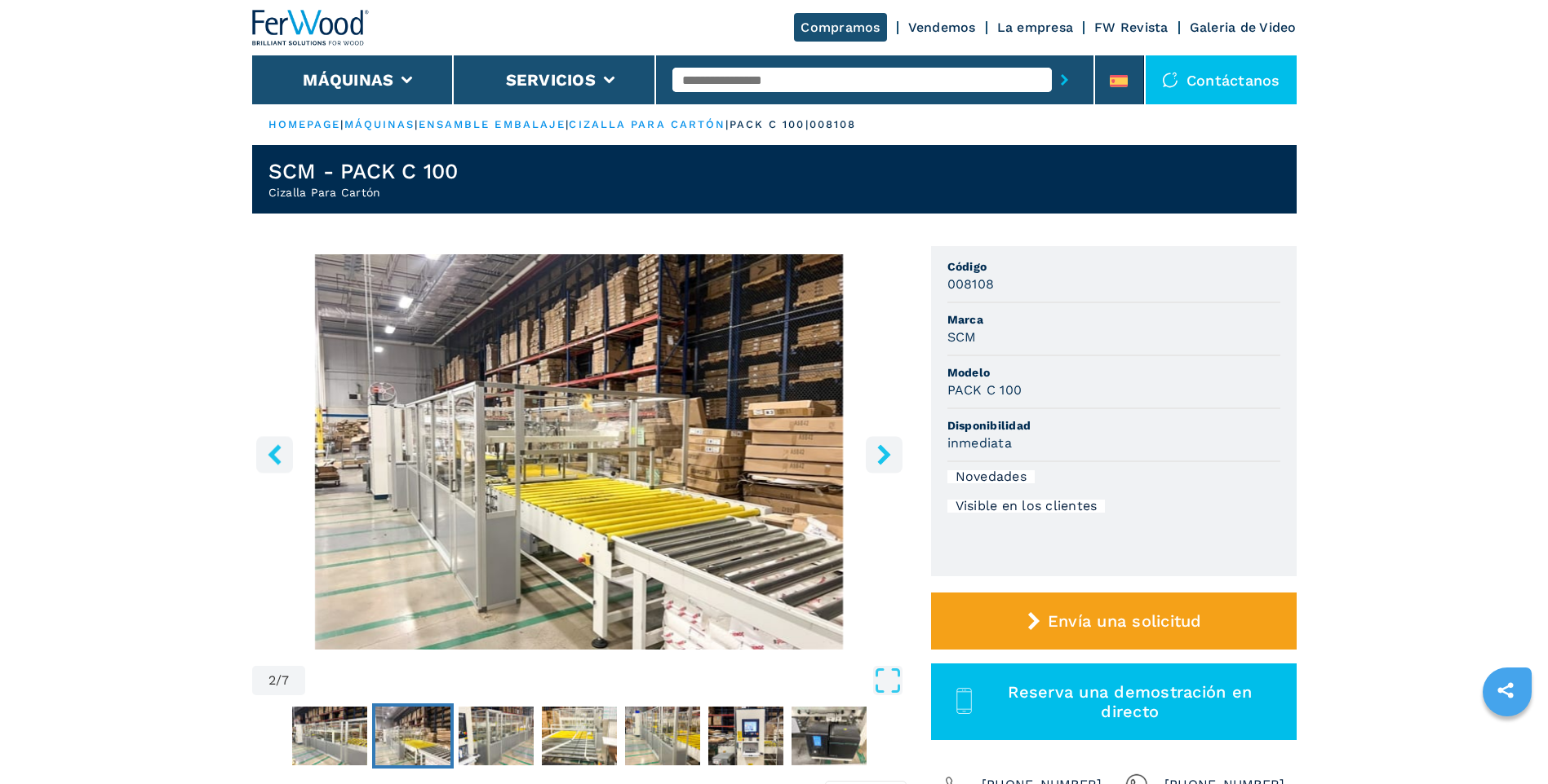
click at [884, 456] on icon "right-button" at bounding box center [883, 455] width 13 height 21
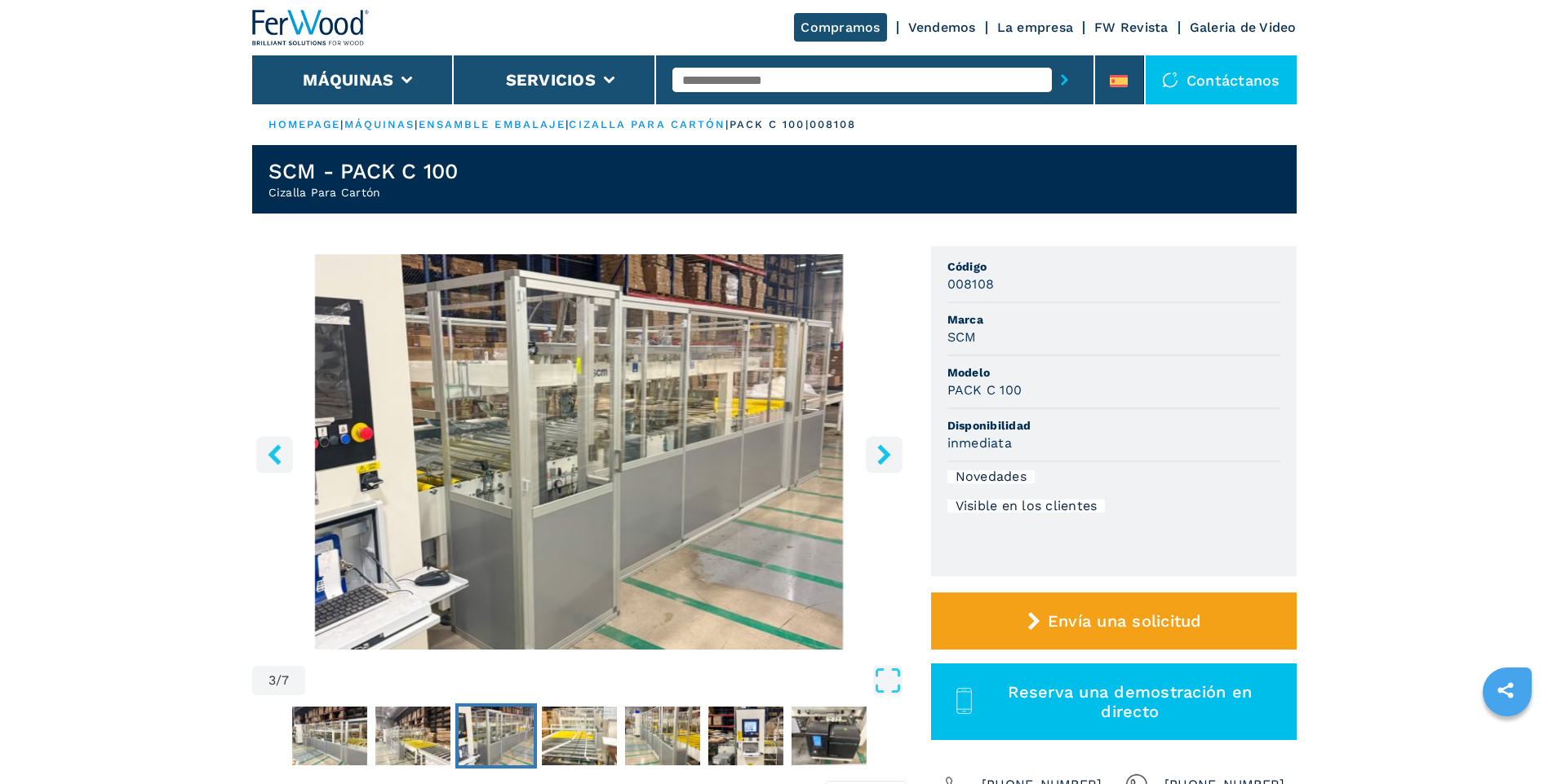
click at [884, 456] on icon "right-button" at bounding box center [883, 455] width 13 height 21
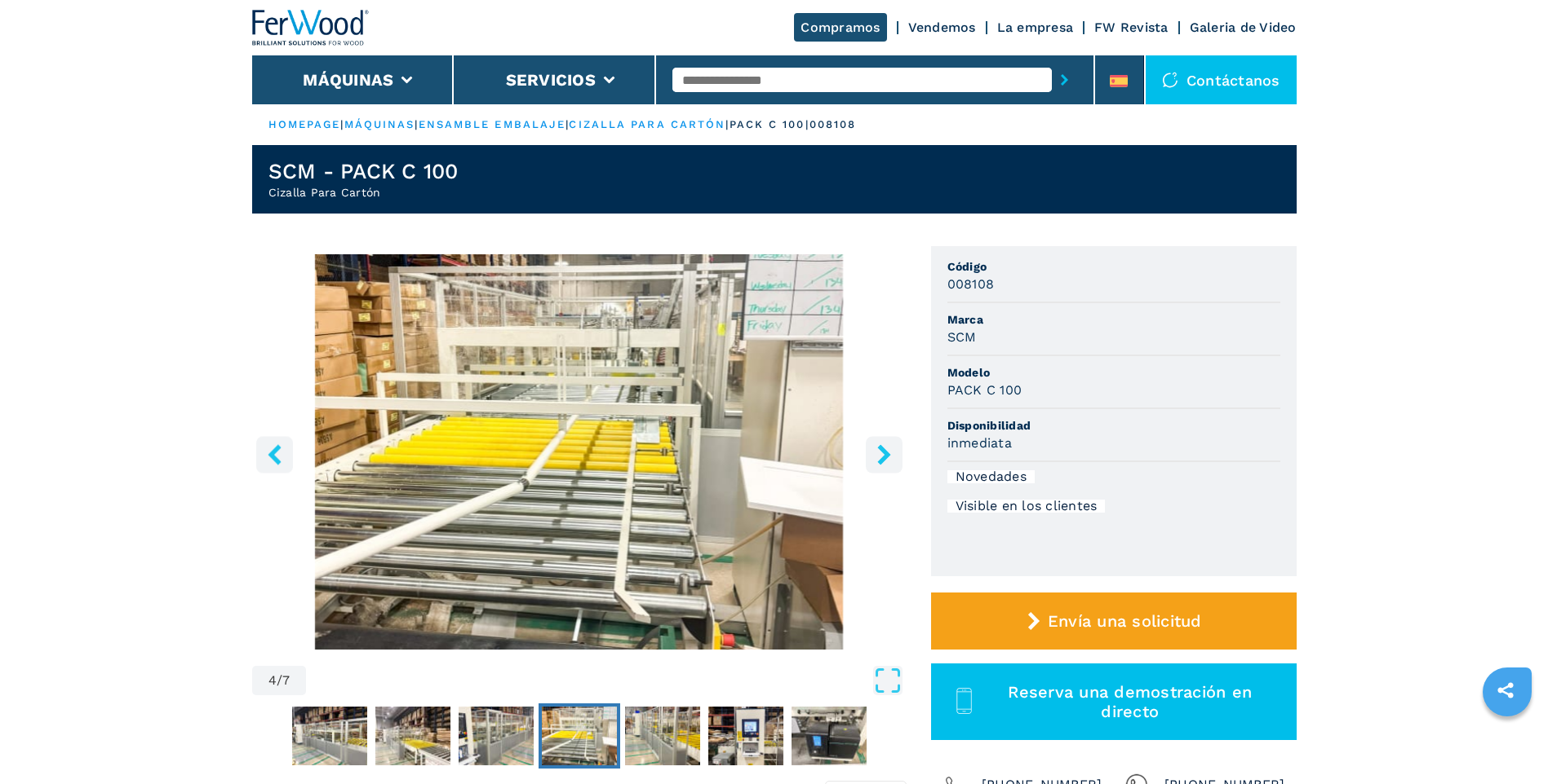
click at [884, 456] on icon "right-button" at bounding box center [883, 455] width 13 height 21
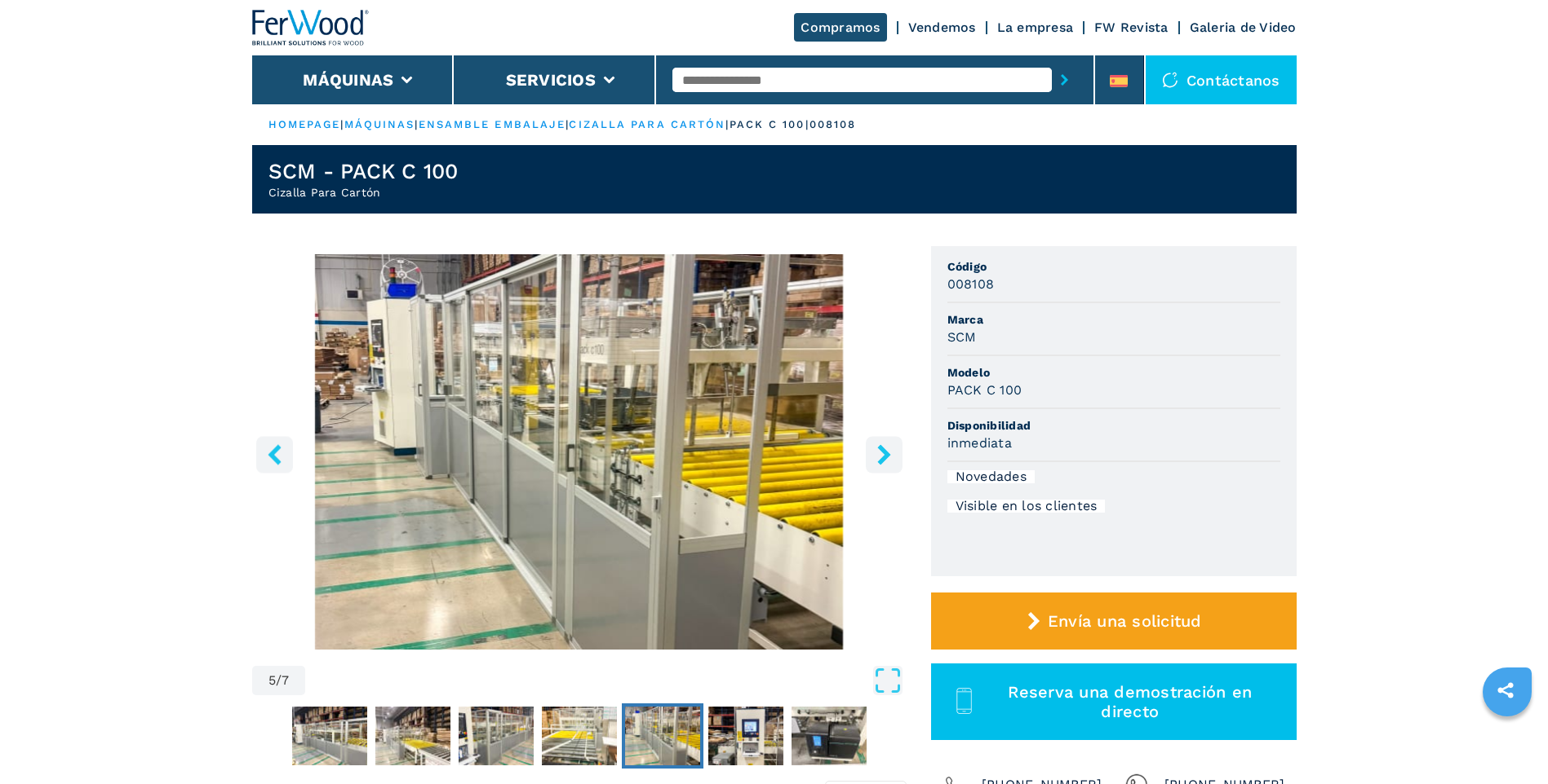
click at [884, 456] on icon "right-button" at bounding box center [883, 455] width 13 height 21
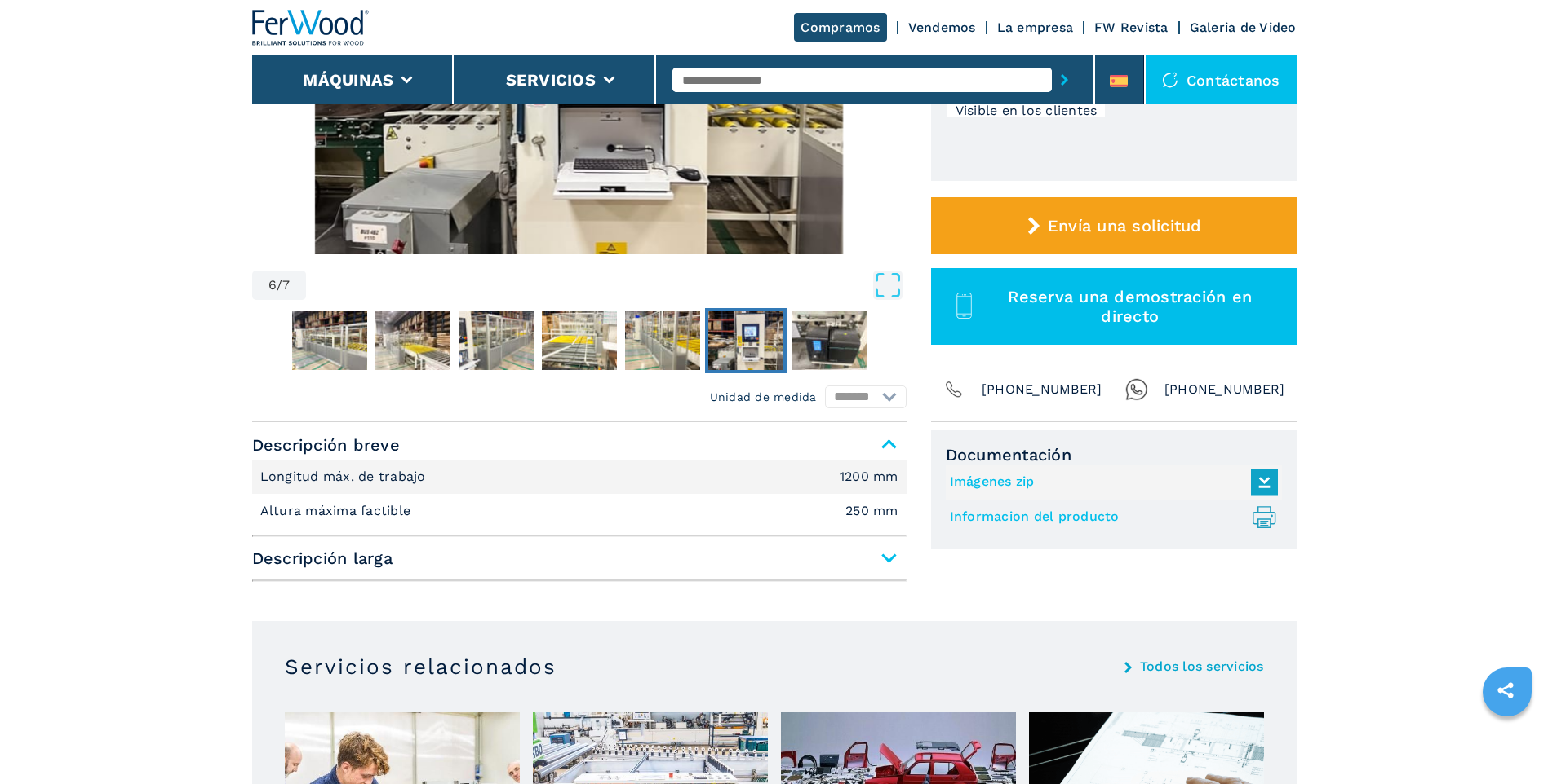
scroll to position [489, 0]
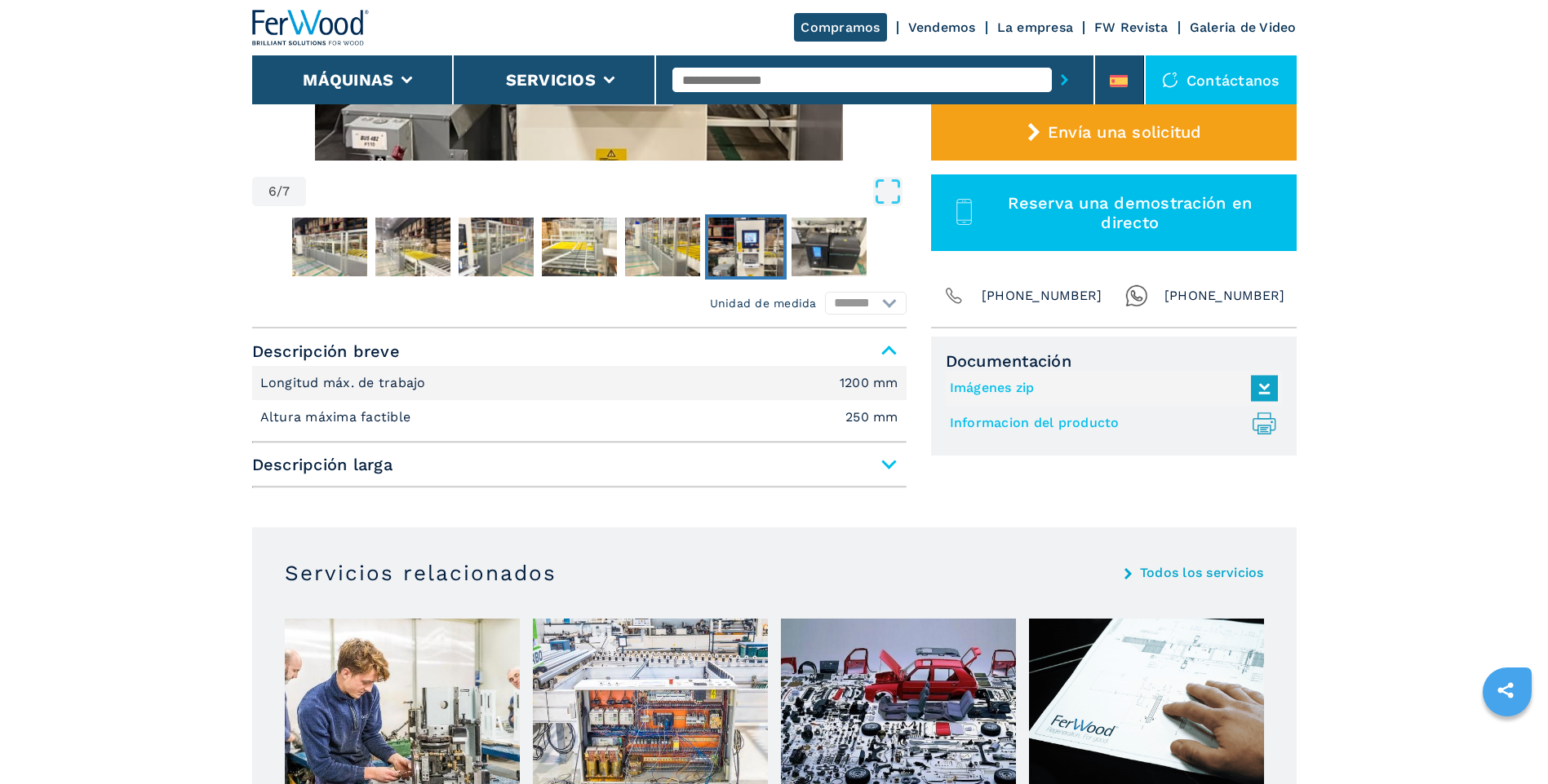
click at [882, 460] on span "Descripción larga" at bounding box center [579, 465] width 654 height 30
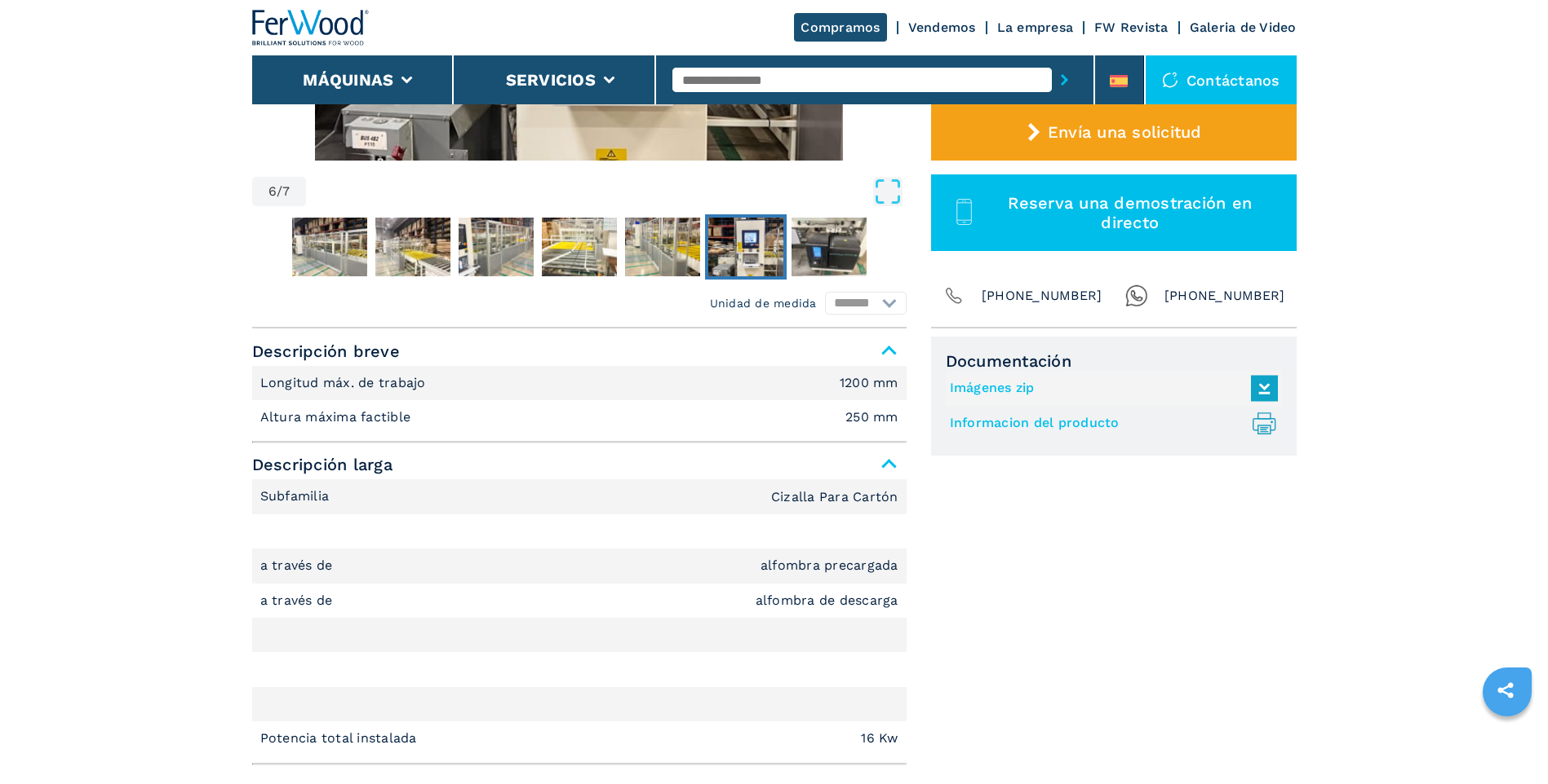
scroll to position [163, 0]
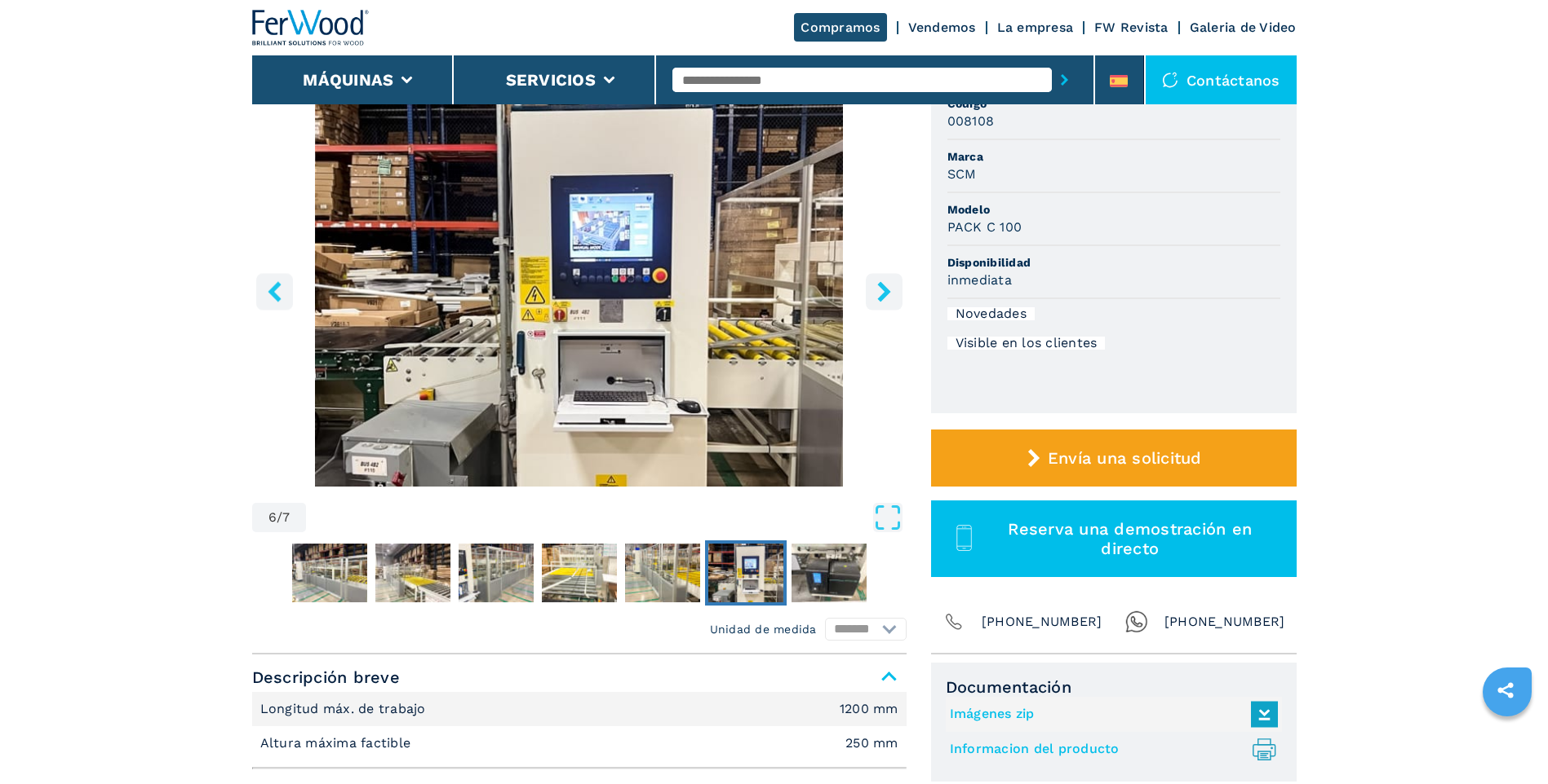
click at [869, 298] on button "right-button" at bounding box center [883, 291] width 37 height 37
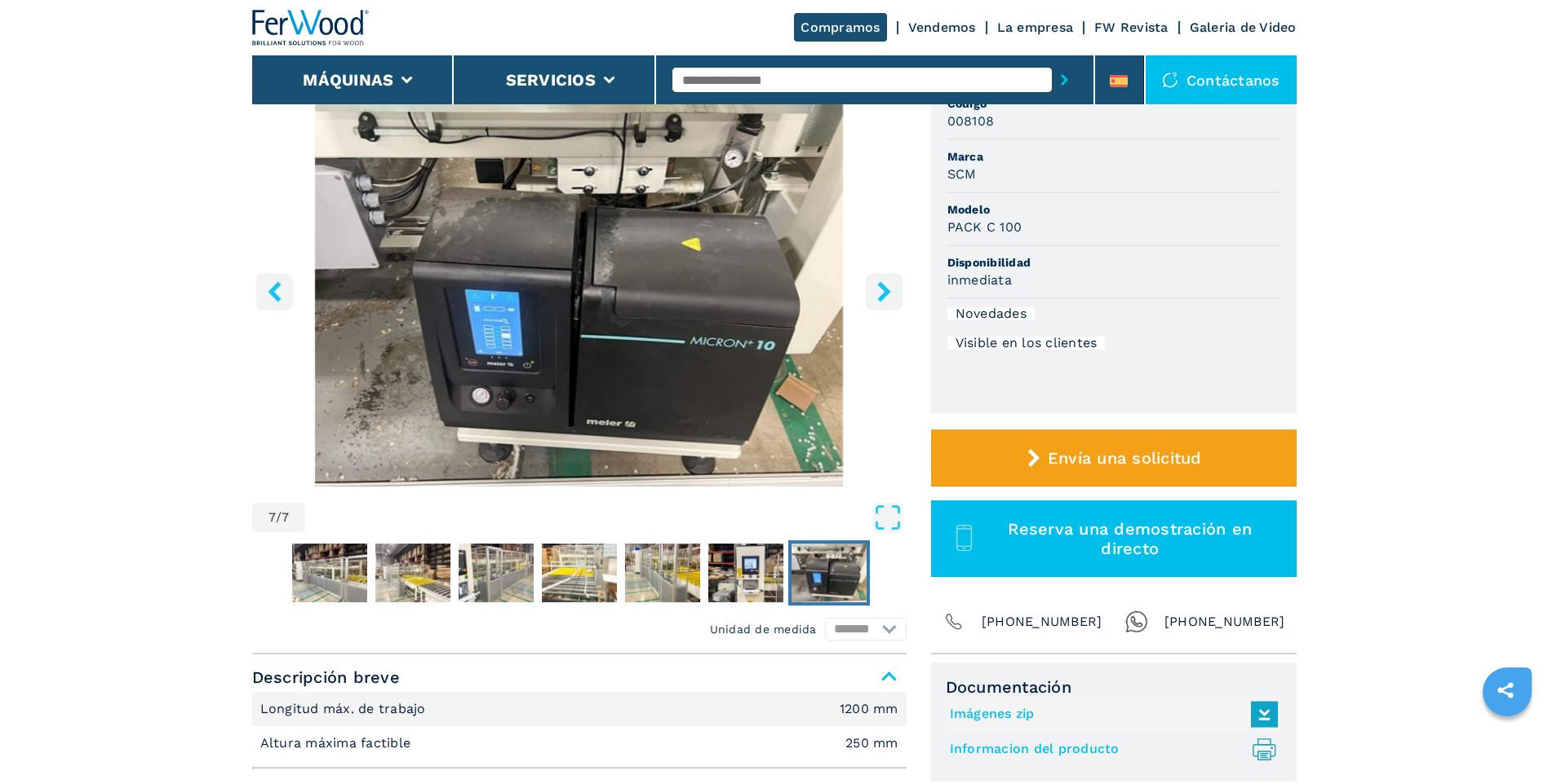
click at [869, 298] on button "right-button" at bounding box center [883, 291] width 37 height 37
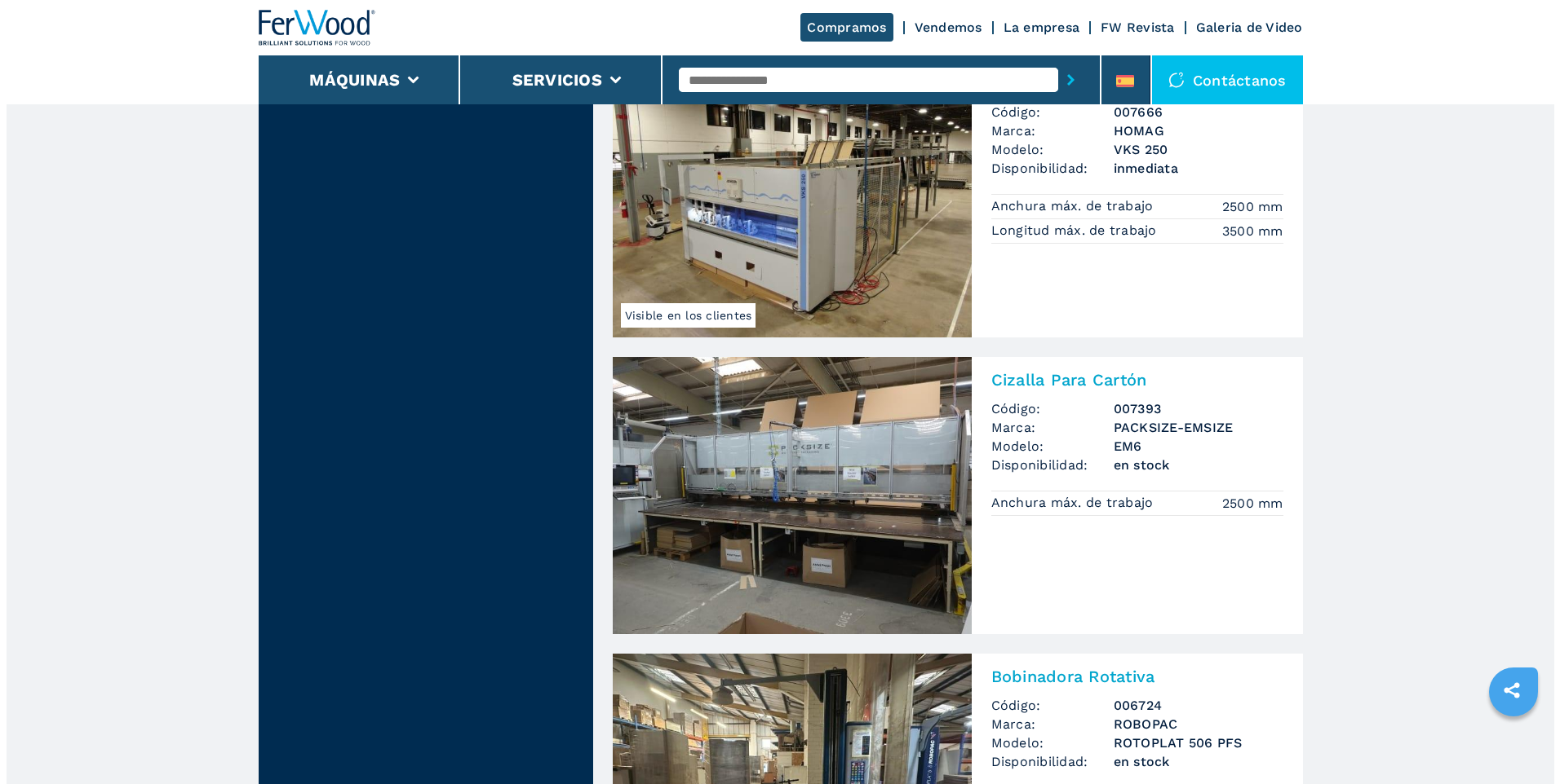
scroll to position [1468, 0]
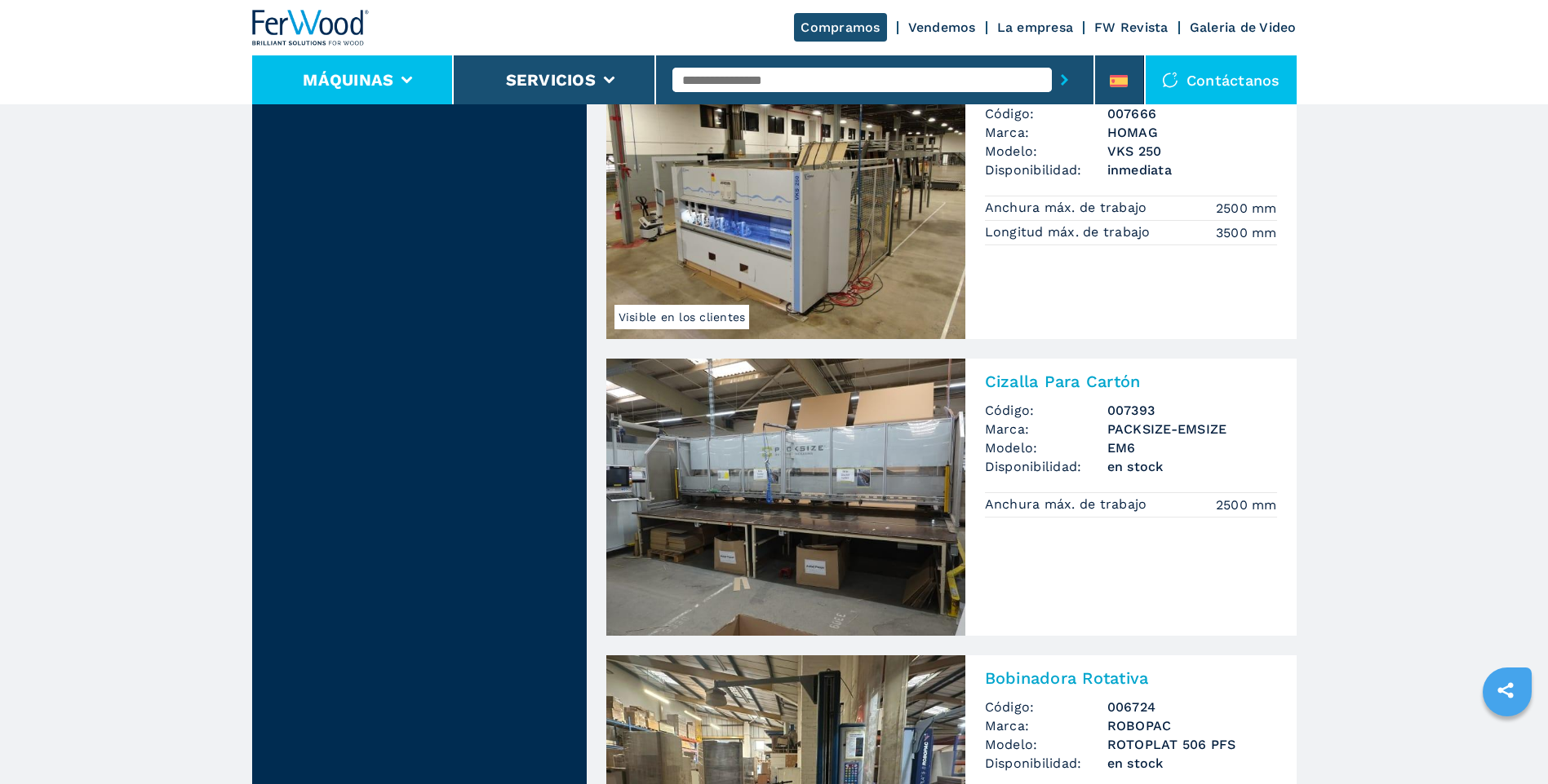
click at [403, 93] on li "Máquinas" at bounding box center [353, 79] width 203 height 48
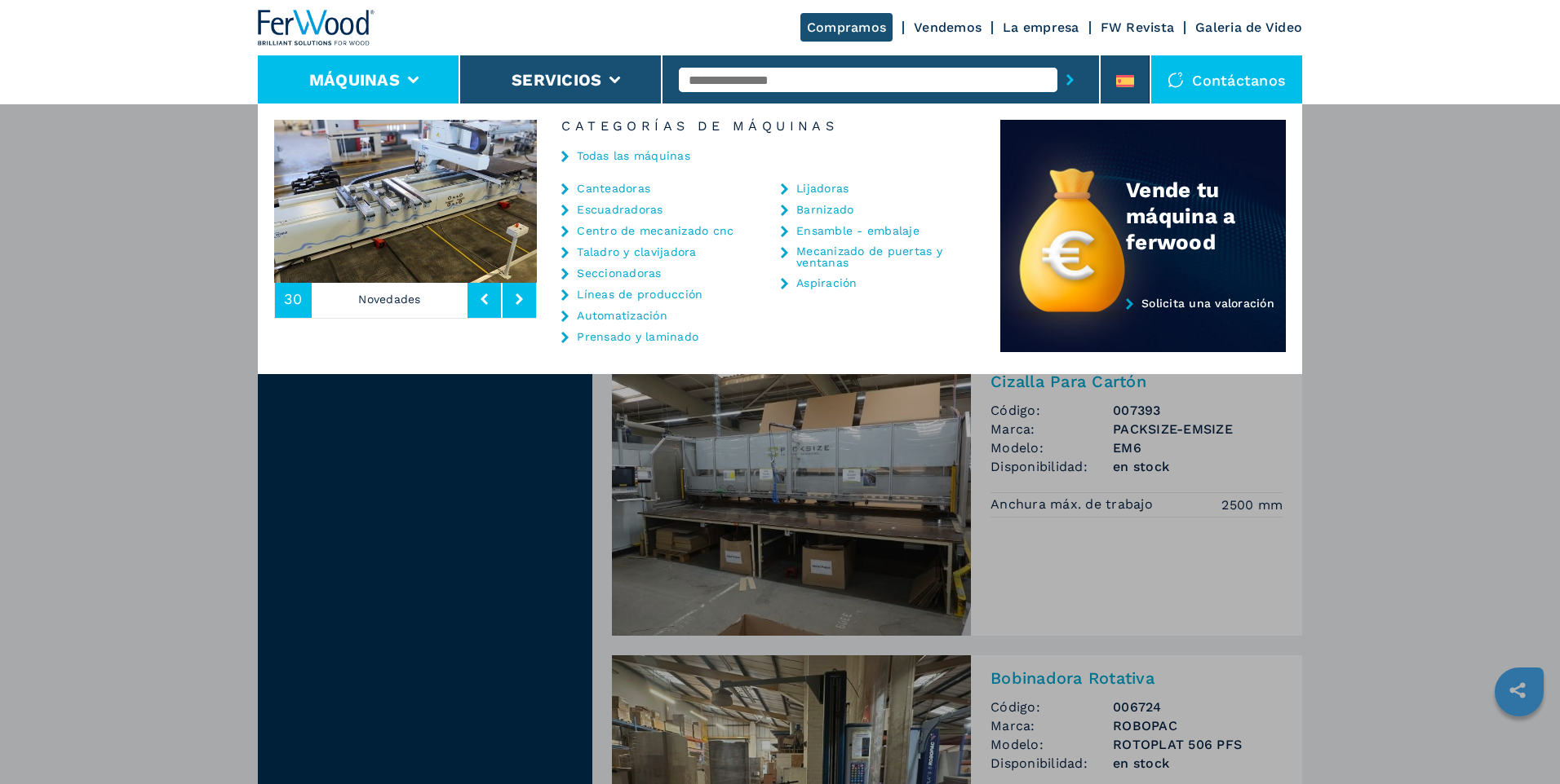
click at [621, 189] on link "Canteadoras" at bounding box center [613, 189] width 73 height 12
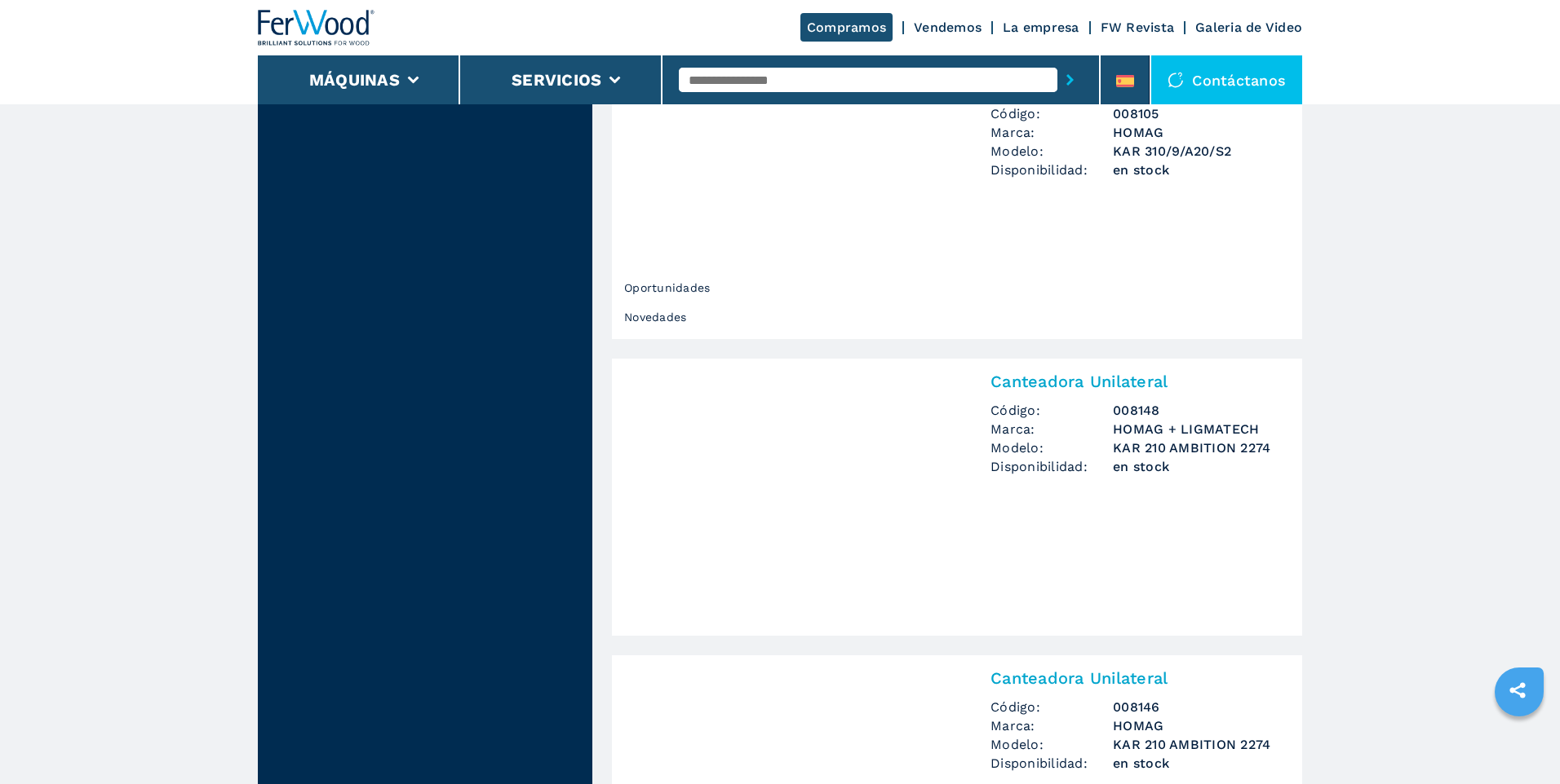
select select "**********"
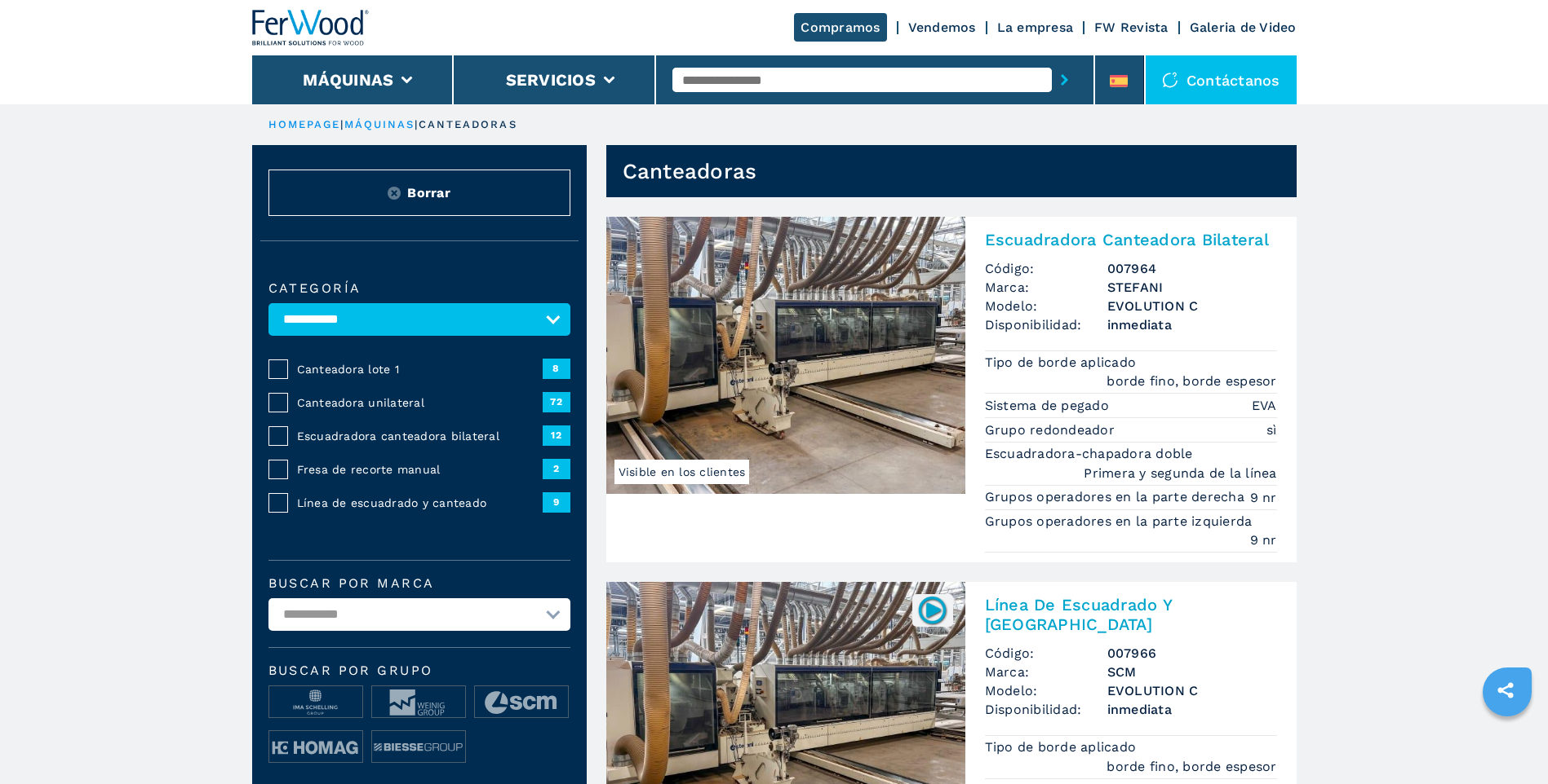
click at [762, 82] on input "text" at bounding box center [863, 79] width 380 height 25
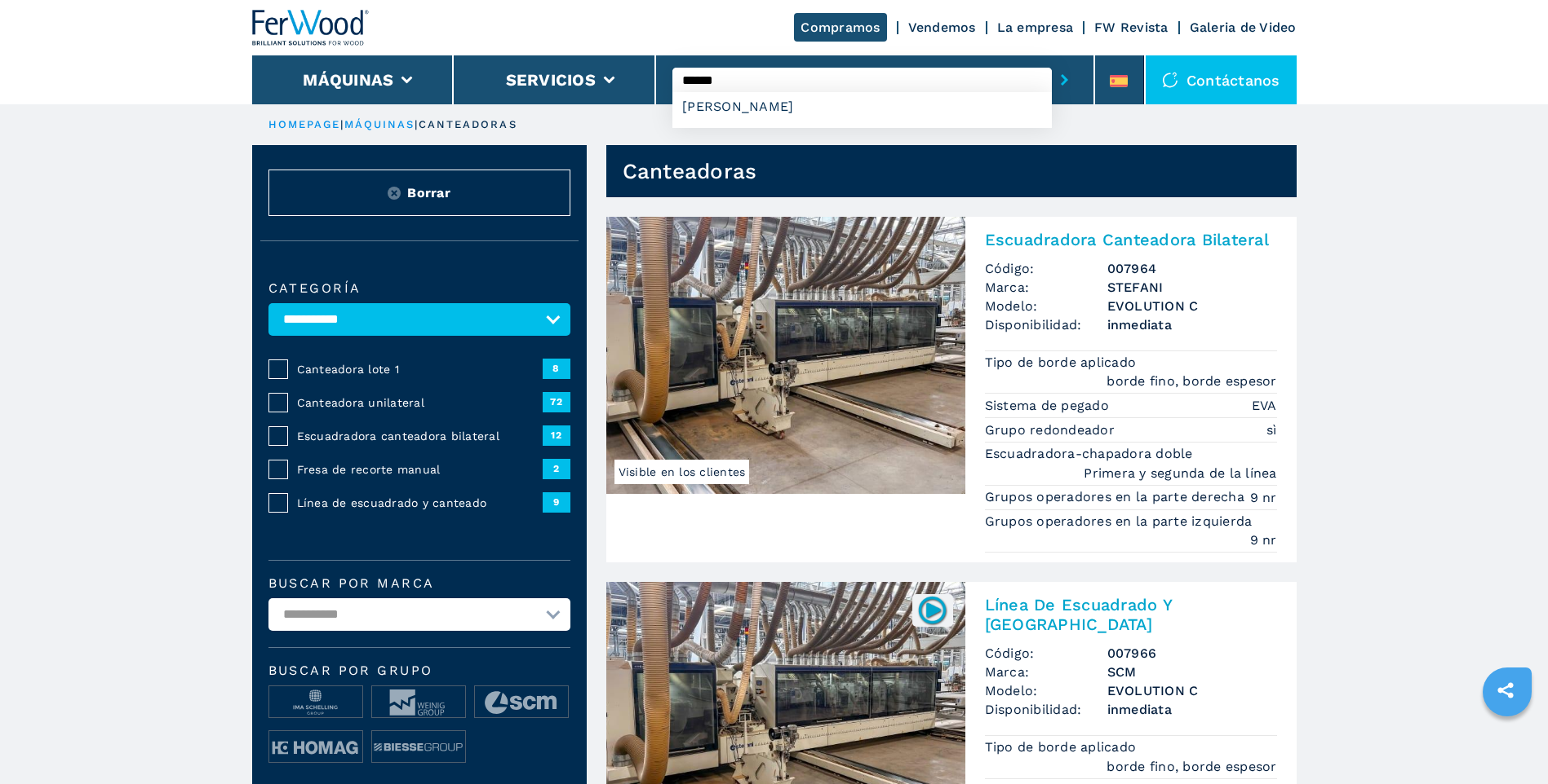
type input "******"
click at [1051, 61] on button "submit-button" at bounding box center [1064, 80] width 26 height 38
click at [757, 81] on input "******" at bounding box center [863, 79] width 380 height 25
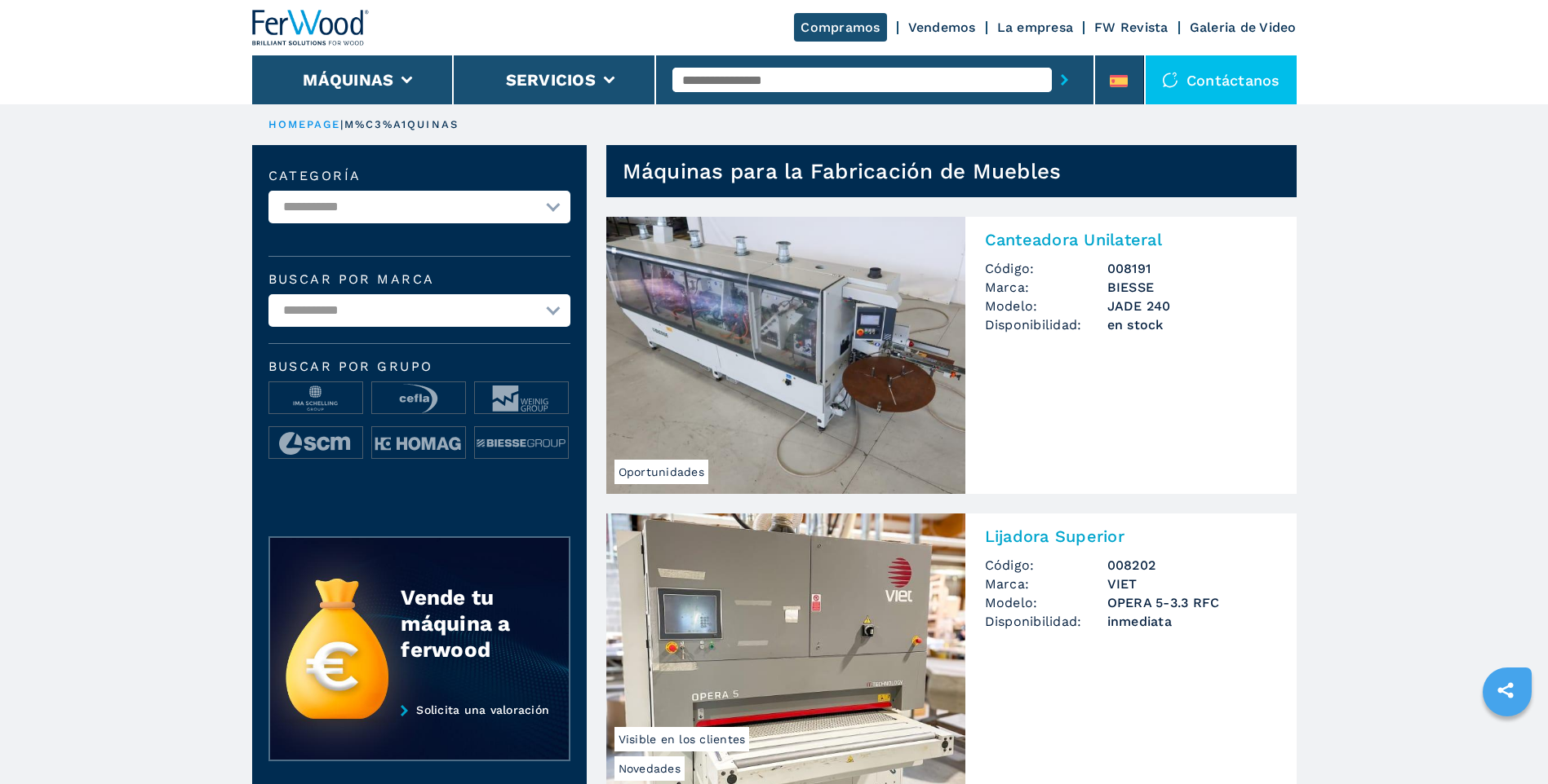
click at [781, 73] on input "text" at bounding box center [863, 79] width 380 height 25
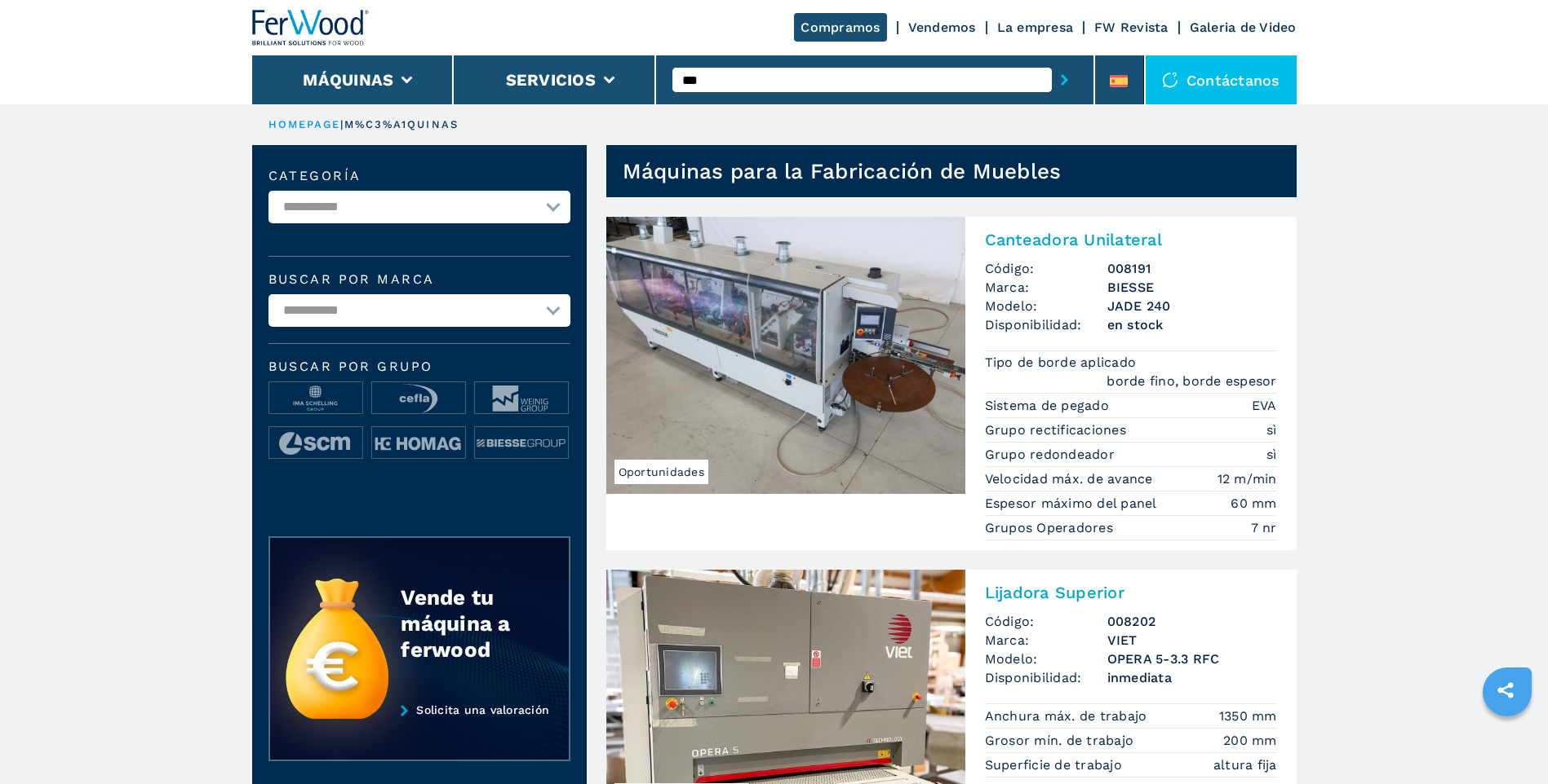
click at [761, 79] on input "***" at bounding box center [863, 79] width 380 height 25
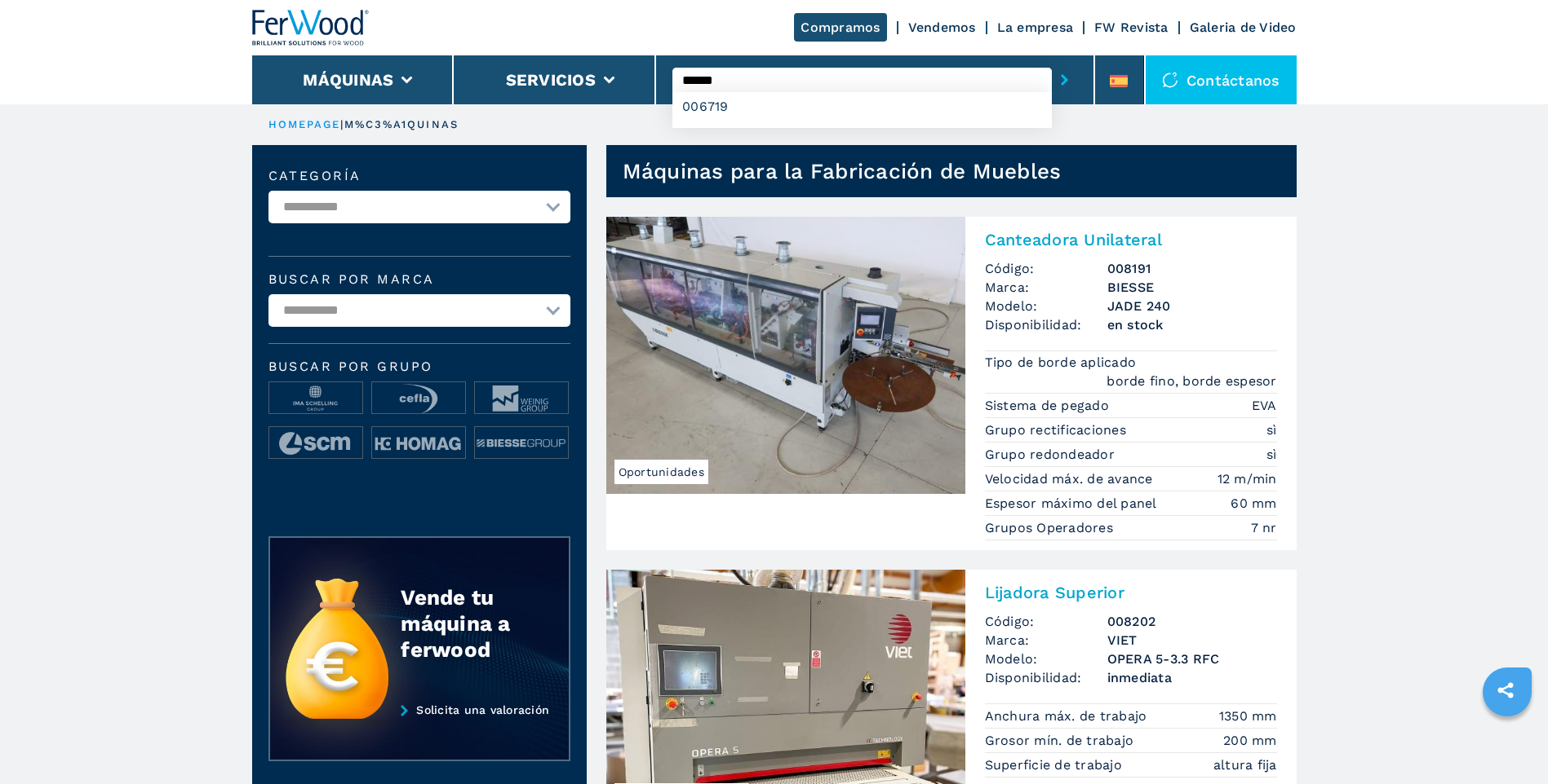
type input "******"
click at [1051, 61] on button "submit-button" at bounding box center [1064, 80] width 26 height 38
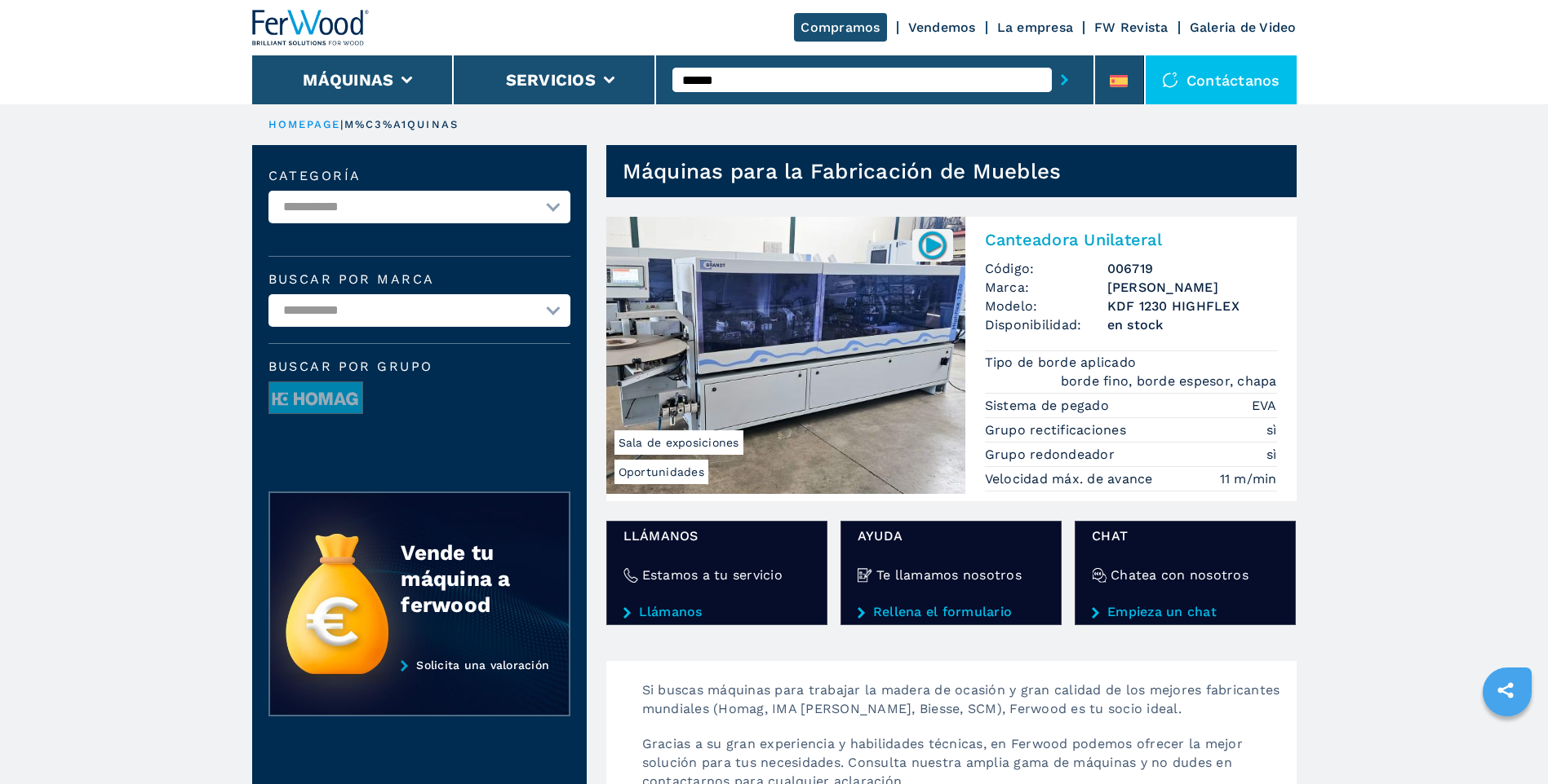
click at [1063, 233] on h2 "Canteadora Unilateral" at bounding box center [1131, 240] width 292 height 20
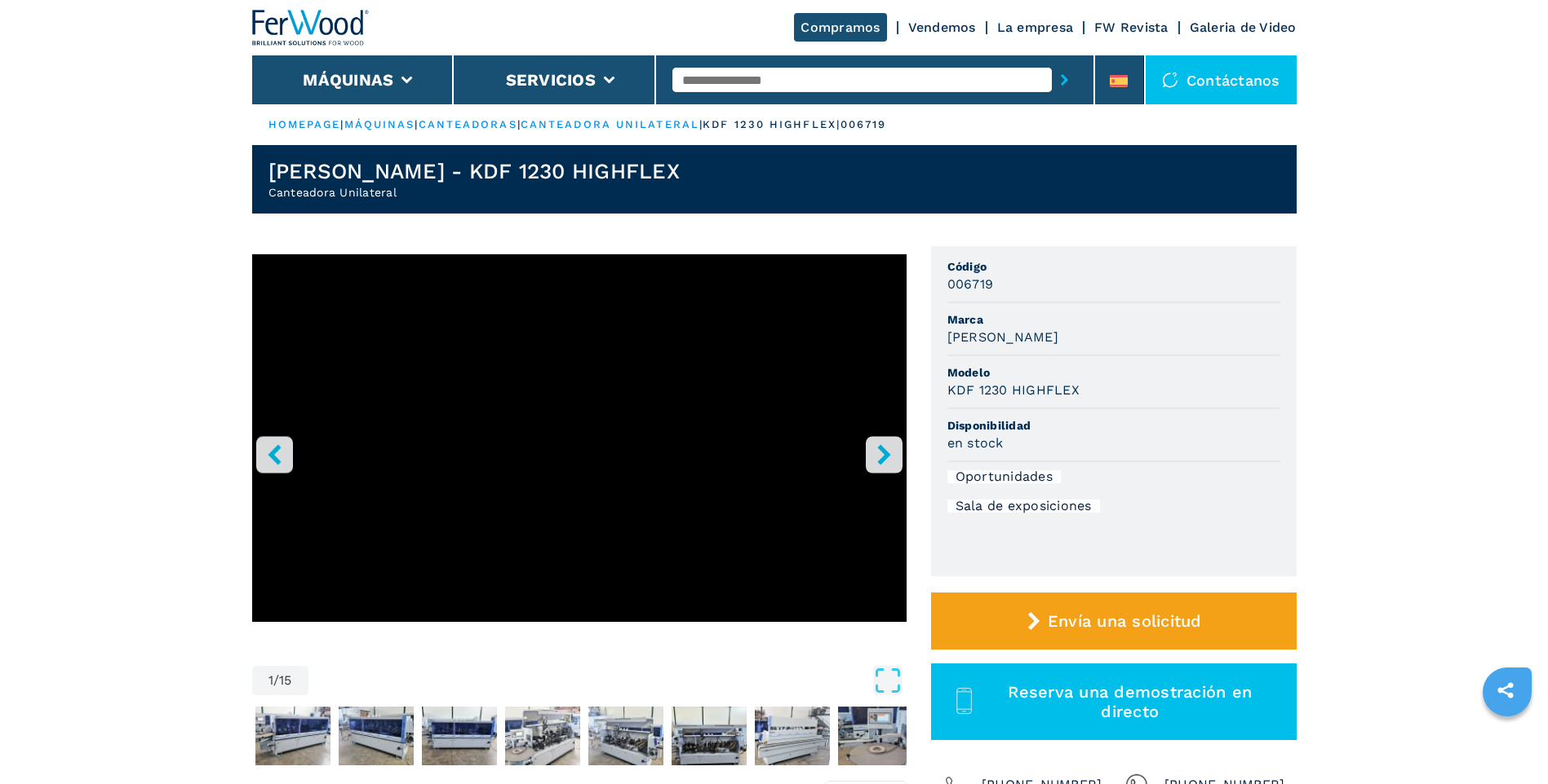
click at [882, 459] on icon "right-button" at bounding box center [883, 455] width 13 height 21
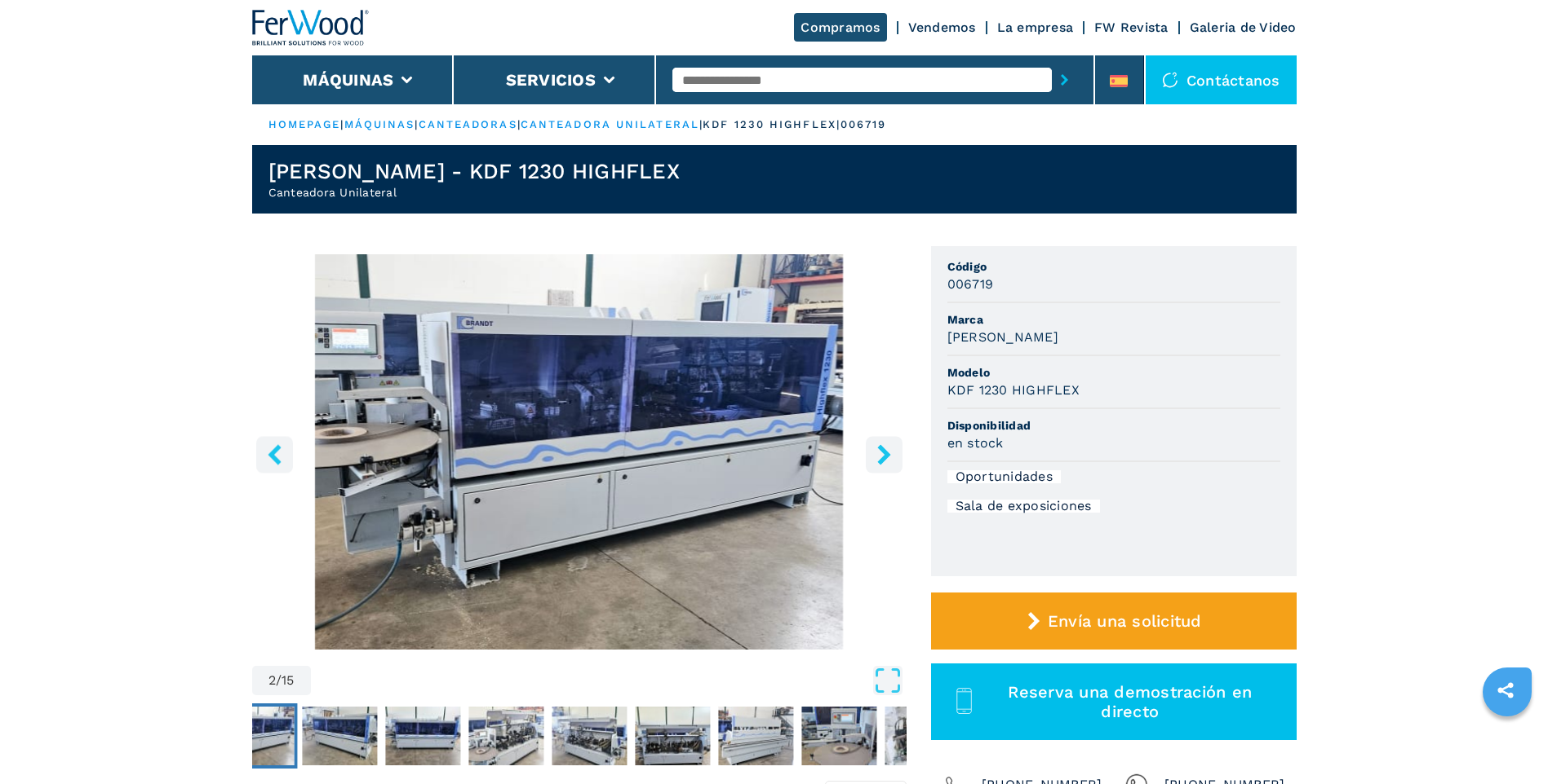
click at [882, 459] on icon "right-button" at bounding box center [883, 455] width 13 height 21
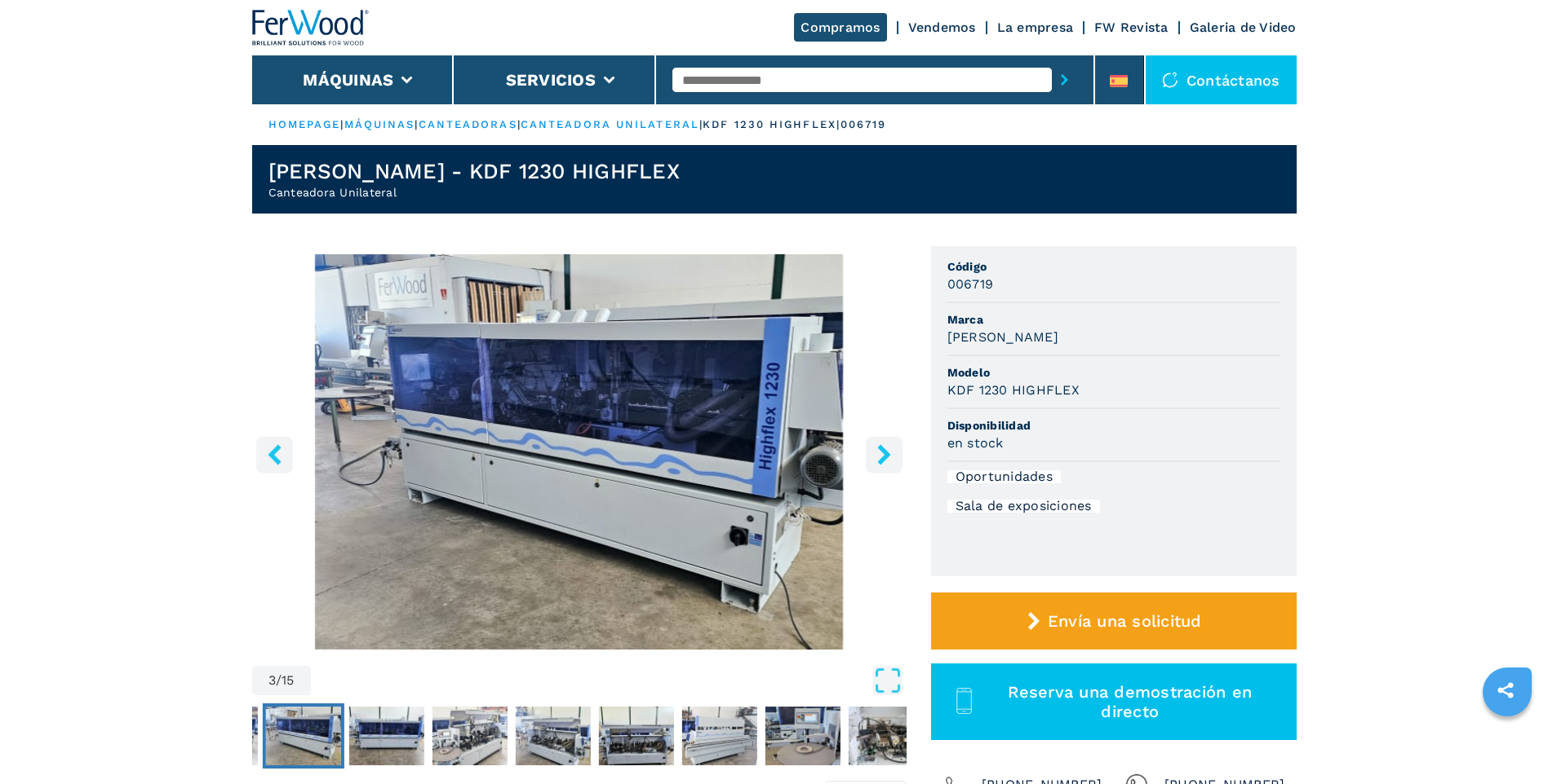
click at [882, 459] on icon "right-button" at bounding box center [883, 455] width 13 height 21
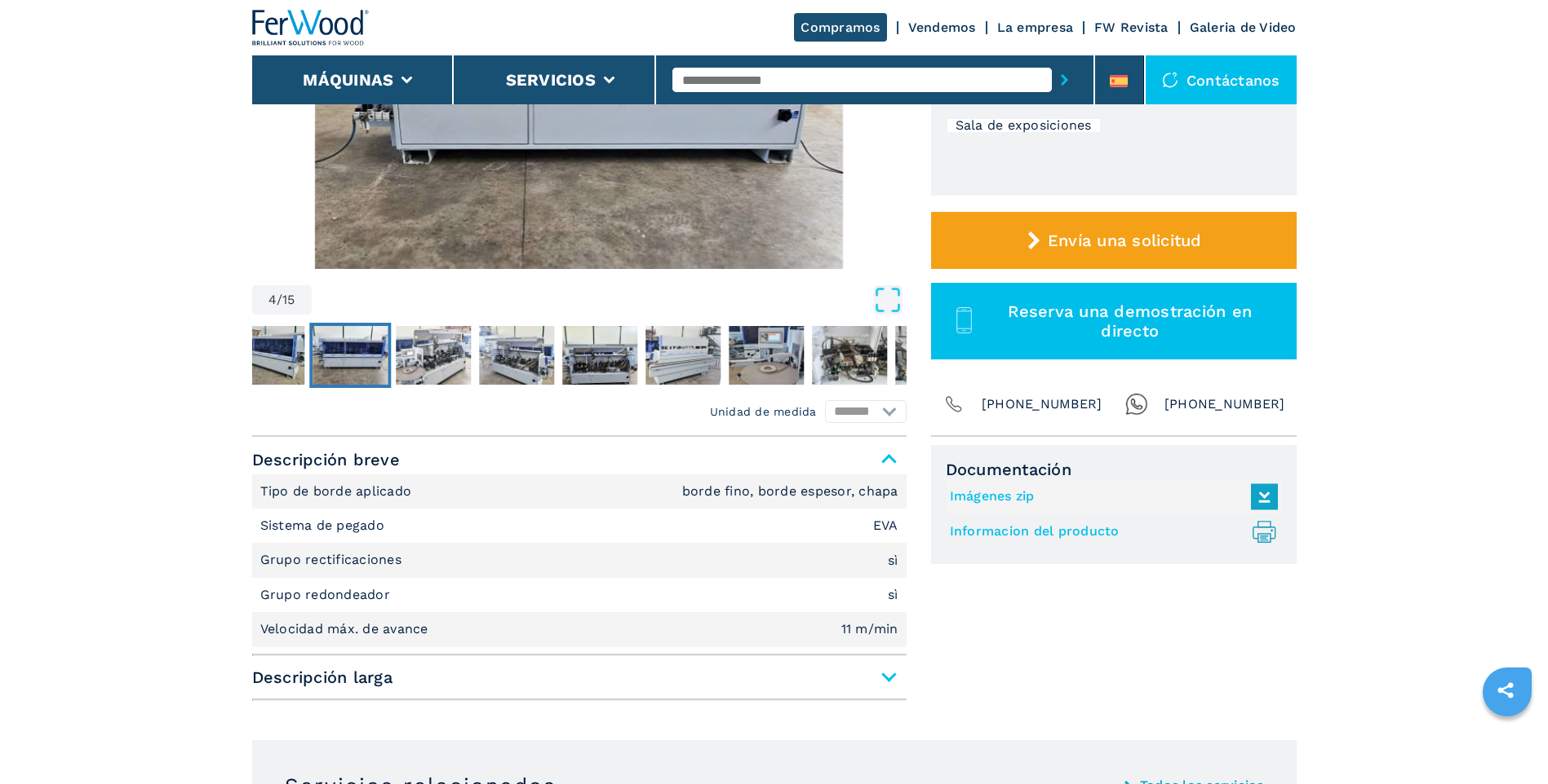
scroll to position [407, 0]
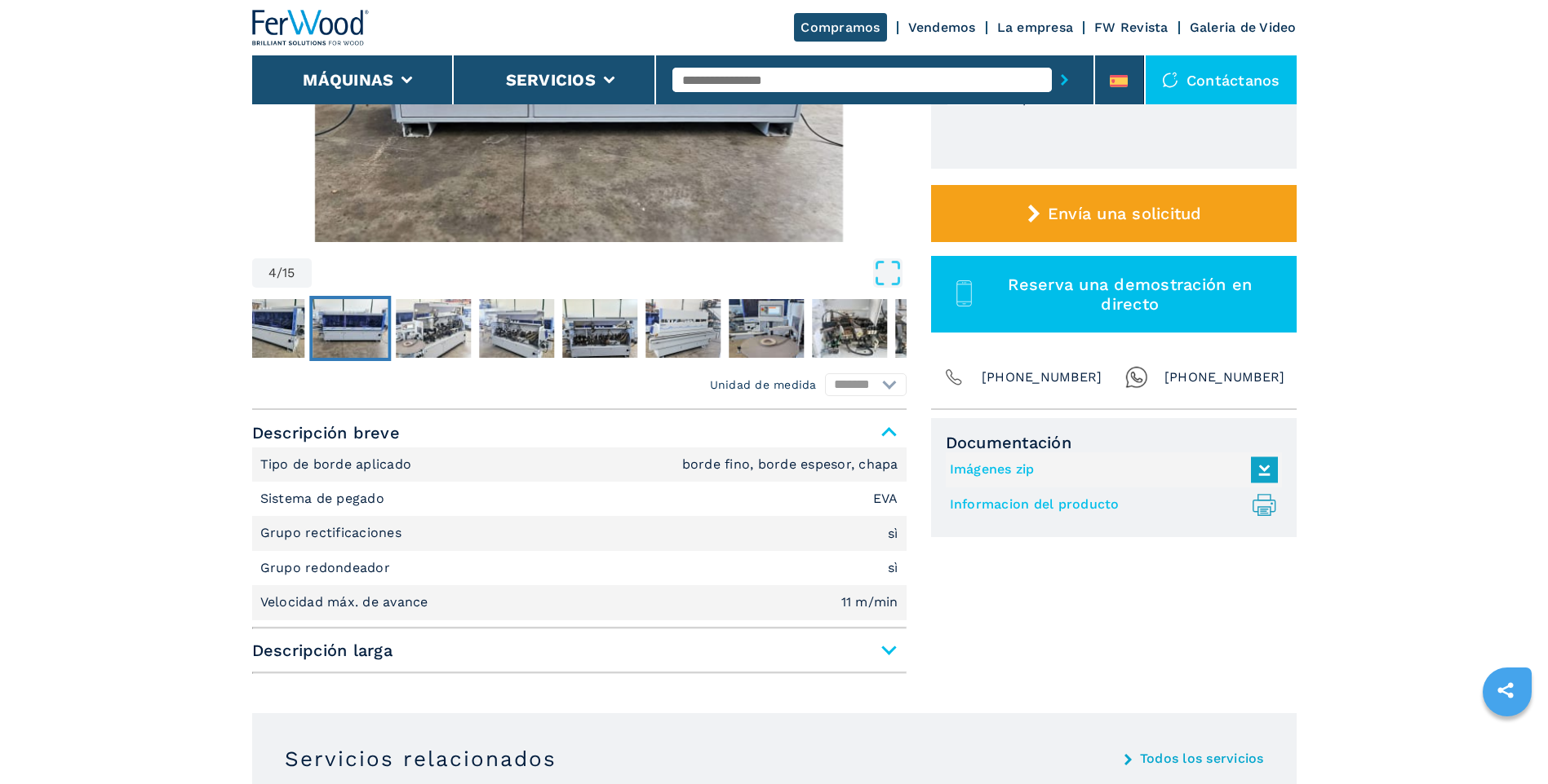
click at [1091, 501] on link "Informacion del producto .prefix__st0{stroke-linecap:round;stroke-linejoin:roun…" at bounding box center [1109, 504] width 319 height 27
